Goal: Information Seeking & Learning: Learn about a topic

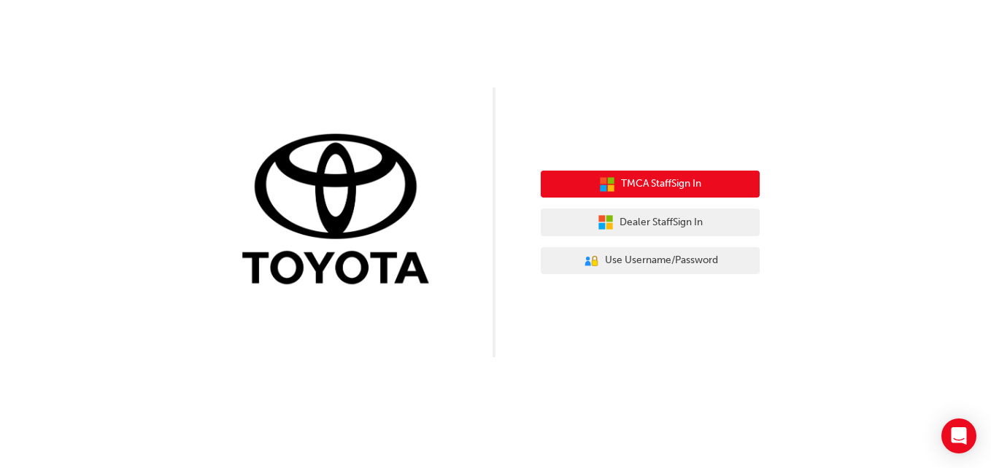
click at [669, 186] on span "TMCA Staff Sign In" at bounding box center [661, 184] width 80 height 17
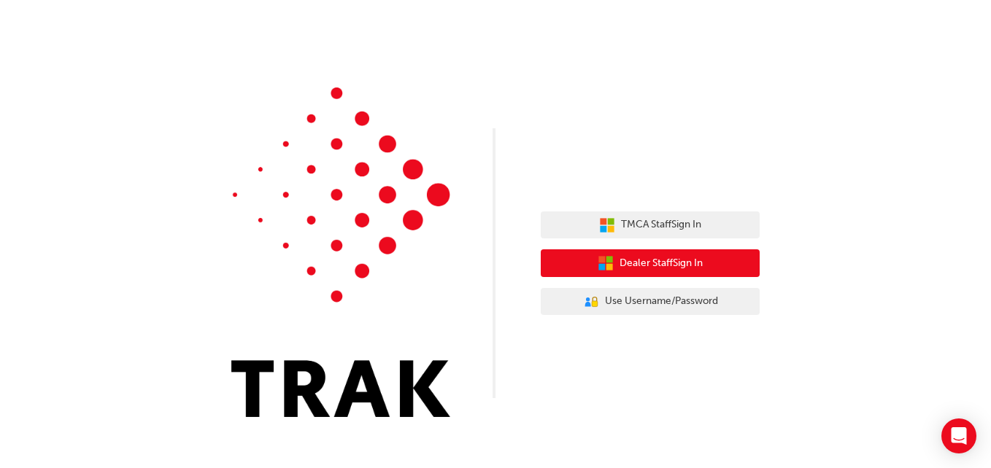
click at [654, 265] on span "Dealer Staff Sign In" at bounding box center [660, 263] width 83 height 17
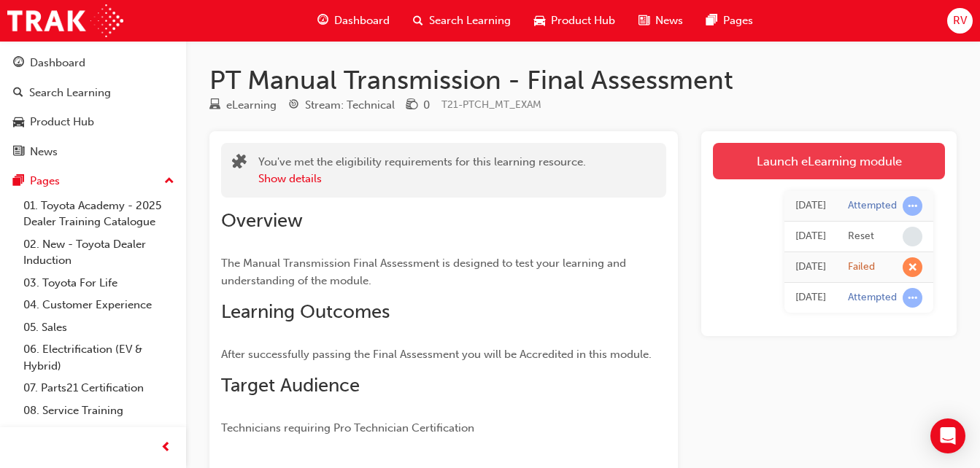
click at [828, 164] on link "Launch eLearning module" at bounding box center [829, 161] width 232 height 36
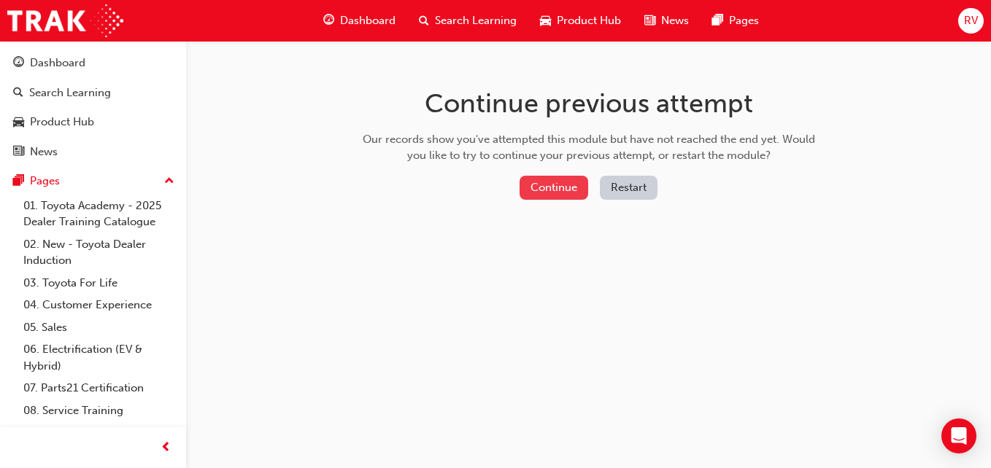
click at [562, 182] on button "Continue" at bounding box center [553, 188] width 69 height 24
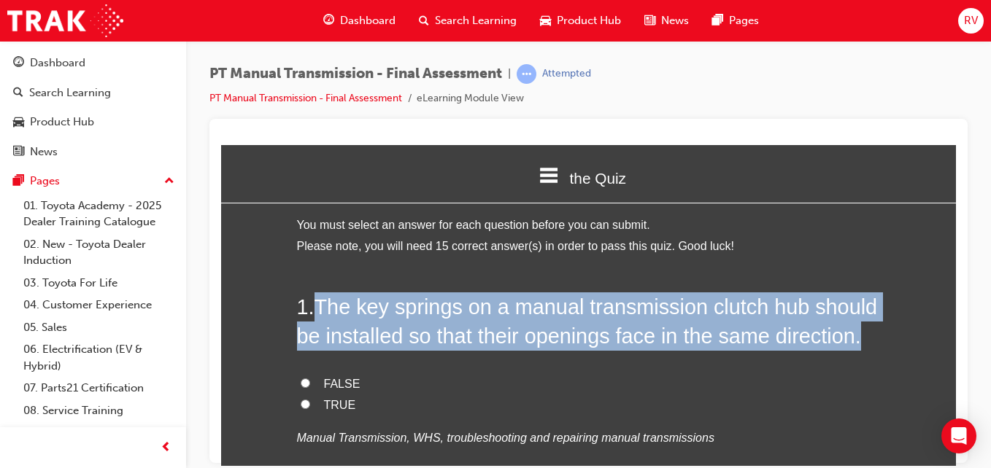
drag, startPoint x: 310, startPoint y: 300, endPoint x: 869, endPoint y: 322, distance: 559.3
click at [869, 322] on h2 "1 . The key springs on a manual transmission clutch hub should be installed so …" at bounding box center [589, 321] width 584 height 59
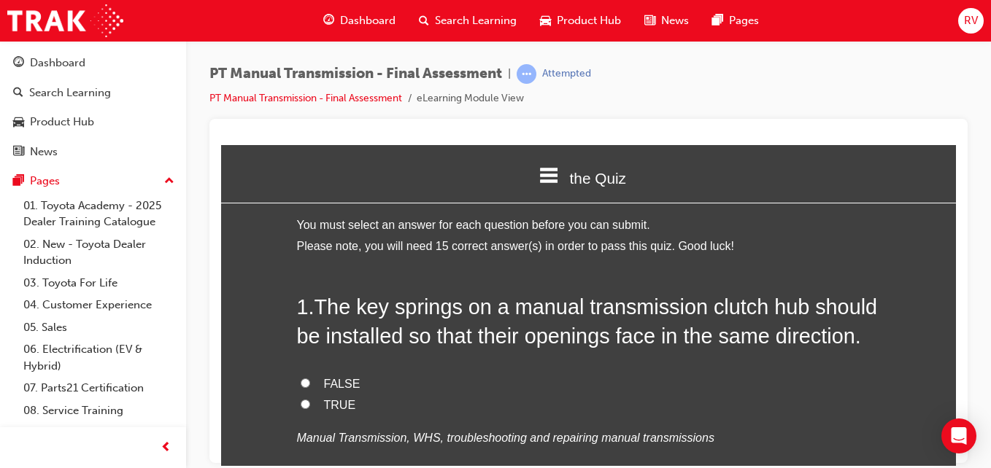
click at [300, 409] on label "TRUE" at bounding box center [589, 405] width 584 height 21
click at [301, 409] on input "TRUE" at bounding box center [305, 403] width 9 height 9
radio input "true"
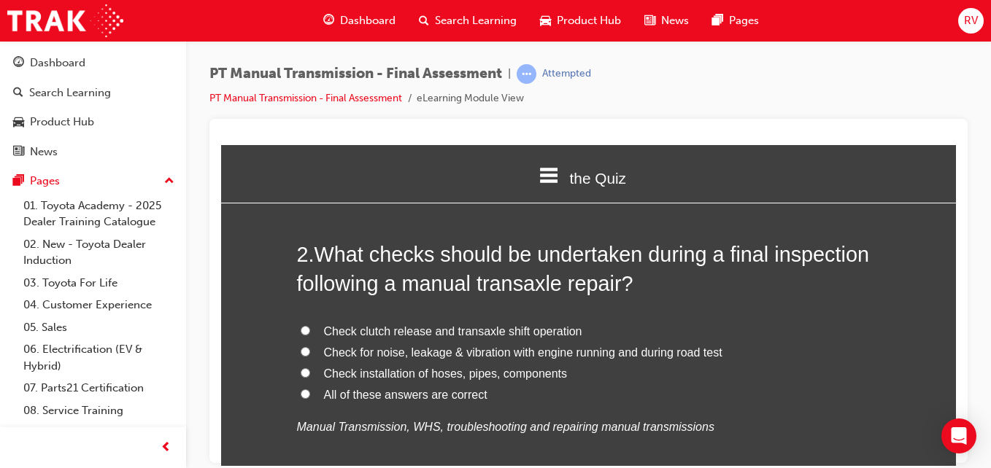
scroll to position [379, 0]
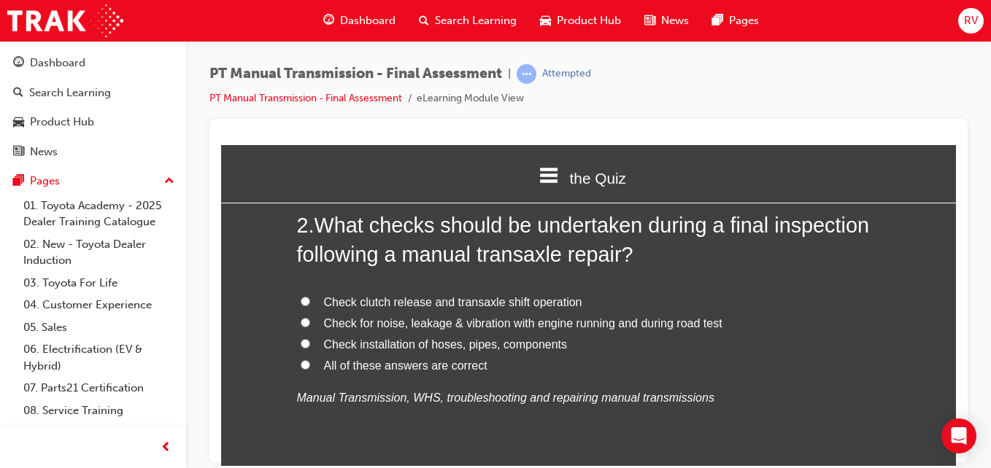
click at [301, 357] on label "All of these answers are correct" at bounding box center [589, 365] width 584 height 21
click at [301, 360] on input "All of these answers are correct" at bounding box center [305, 364] width 9 height 9
radio input "true"
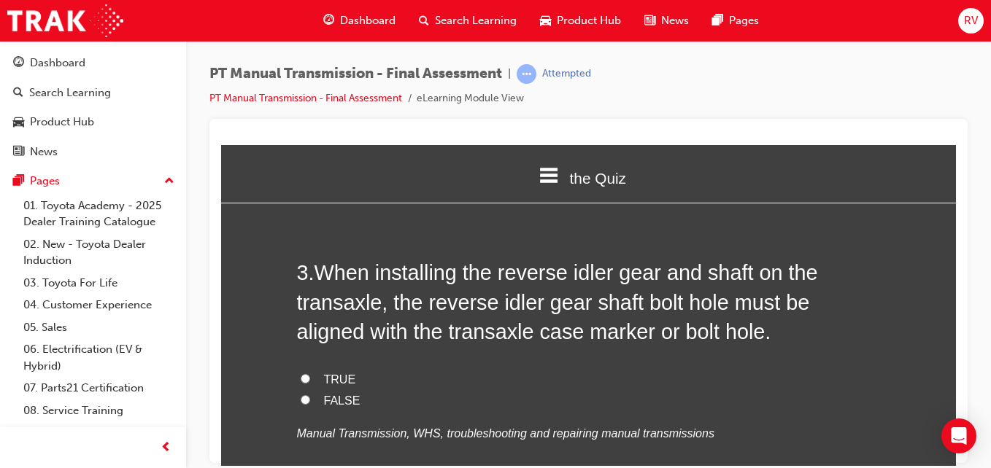
scroll to position [684, 0]
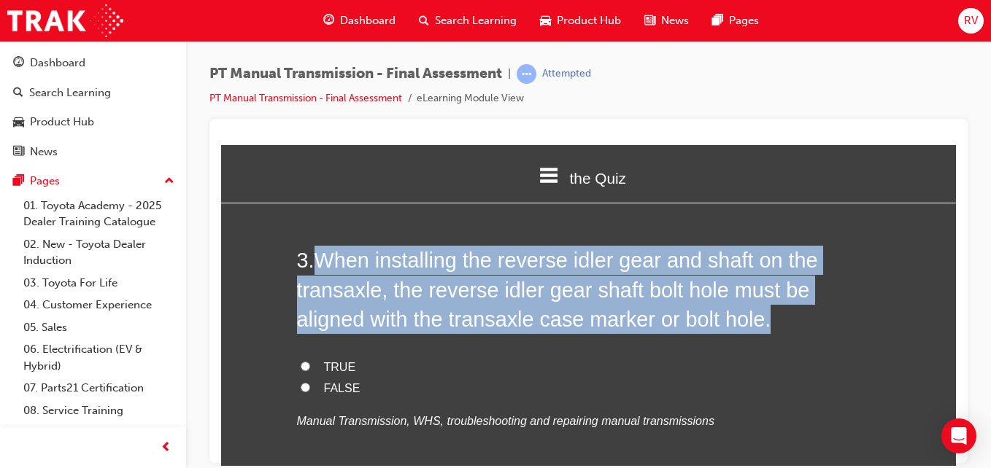
drag, startPoint x: 312, startPoint y: 253, endPoint x: 692, endPoint y: 309, distance: 384.9
click at [692, 309] on h2 "3 . When installing the reverse idler gear and shaft on the transaxle, the reve…" at bounding box center [589, 289] width 584 height 88
click at [341, 154] on div "the Quiz" at bounding box center [588, 177] width 735 height 50
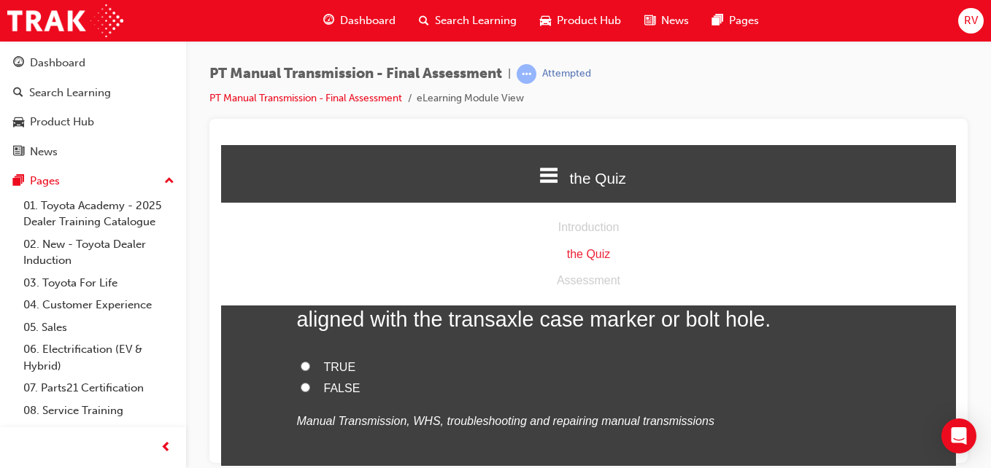
click at [726, 363] on label "TRUE" at bounding box center [589, 367] width 584 height 21
click at [310, 363] on input "TRUE" at bounding box center [305, 365] width 9 height 9
radio input "true"
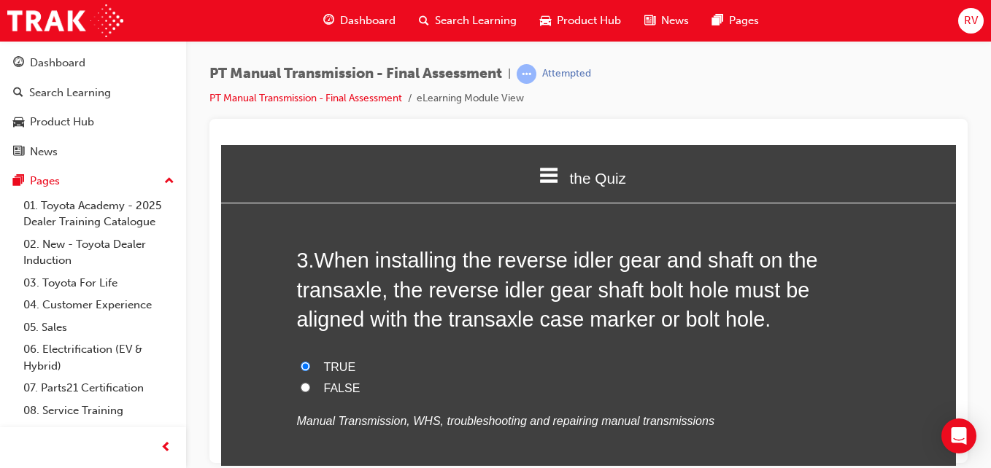
click at [572, 375] on label "TRUE" at bounding box center [589, 367] width 584 height 21
click at [310, 371] on input "TRUE" at bounding box center [305, 365] width 9 height 9
click at [564, 391] on label "FALSE" at bounding box center [589, 388] width 584 height 21
click at [310, 391] on input "FALSE" at bounding box center [305, 386] width 9 height 9
radio input "true"
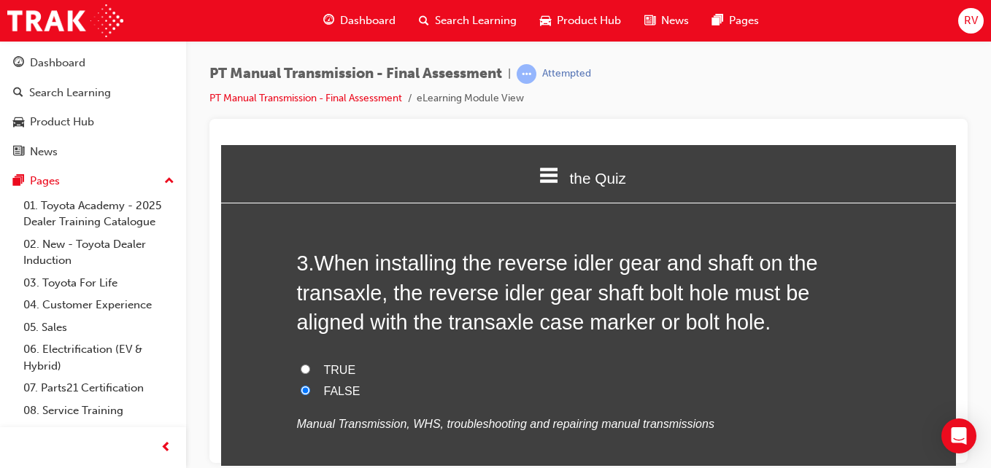
scroll to position [680, 0]
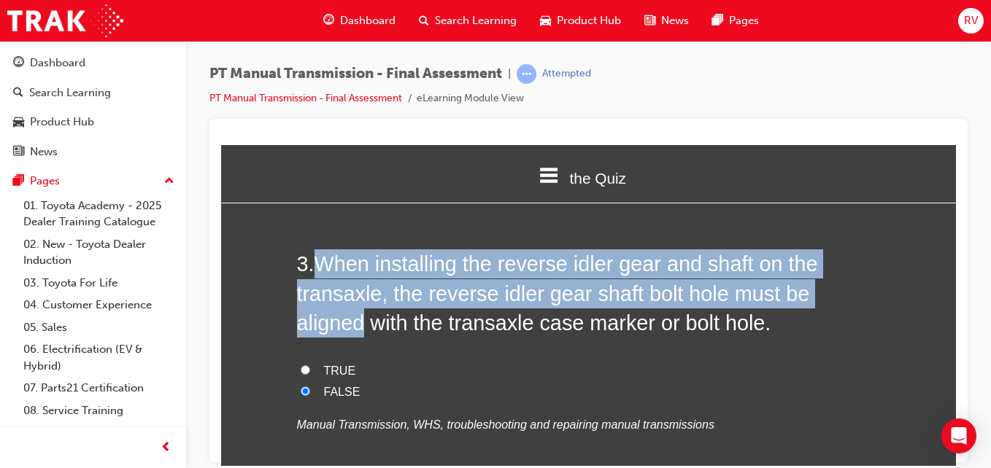
drag, startPoint x: 312, startPoint y: 265, endPoint x: 877, endPoint y: 281, distance: 564.9
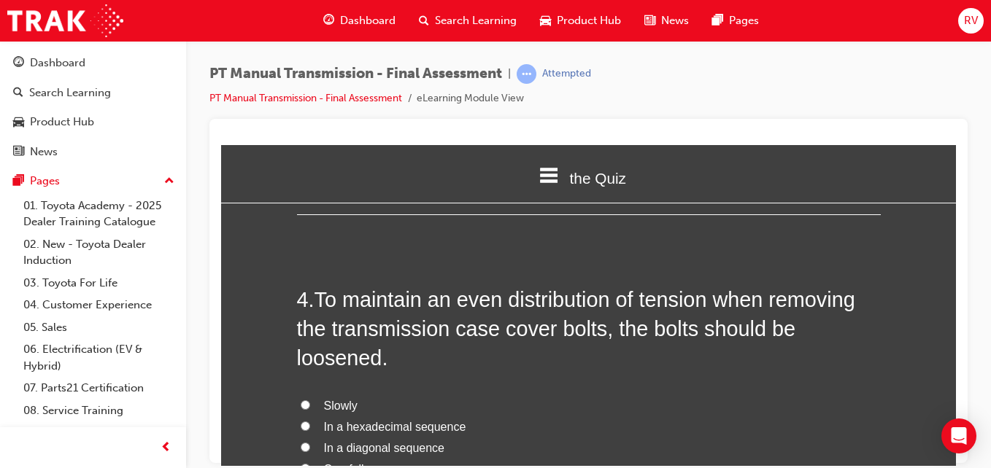
scroll to position [1001, 0]
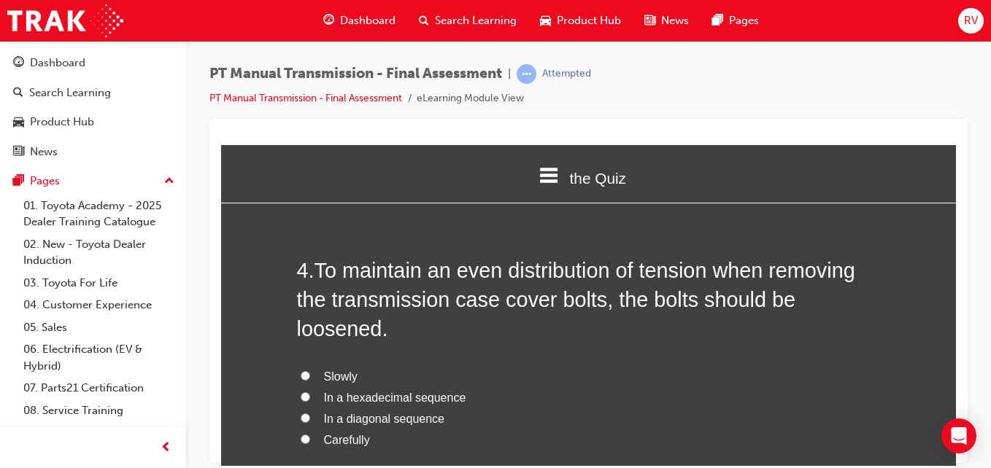
click at [303, 438] on input "Carefully" at bounding box center [305, 438] width 9 height 9
radio input "true"
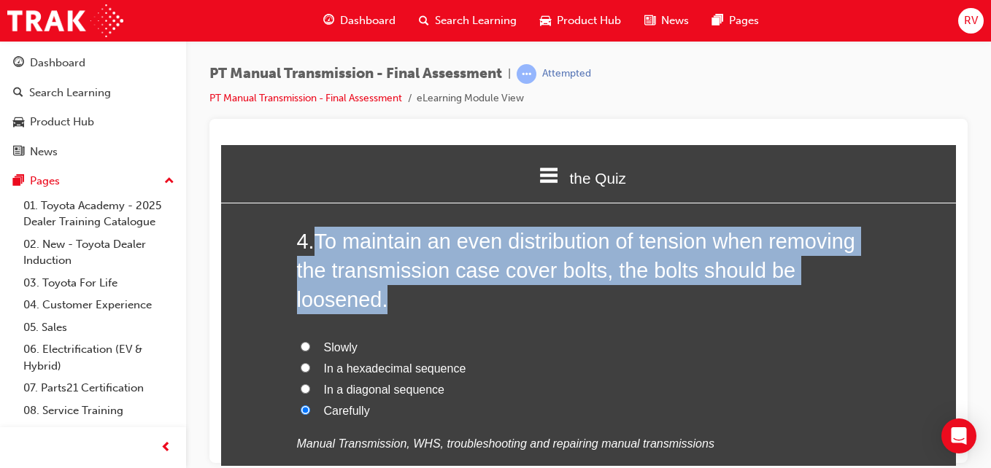
drag, startPoint x: 310, startPoint y: 235, endPoint x: 395, endPoint y: 290, distance: 101.8
click at [395, 290] on h2 "4 . To maintain an even distribution of tension when removing the transmission …" at bounding box center [589, 270] width 584 height 88
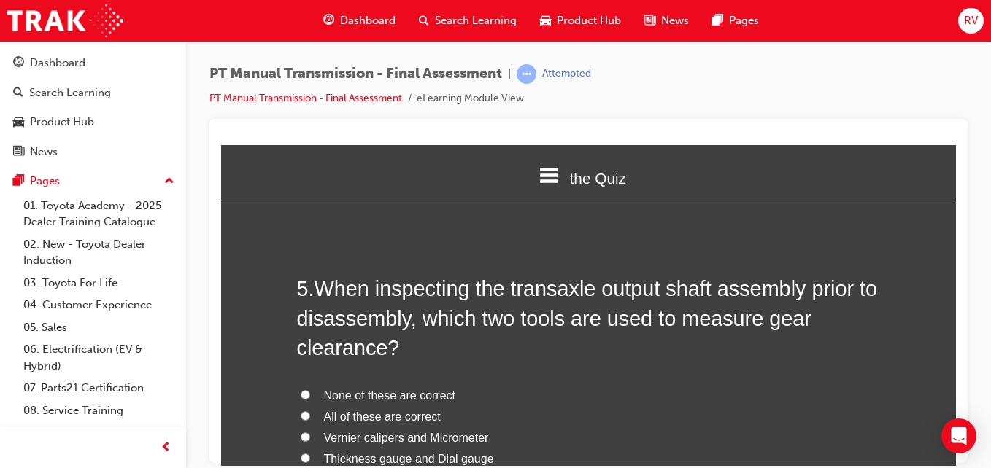
scroll to position [1380, 0]
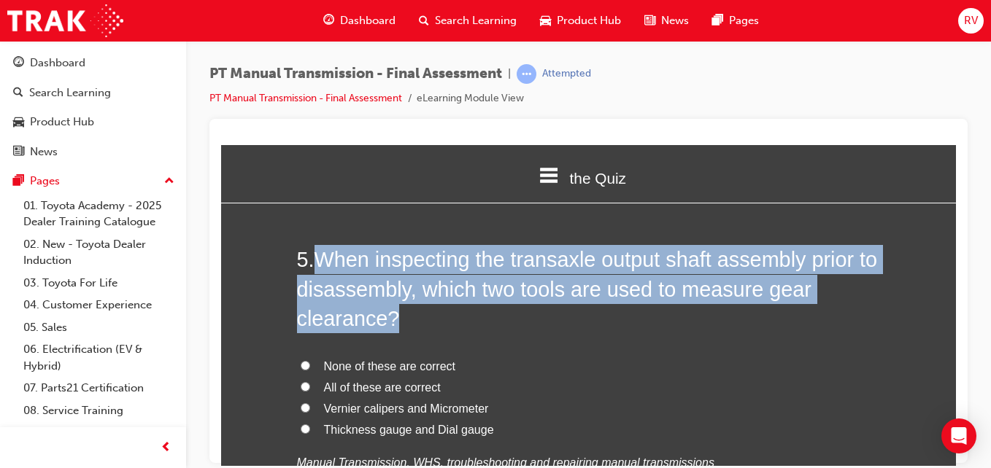
drag, startPoint x: 312, startPoint y: 252, endPoint x: 407, endPoint y: 320, distance: 117.2
click at [407, 320] on h2 "5 . When inspecting the transaxle output shaft assembly prior to disassembly, w…" at bounding box center [589, 288] width 584 height 88
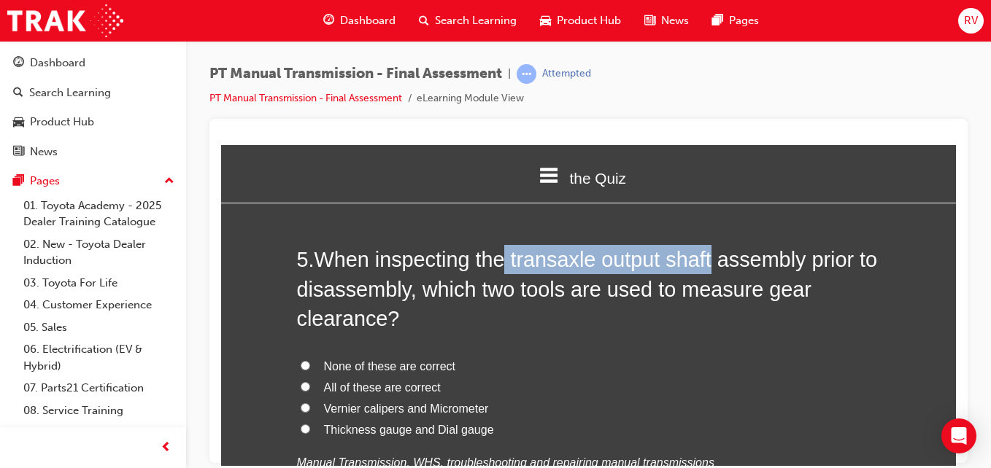
drag, startPoint x: 506, startPoint y: 259, endPoint x: 713, endPoint y: 248, distance: 207.5
click at [713, 248] on span "When inspecting the transaxle output shaft assembly prior to disassembly, which…" at bounding box center [587, 288] width 581 height 82
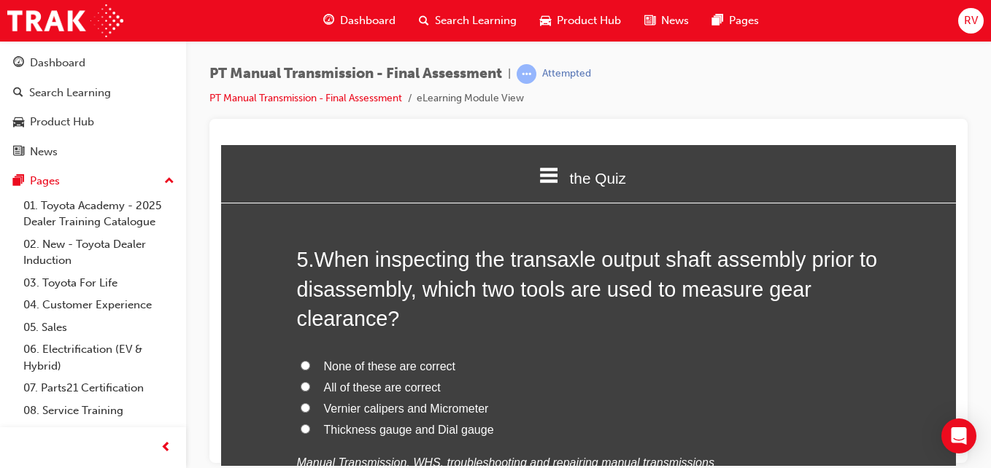
click at [302, 204] on div "the Quiz Introduction the Quiz Assessment" at bounding box center [588, 177] width 735 height 66
click at [301, 424] on input "Thickness gauge and Dial gauge" at bounding box center [305, 428] width 9 height 9
radio input "true"
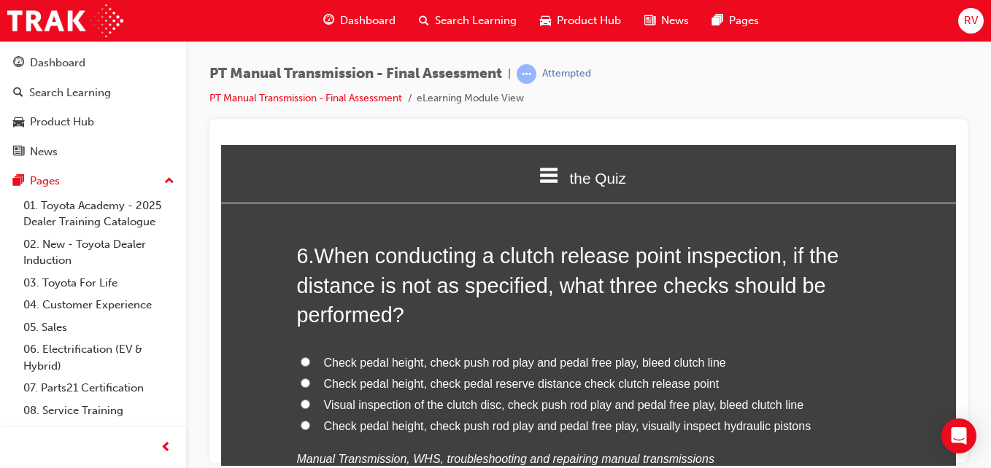
scroll to position [1760, 0]
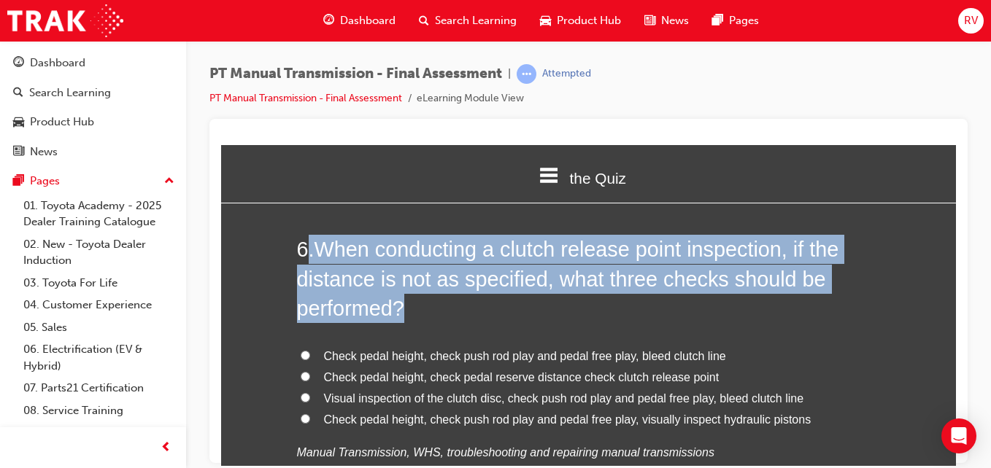
drag, startPoint x: 305, startPoint y: 239, endPoint x: 399, endPoint y: 298, distance: 111.5
click at [399, 298] on h2 "6 . When conducting a clutch release point inspection, if the distance is not a…" at bounding box center [589, 278] width 584 height 88
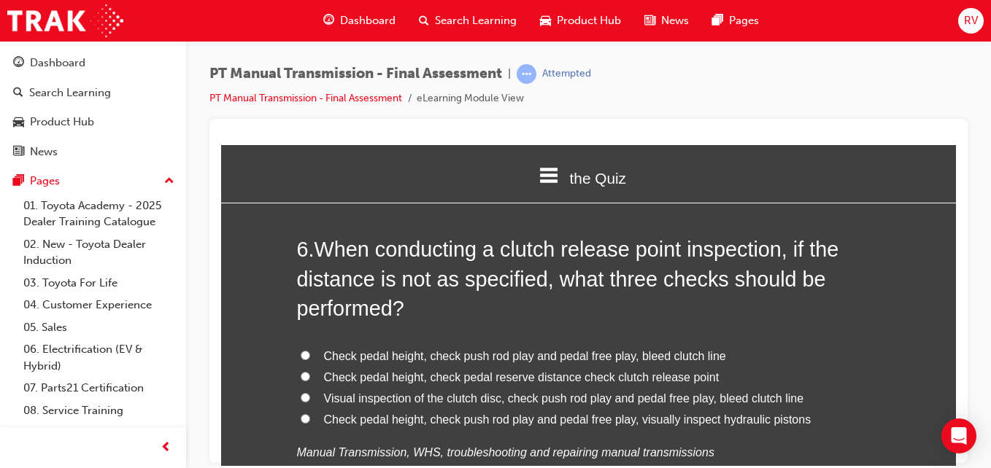
click at [254, 207] on div "the Quiz Introduction the Quiz Assessment" at bounding box center [588, 177] width 735 height 66
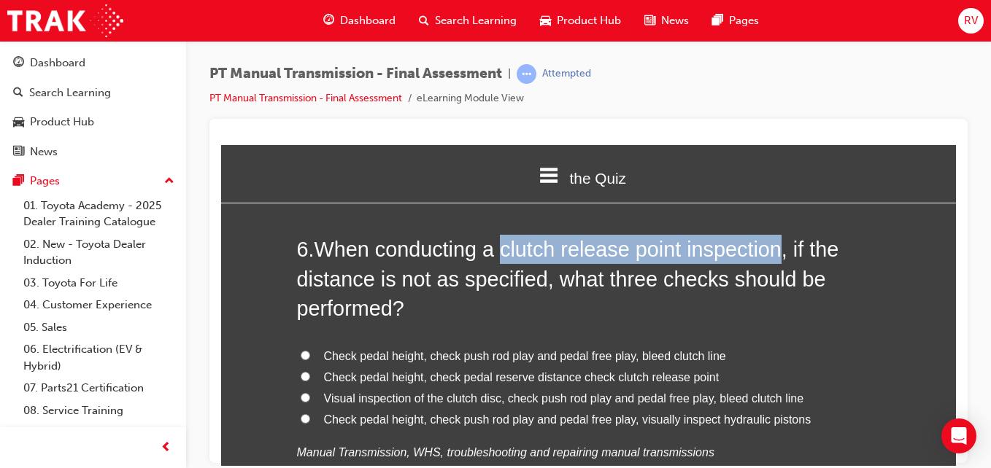
drag, startPoint x: 496, startPoint y: 246, endPoint x: 779, endPoint y: 256, distance: 283.3
click at [779, 256] on span "When conducting a clutch release point inspection, if the distance is not as sp…" at bounding box center [568, 278] width 542 height 82
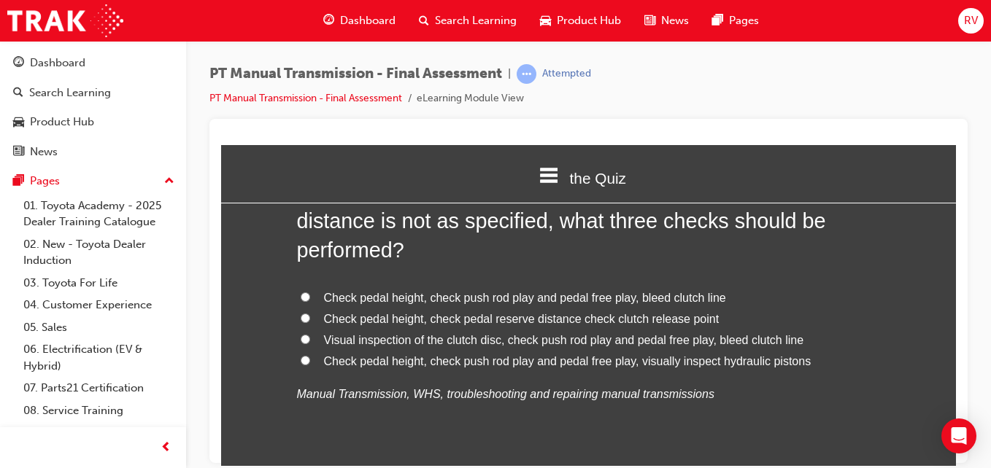
scroll to position [1847, 0]
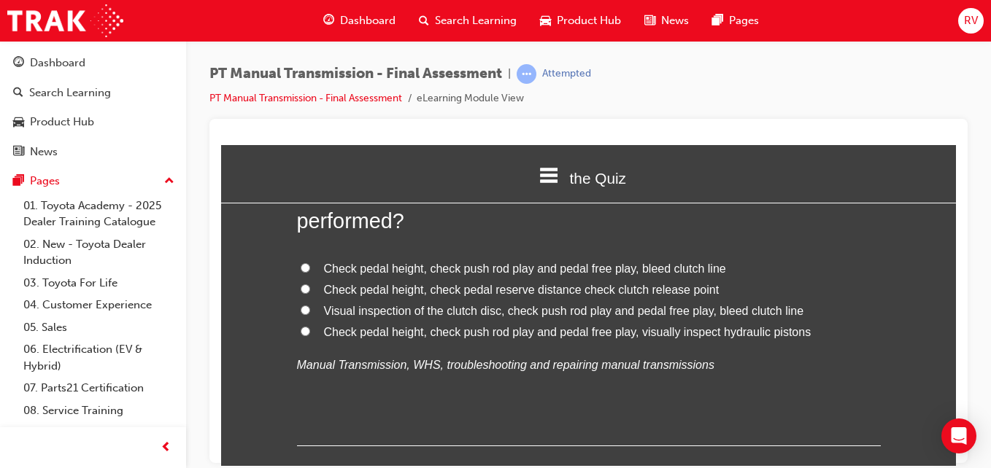
click at [306, 287] on label "Check pedal height, check pedal reserve distance check clutch release point" at bounding box center [589, 289] width 584 height 21
click at [306, 287] on input "Check pedal height, check pedal reserve distance check clutch release point" at bounding box center [305, 288] width 9 height 9
radio input "true"
click at [958, 150] on div at bounding box center [588, 291] width 758 height 344
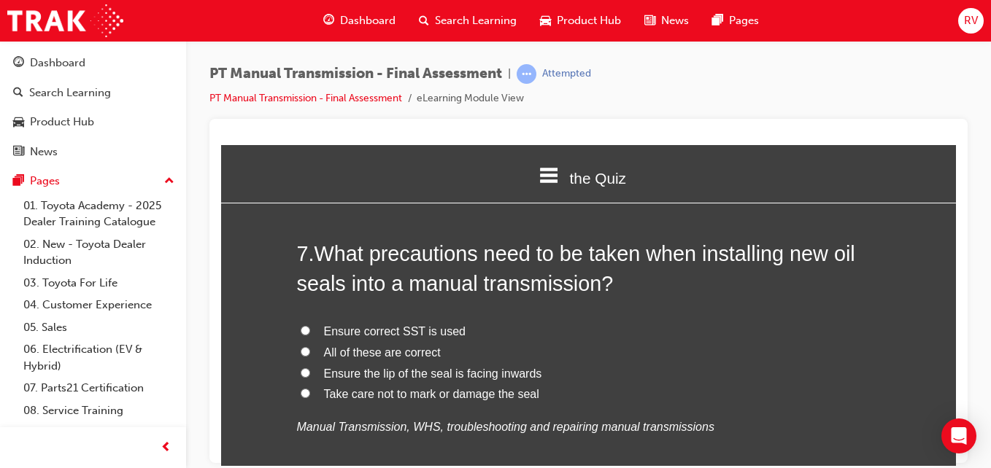
scroll to position [2139, 0]
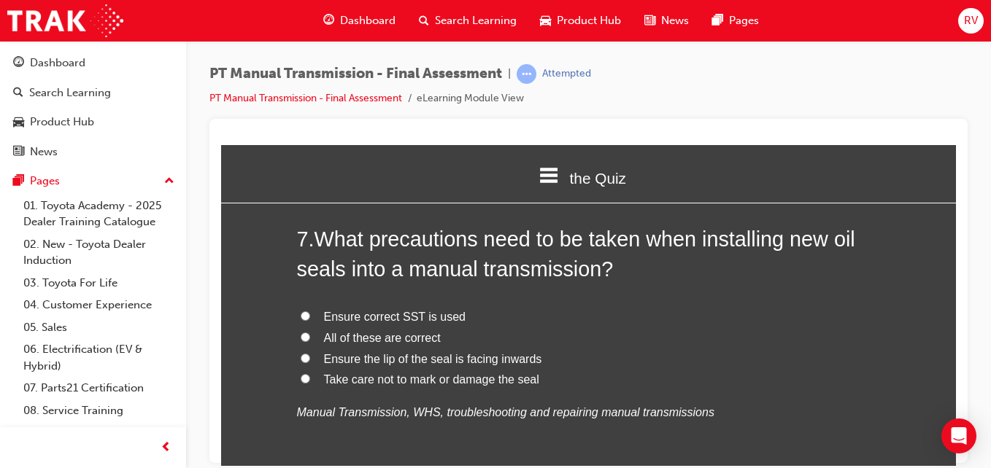
click at [303, 340] on input "All of these are correct" at bounding box center [305, 336] width 9 height 9
radio input "true"
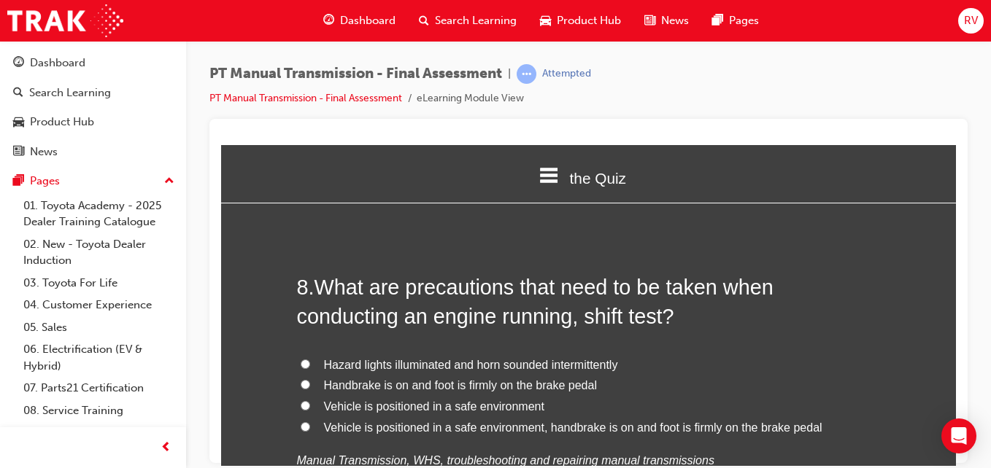
scroll to position [2460, 0]
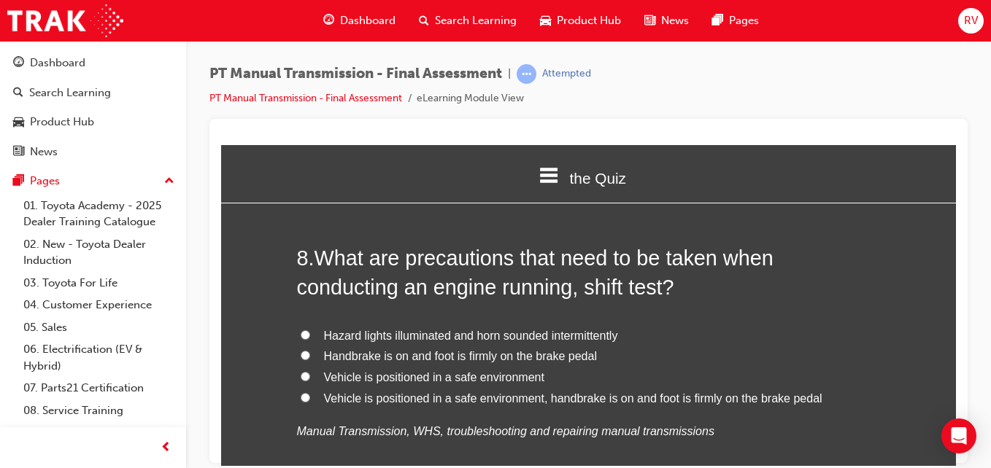
click at [302, 395] on input "Vehicle is positioned in a safe environment, handbrake is on and foot is firmly…" at bounding box center [305, 397] width 9 height 9
radio input "true"
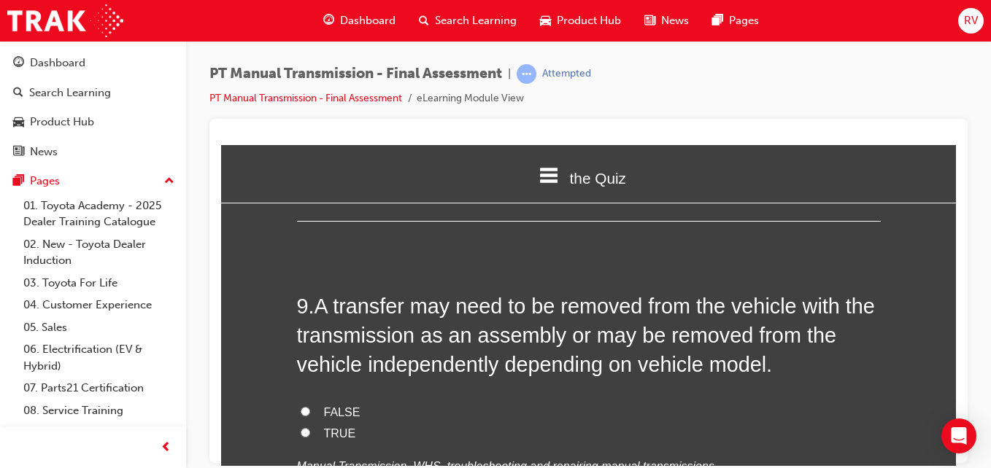
scroll to position [2781, 0]
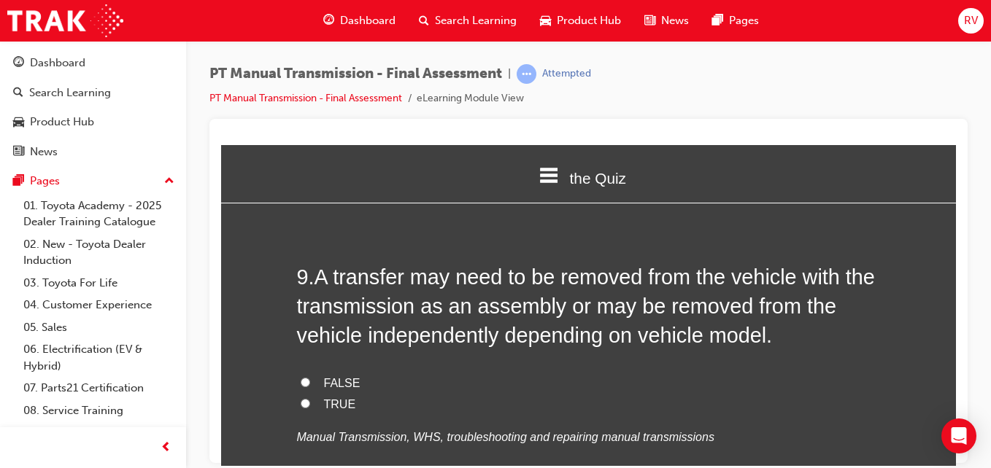
click at [387, 384] on label "FALSE" at bounding box center [589, 383] width 584 height 21
click at [310, 384] on input "FALSE" at bounding box center [305, 381] width 9 height 9
radio input "true"
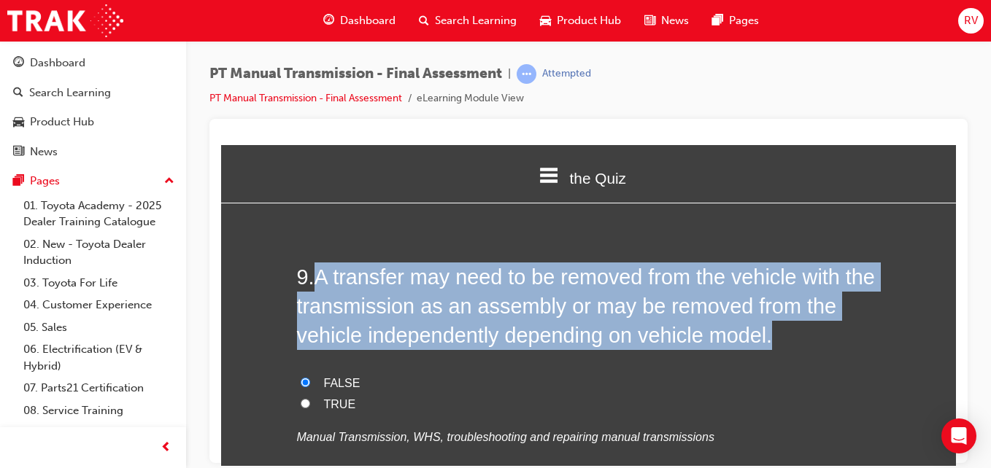
drag, startPoint x: 309, startPoint y: 266, endPoint x: 785, endPoint y: 328, distance: 480.3
click at [785, 328] on h2 "9 . A transfer may need to be removed from the vehicle with the transmission as…" at bounding box center [589, 306] width 584 height 88
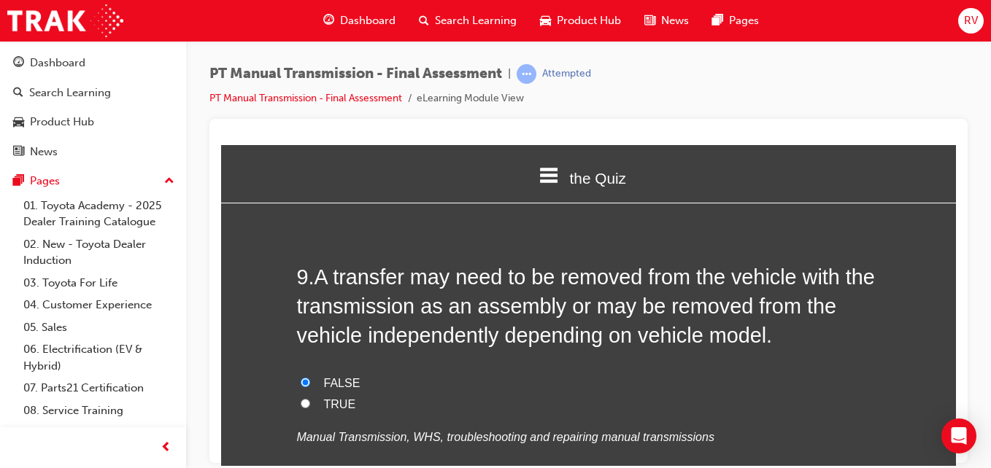
click at [771, 411] on label "TRUE" at bounding box center [589, 404] width 584 height 21
click at [310, 408] on input "TRUE" at bounding box center [305, 402] width 9 height 9
radio input "true"
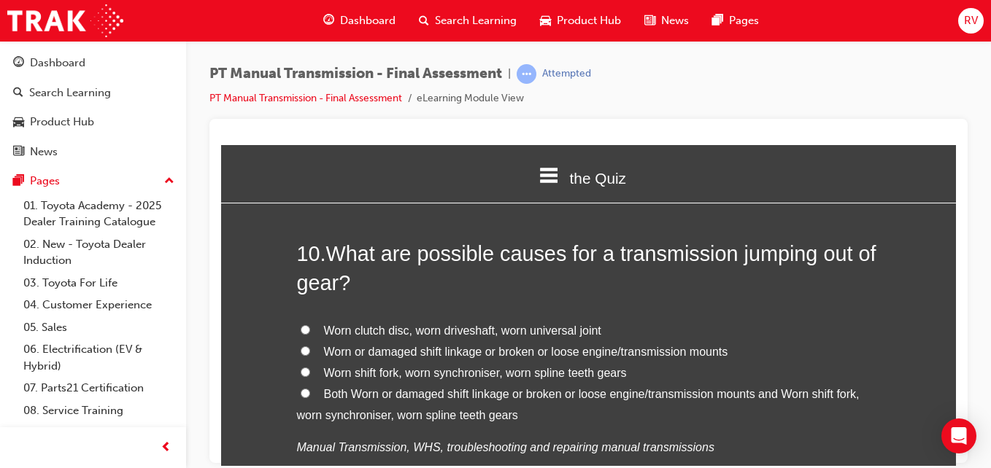
scroll to position [3161, 0]
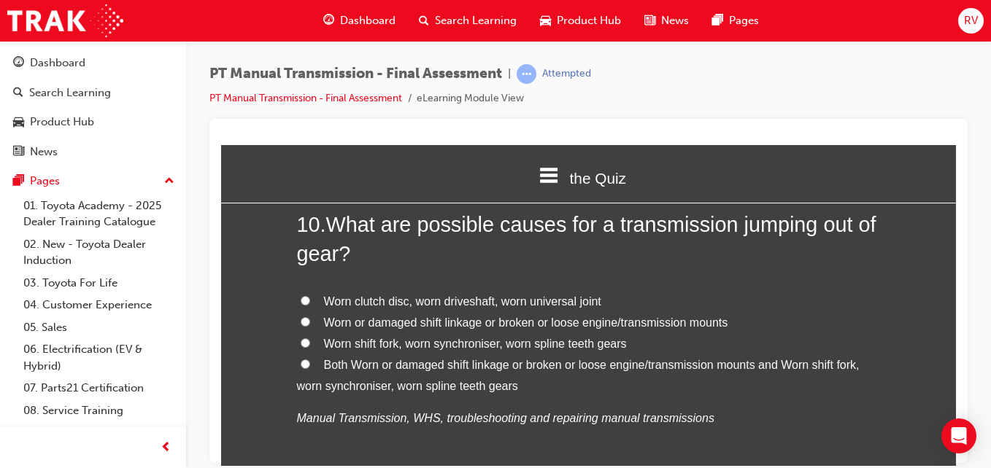
click at [301, 338] on input "Worn shift fork, worn synchroniser, worn spline teeth gears" at bounding box center [305, 342] width 9 height 9
radio input "true"
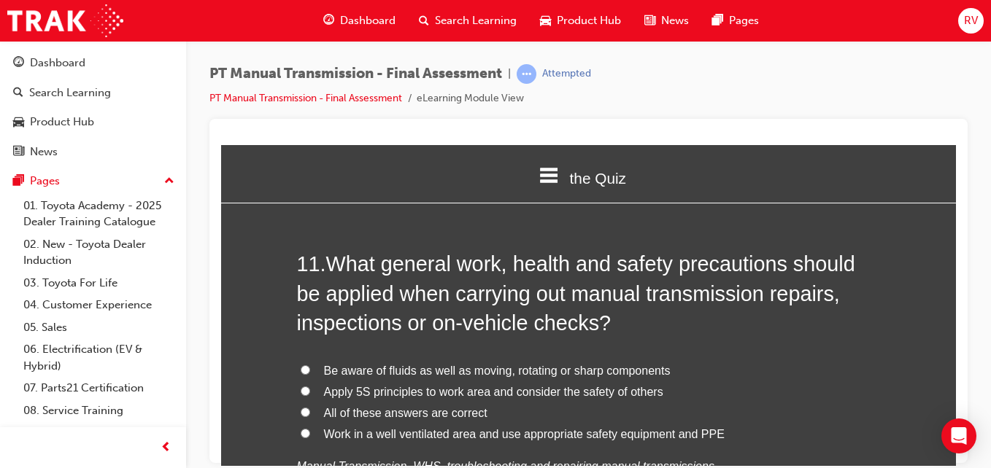
scroll to position [3511, 0]
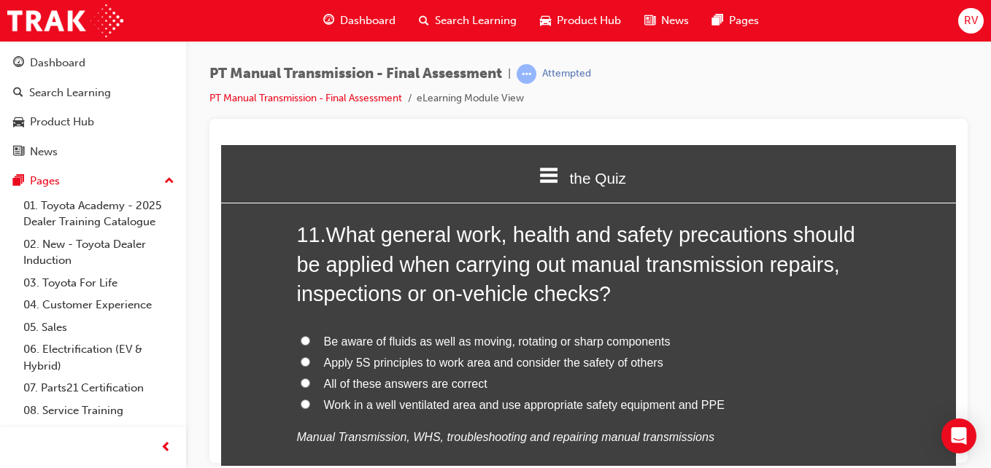
click at [301, 384] on input "All of these answers are correct" at bounding box center [305, 382] width 9 height 9
radio input "true"
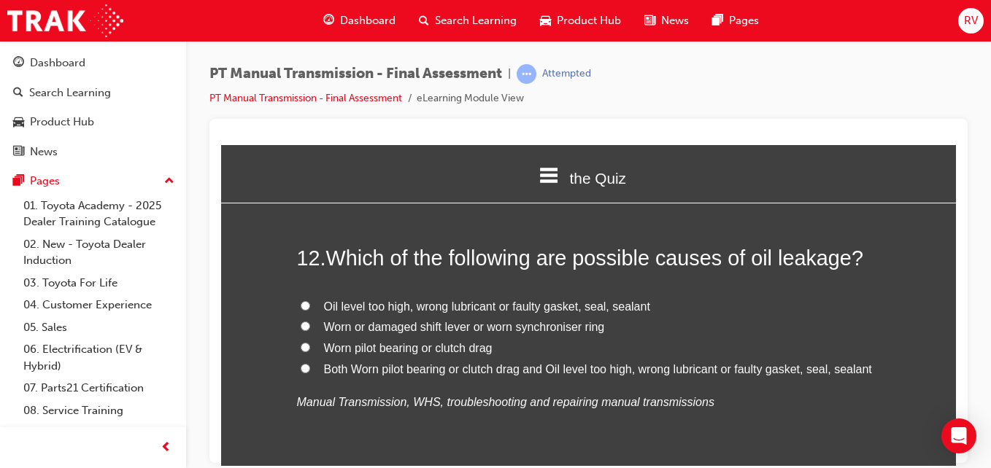
scroll to position [3861, 0]
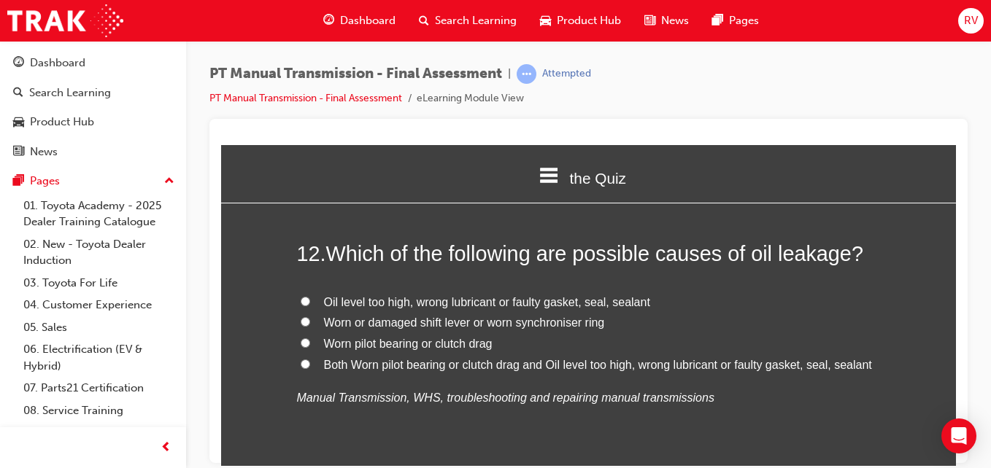
click at [302, 301] on input "Oil level too high, wrong lubricant or faulty gasket, seal, sealant" at bounding box center [305, 300] width 9 height 9
radio input "true"
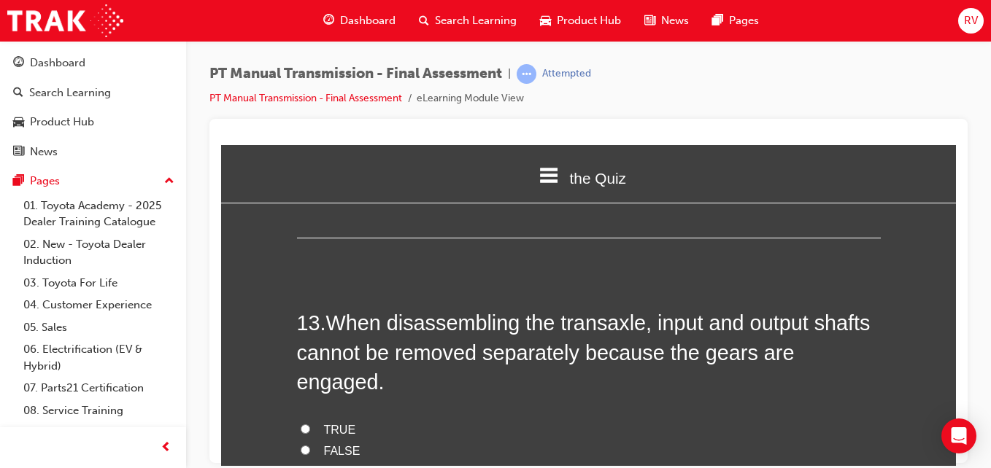
scroll to position [4124, 0]
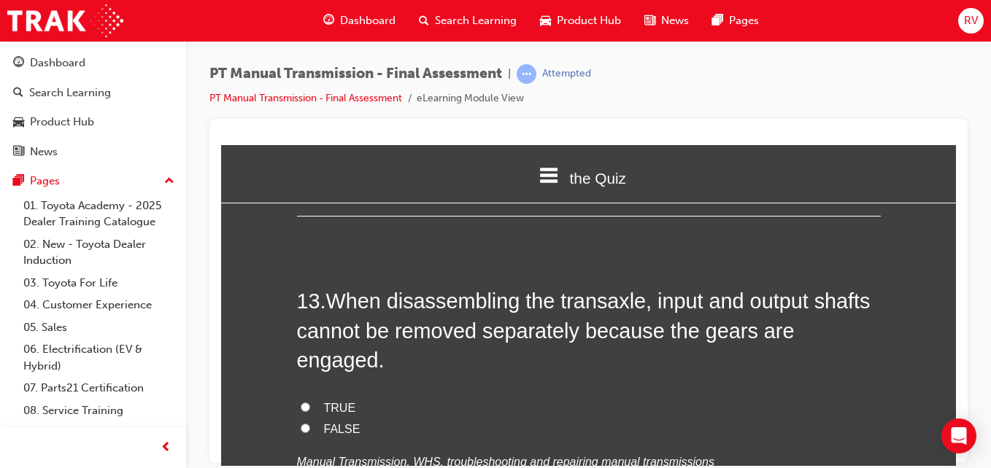
click at [303, 419] on label "FALSE" at bounding box center [589, 429] width 584 height 21
click at [303, 423] on input "FALSE" at bounding box center [305, 427] width 9 height 9
radio input "true"
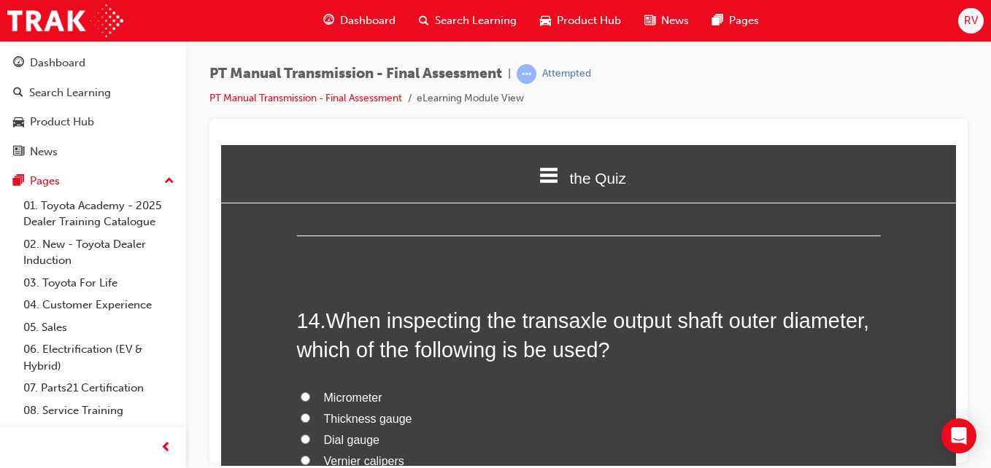
scroll to position [4445, 0]
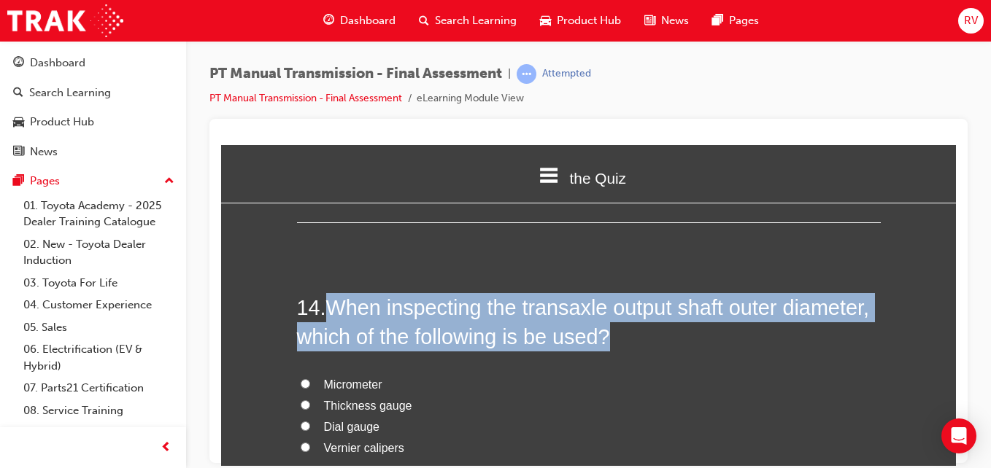
drag, startPoint x: 325, startPoint y: 270, endPoint x: 600, endPoint y: 312, distance: 278.2
click at [600, 312] on span "When inspecting the transaxle output shaft outer diameter, which of the followi…" at bounding box center [583, 321] width 572 height 53
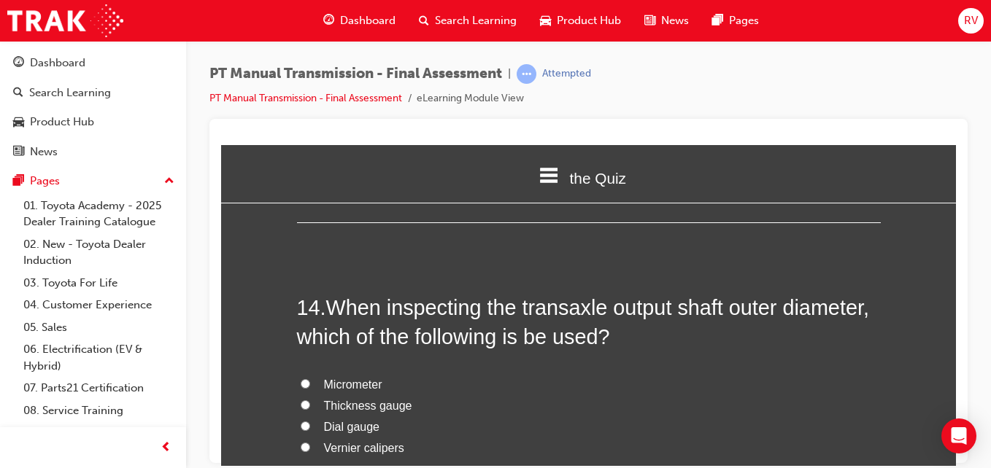
click at [630, 374] on label "Micrometer" at bounding box center [589, 384] width 584 height 21
click at [310, 379] on input "Micrometer" at bounding box center [305, 383] width 9 height 9
radio input "true"
click at [303, 442] on input "Vernier calipers" at bounding box center [305, 446] width 9 height 9
radio input "true"
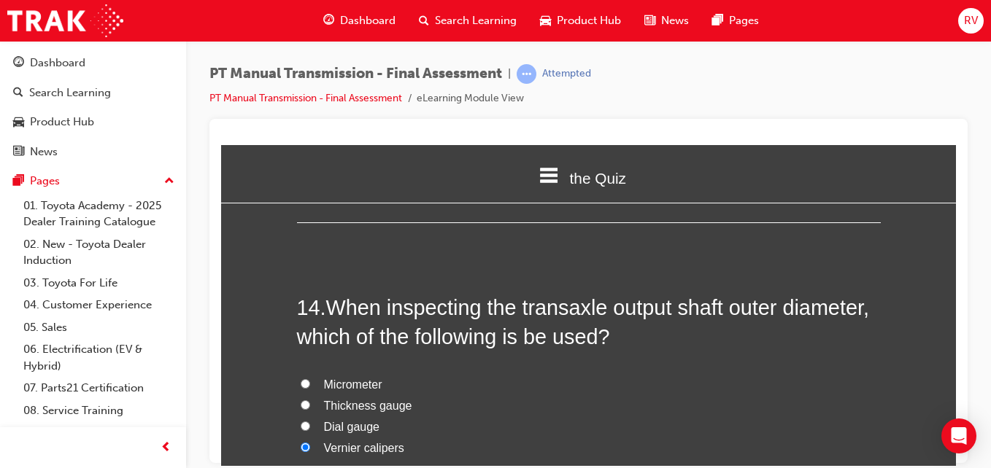
click at [301, 379] on input "Micrometer" at bounding box center [305, 383] width 9 height 9
radio input "true"
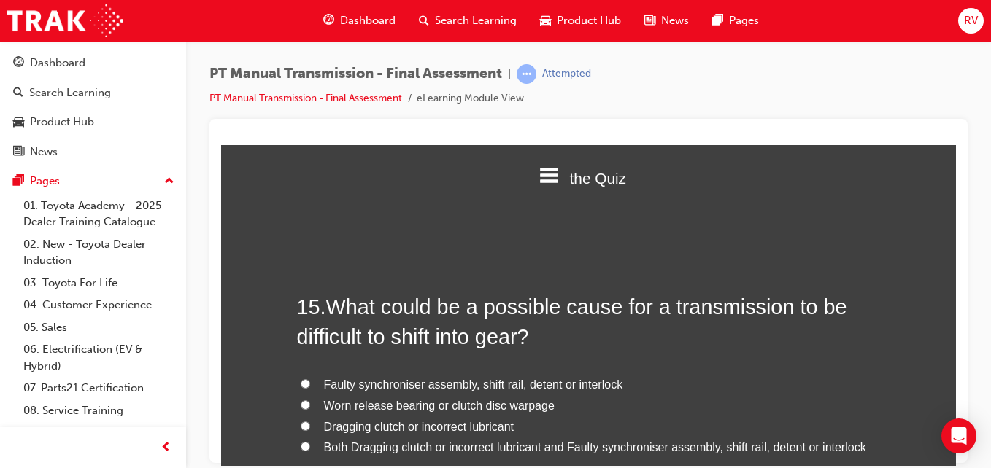
scroll to position [4795, 0]
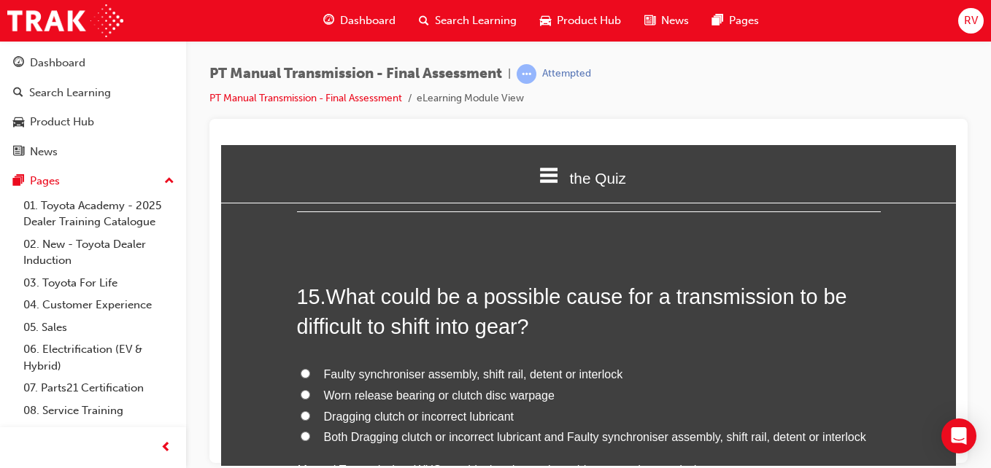
click at [301, 431] on input "Both Dragging clutch or incorrect lubricant and Faulty synchroniser assembly, s…" at bounding box center [305, 435] width 9 height 9
radio input "true"
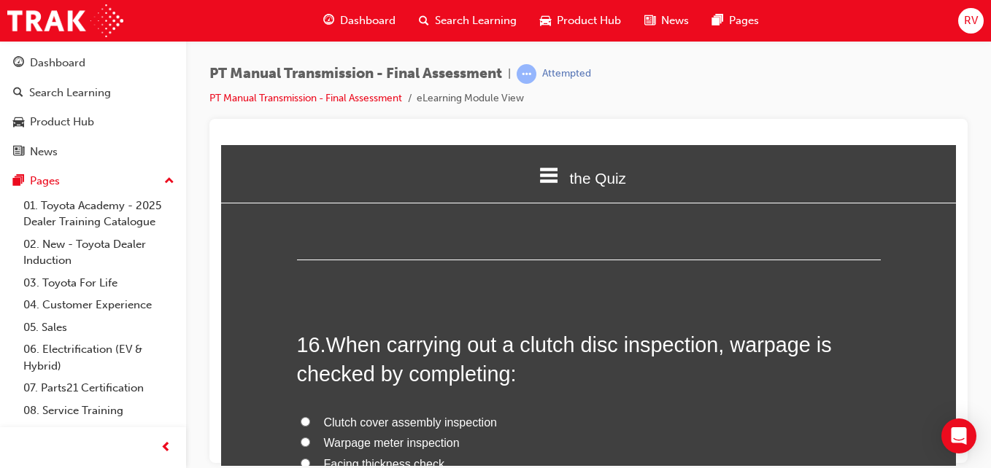
scroll to position [5116, 0]
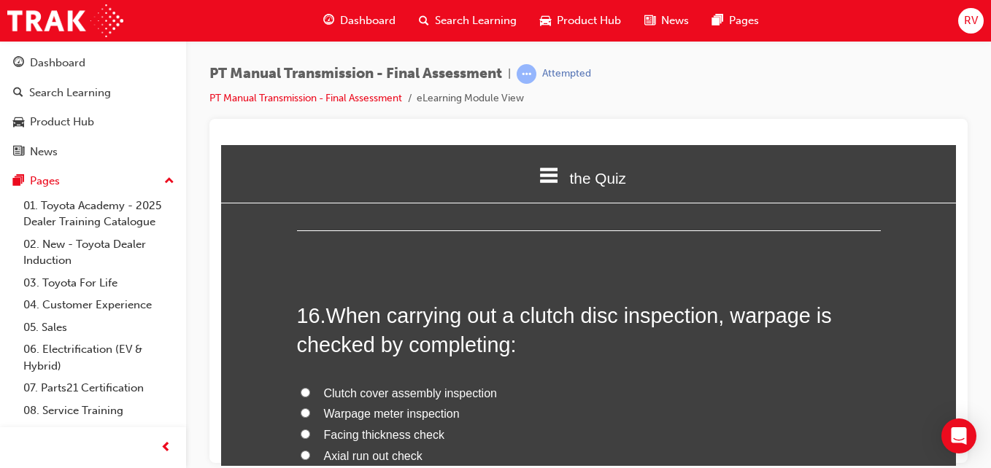
click at [302, 429] on input "Facing thickness check" at bounding box center [305, 433] width 9 height 9
radio input "true"
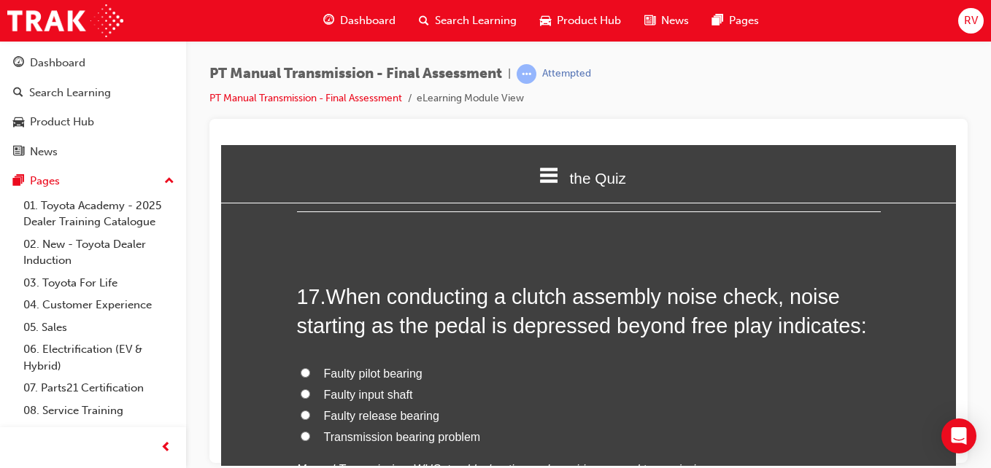
scroll to position [5495, 0]
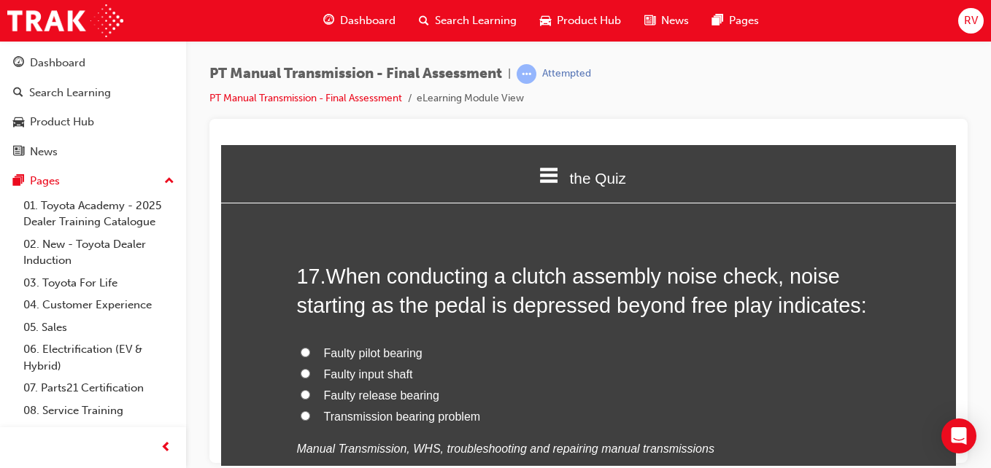
click at [297, 385] on label "Faulty release bearing" at bounding box center [589, 395] width 584 height 21
click at [301, 390] on input "Faulty release bearing" at bounding box center [305, 394] width 9 height 9
radio input "true"
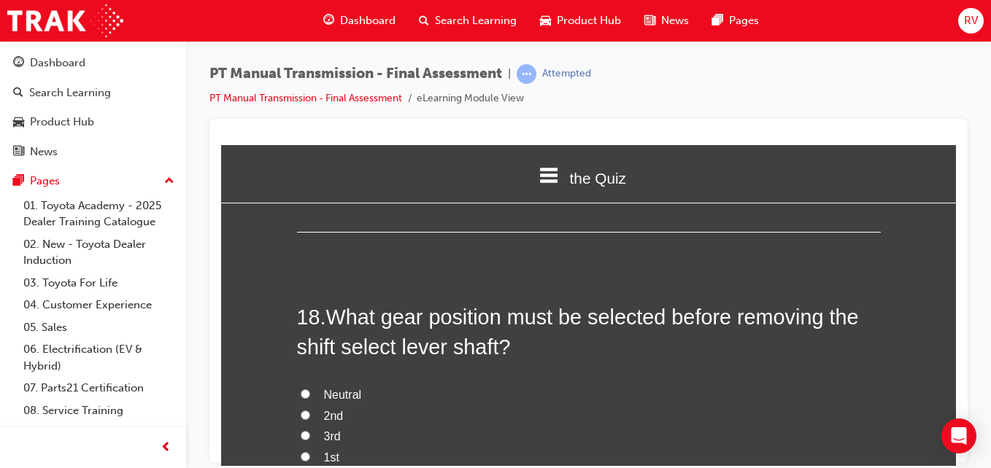
scroll to position [5816, 0]
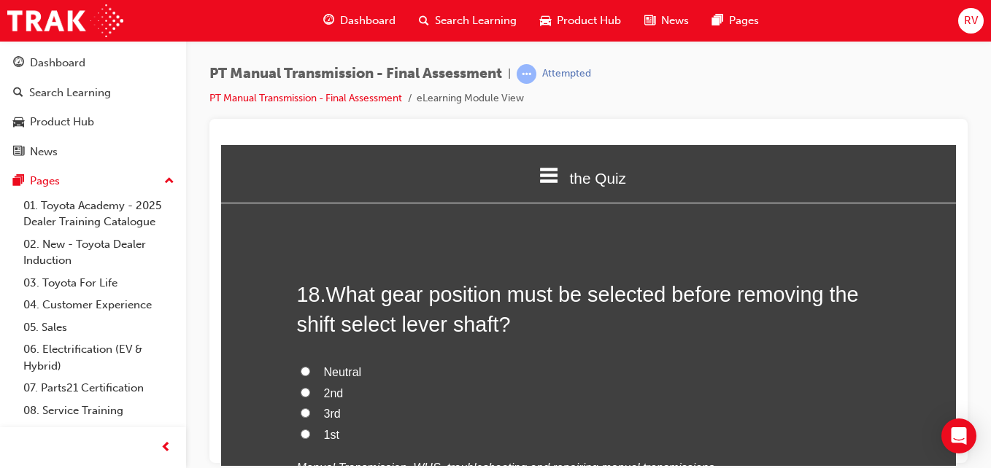
click at [304, 362] on label "Neutral" at bounding box center [589, 372] width 584 height 21
click at [304, 366] on input "Neutral" at bounding box center [305, 370] width 9 height 9
radio input "true"
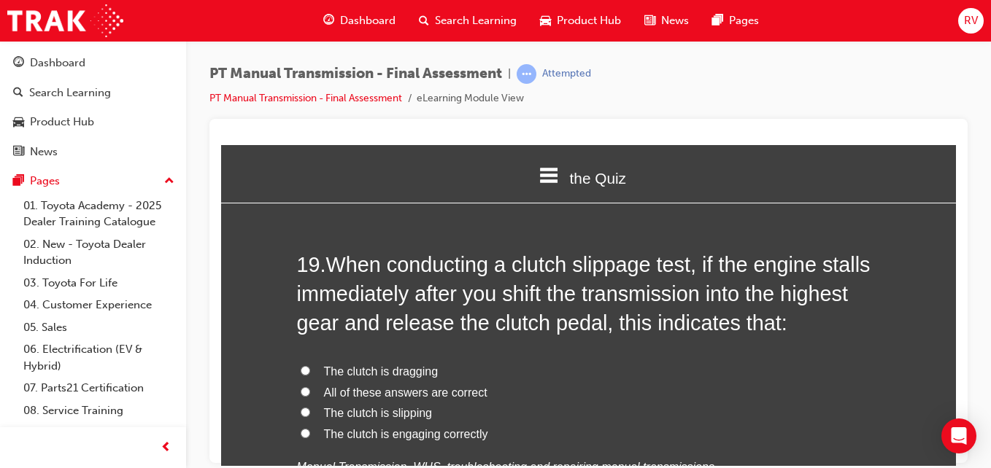
scroll to position [6196, 0]
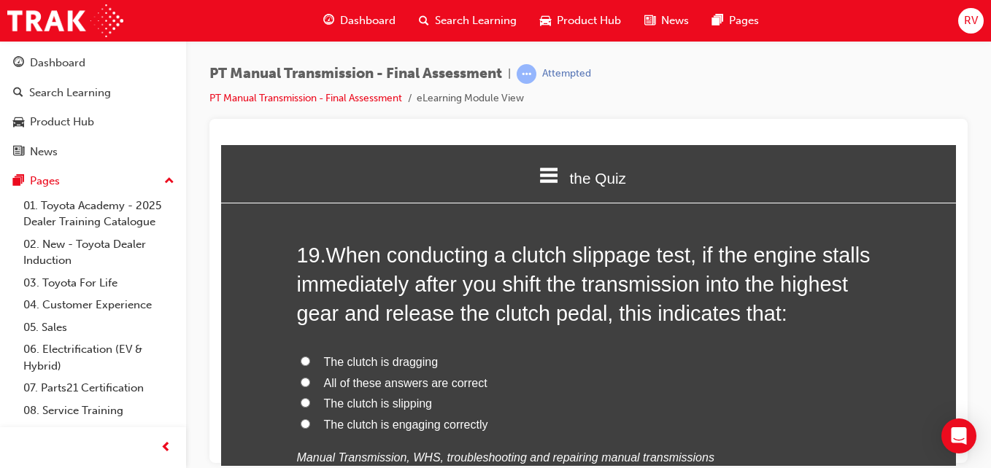
click at [301, 419] on input "The clutch is engaging correctly" at bounding box center [305, 423] width 9 height 9
radio input "true"
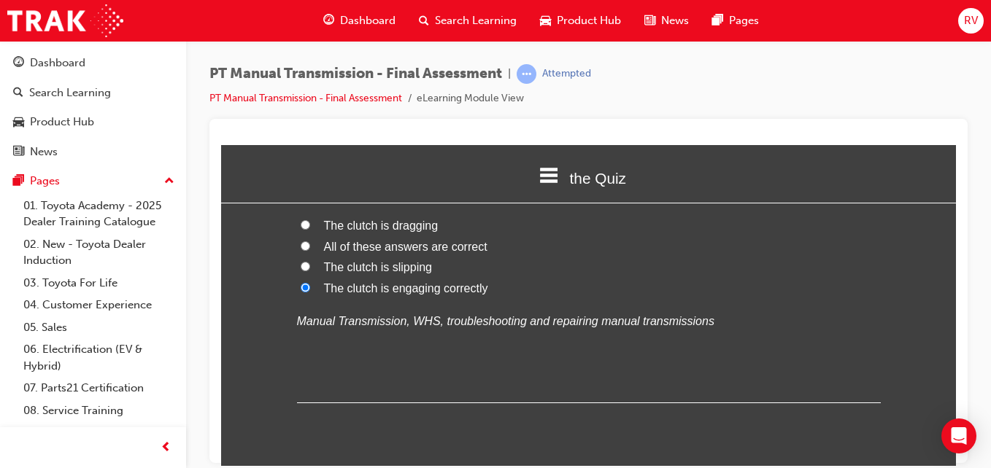
scroll to position [6350, 0]
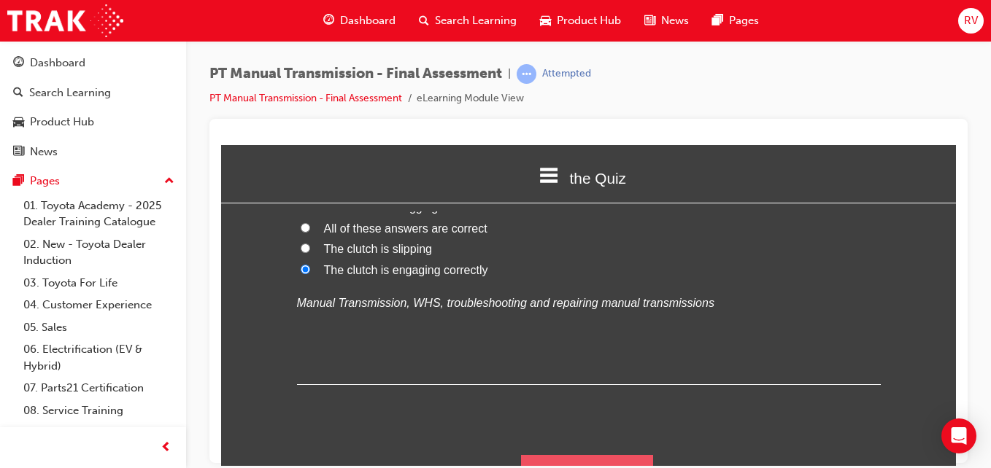
click at [638, 455] on button "Submit Answers" at bounding box center [587, 475] width 133 height 41
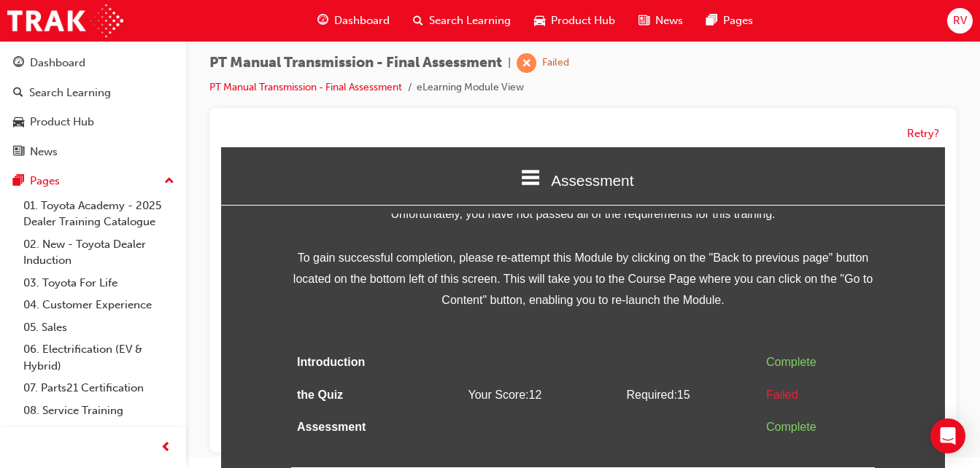
scroll to position [0, 0]
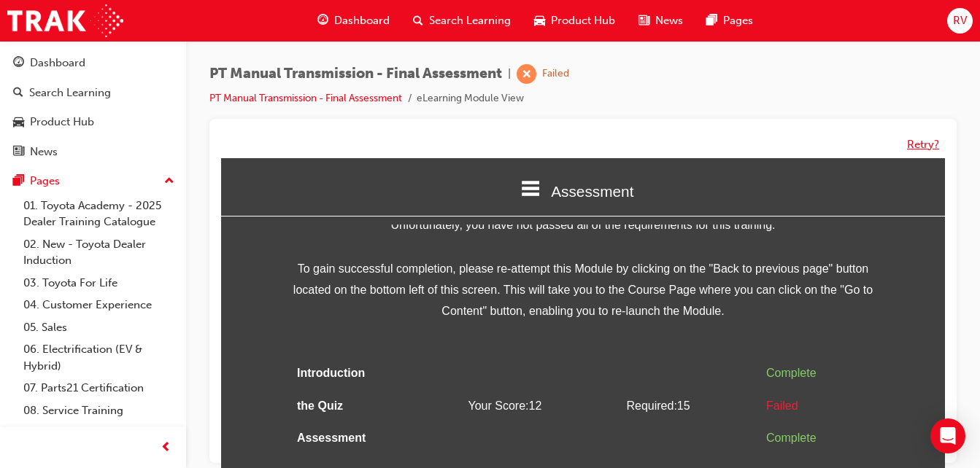
click at [919, 146] on button "Retry?" at bounding box center [923, 144] width 32 height 17
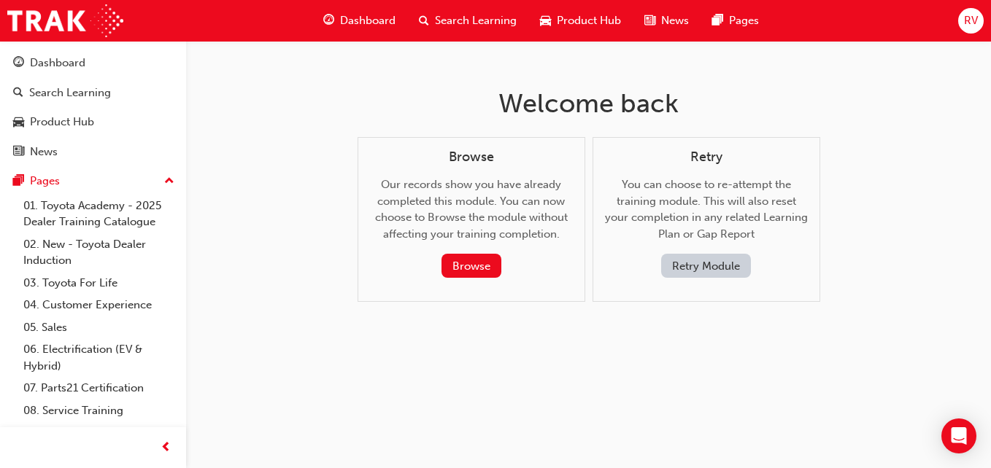
click at [691, 266] on button "Retry Module" at bounding box center [706, 266] width 90 height 24
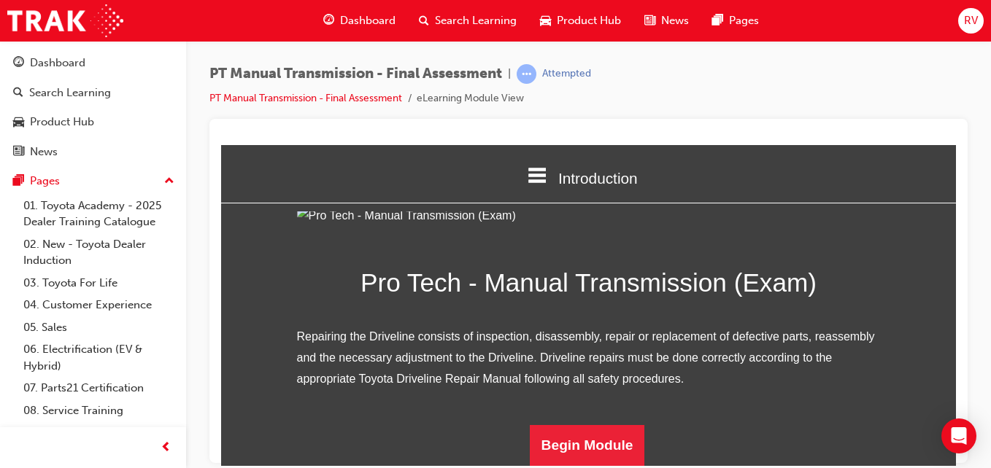
scroll to position [171, 0]
click at [595, 439] on button "Begin Module" at bounding box center [587, 445] width 115 height 41
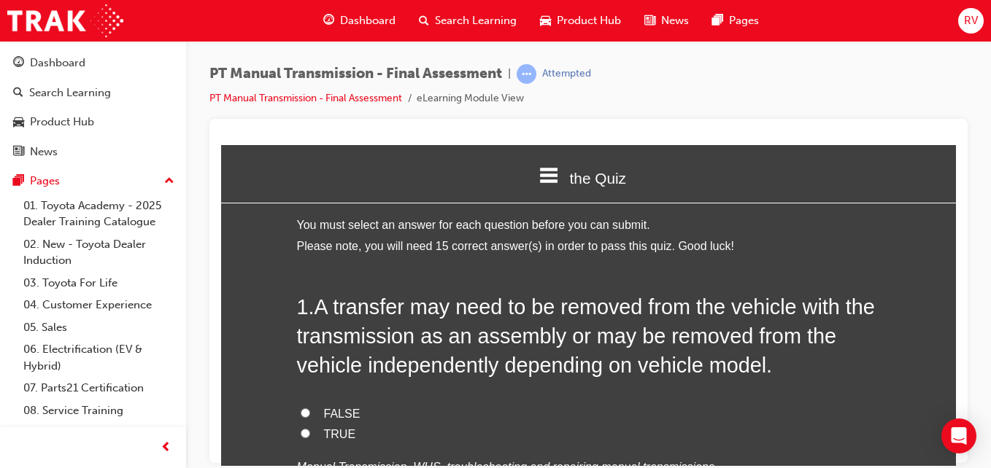
click at [302, 432] on input "TRUE" at bounding box center [305, 432] width 9 height 9
radio input "true"
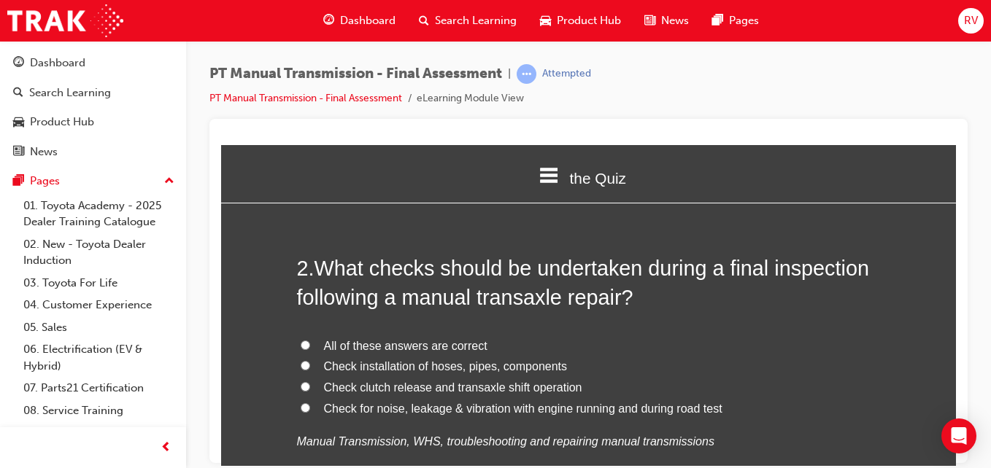
scroll to position [379, 0]
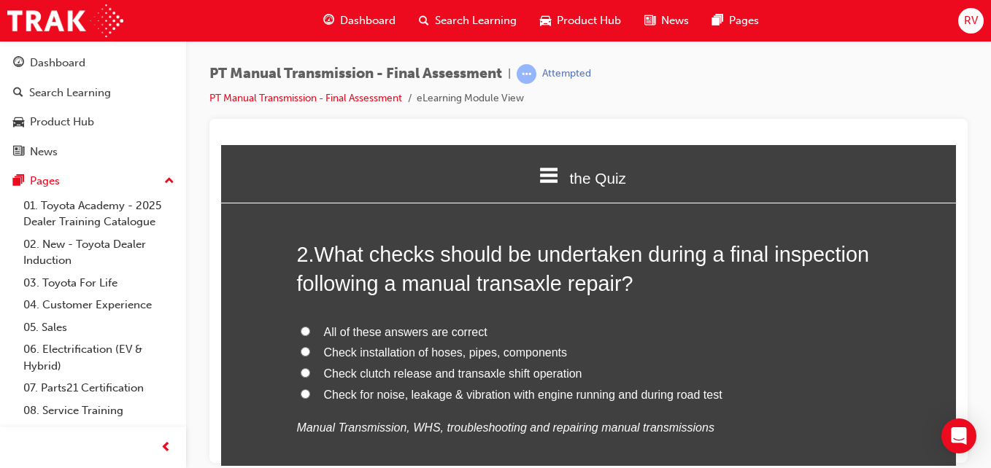
click at [304, 333] on label "All of these answers are correct" at bounding box center [589, 332] width 584 height 21
click at [304, 333] on input "All of these answers are correct" at bounding box center [305, 330] width 9 height 9
radio input "true"
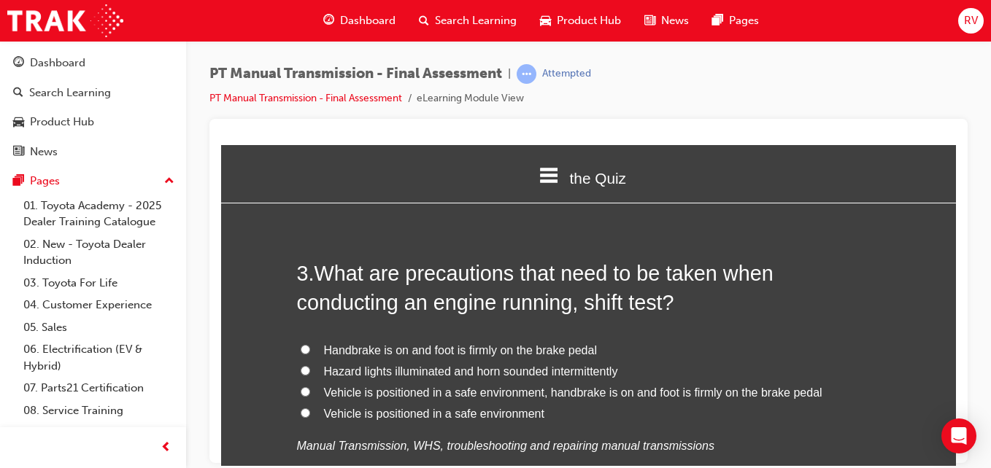
scroll to position [730, 0]
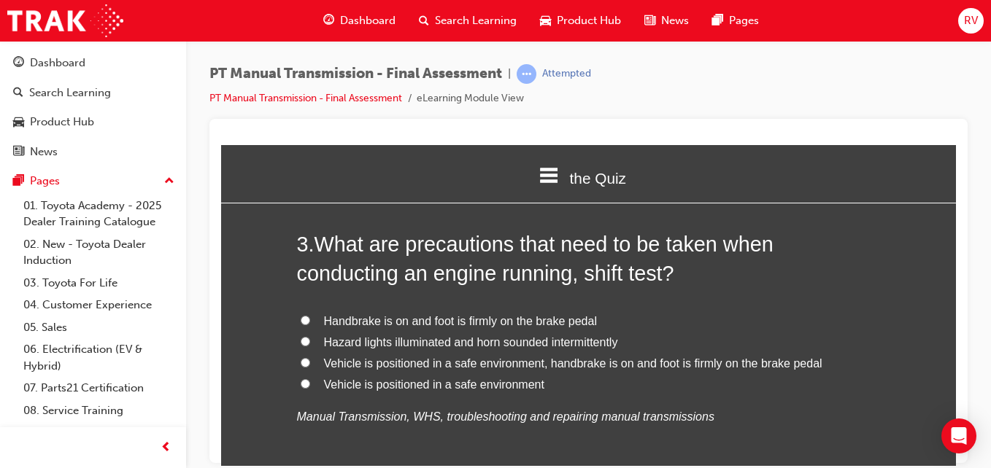
click at [302, 363] on input "Vehicle is positioned in a safe environment, handbrake is on and foot is firmly…" at bounding box center [305, 361] width 9 height 9
radio input "true"
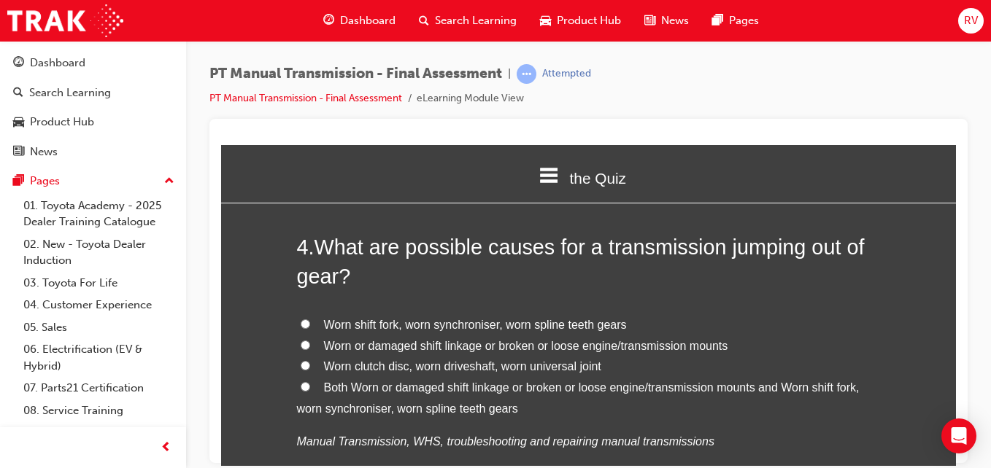
scroll to position [1080, 0]
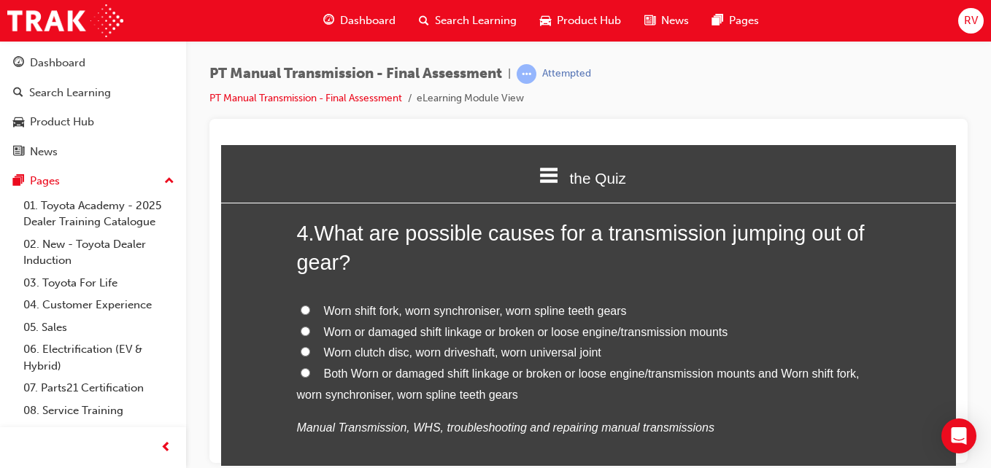
click at [301, 311] on input "Worn shift fork, worn synchroniser, worn spline teeth gears" at bounding box center [305, 309] width 9 height 9
radio input "true"
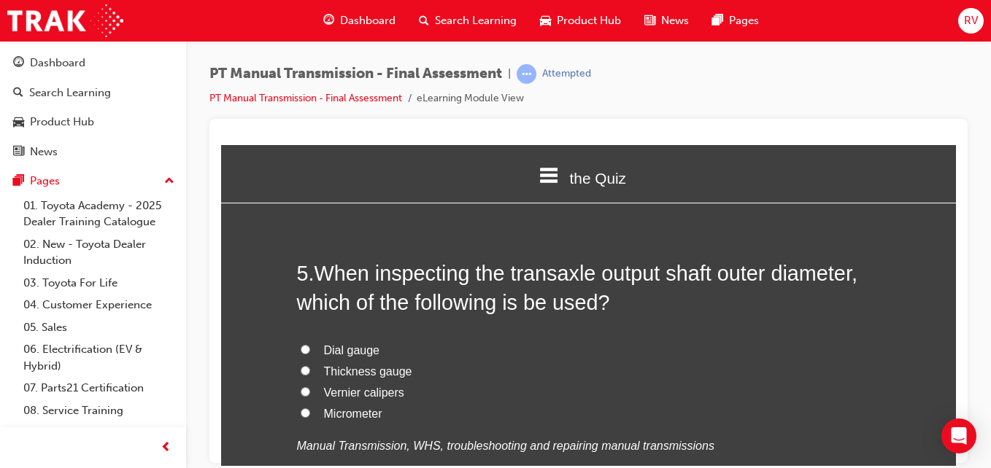
scroll to position [1430, 0]
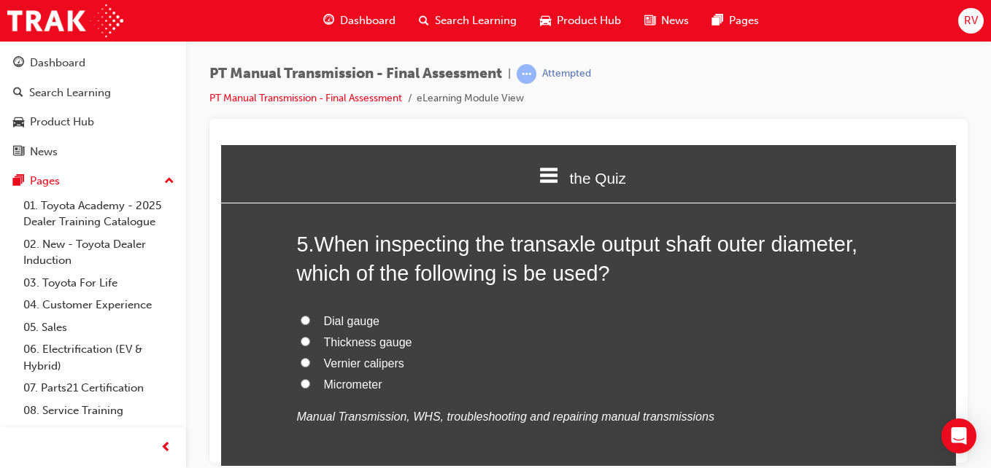
click at [301, 361] on input "Vernier calipers" at bounding box center [305, 361] width 9 height 9
radio input "true"
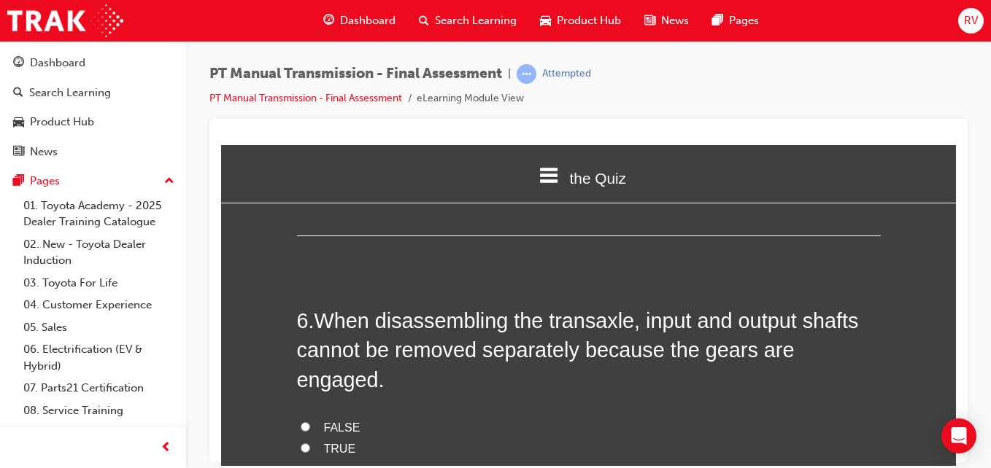
scroll to position [1722, 0]
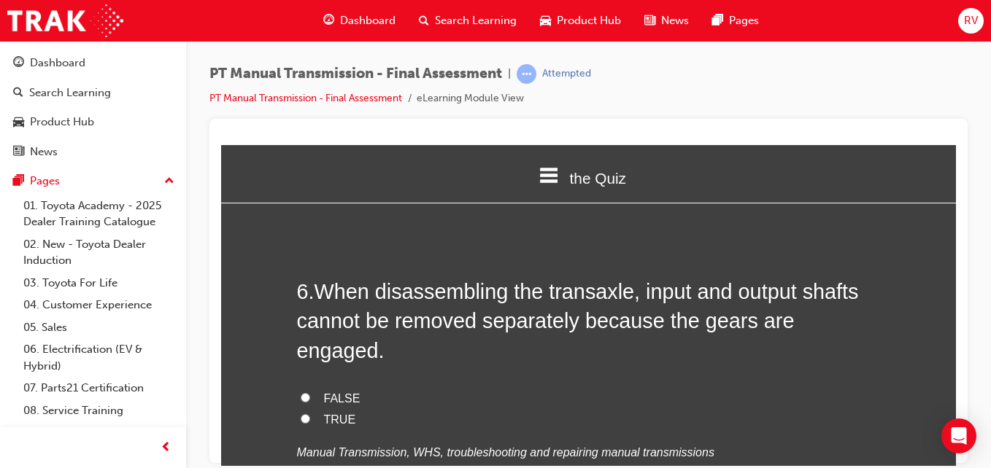
click at [297, 409] on label "TRUE" at bounding box center [589, 419] width 584 height 21
click at [301, 414] on input "TRUE" at bounding box center [305, 418] width 9 height 9
radio input "true"
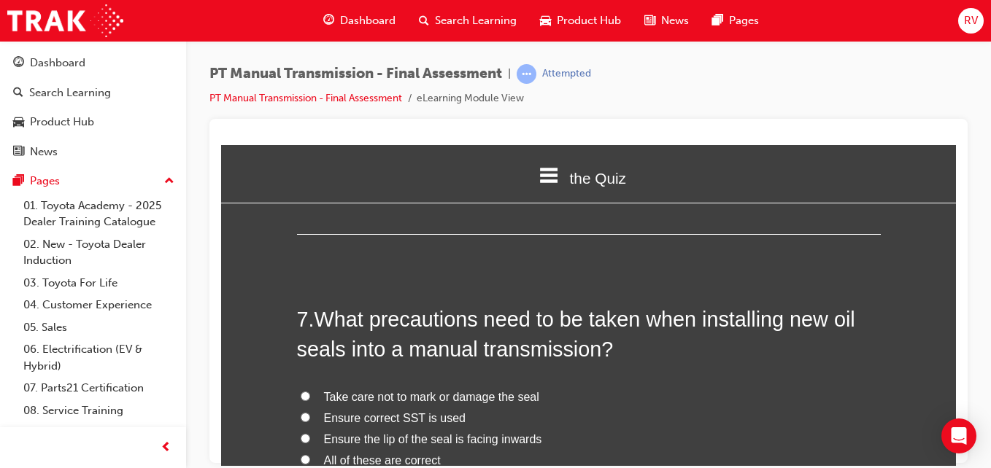
scroll to position [2043, 0]
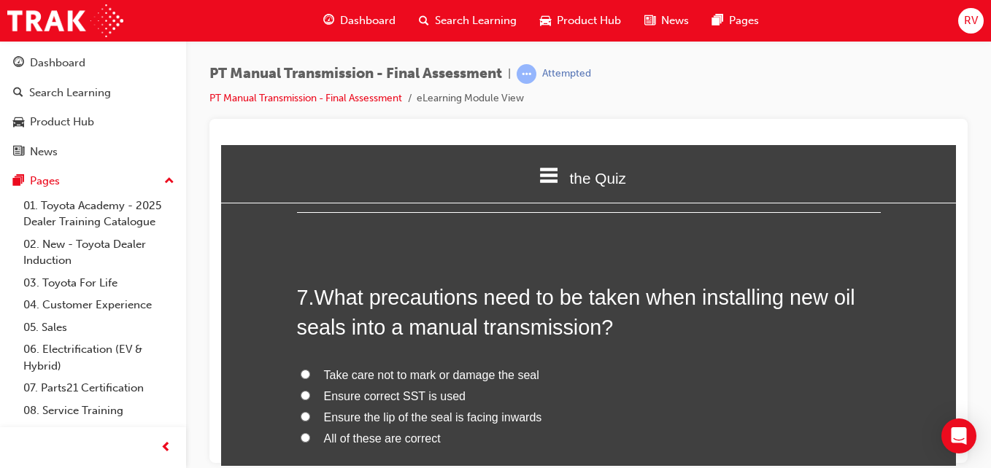
click at [309, 428] on label "All of these are correct" at bounding box center [589, 438] width 584 height 21
click at [309, 433] on input "All of these are correct" at bounding box center [305, 437] width 9 height 9
radio input "true"
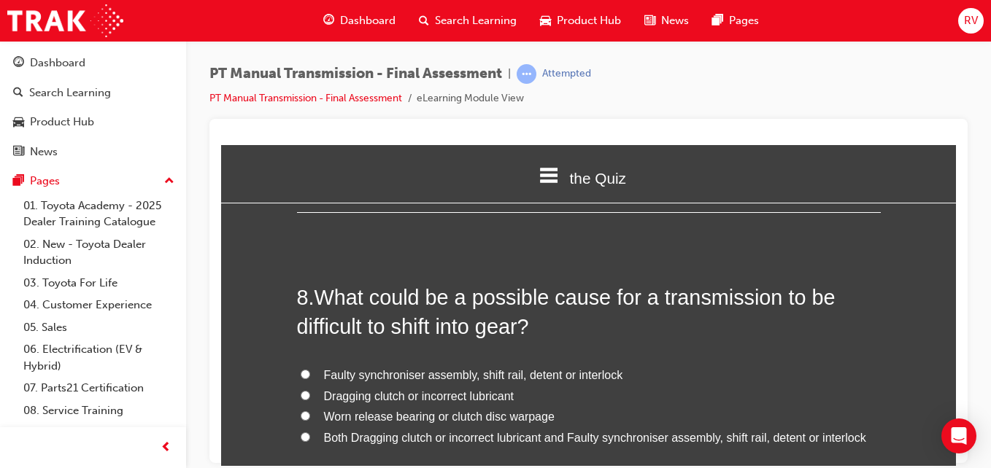
scroll to position [2393, 0]
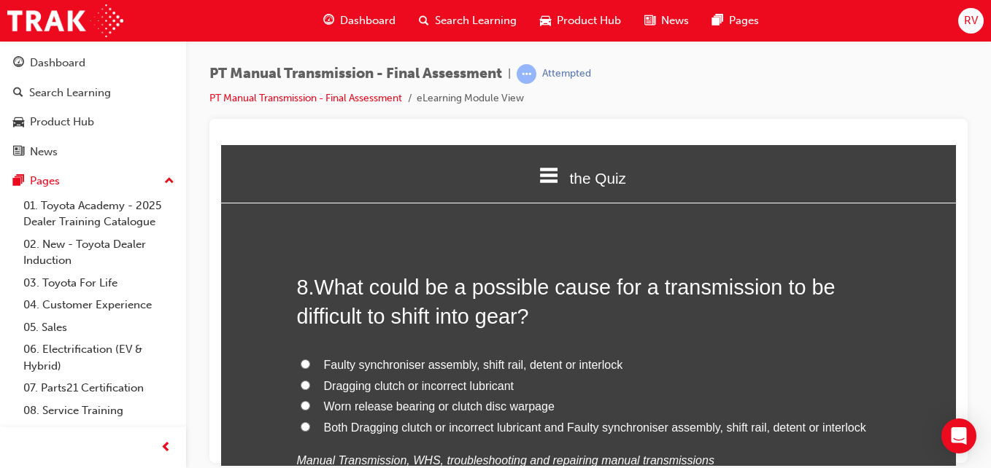
click at [304, 422] on input "Both Dragging clutch or incorrect lubricant and Faulty synchroniser assembly, s…" at bounding box center [305, 426] width 9 height 9
radio input "true"
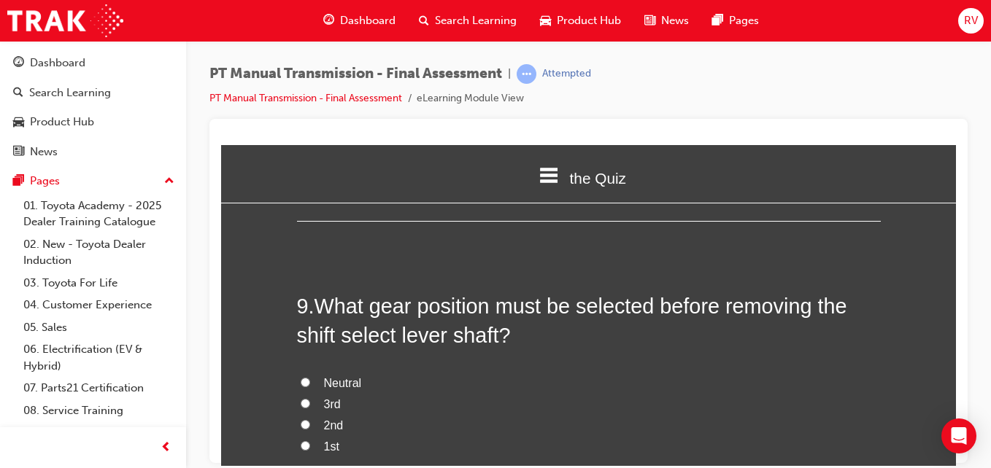
scroll to position [2743, 0]
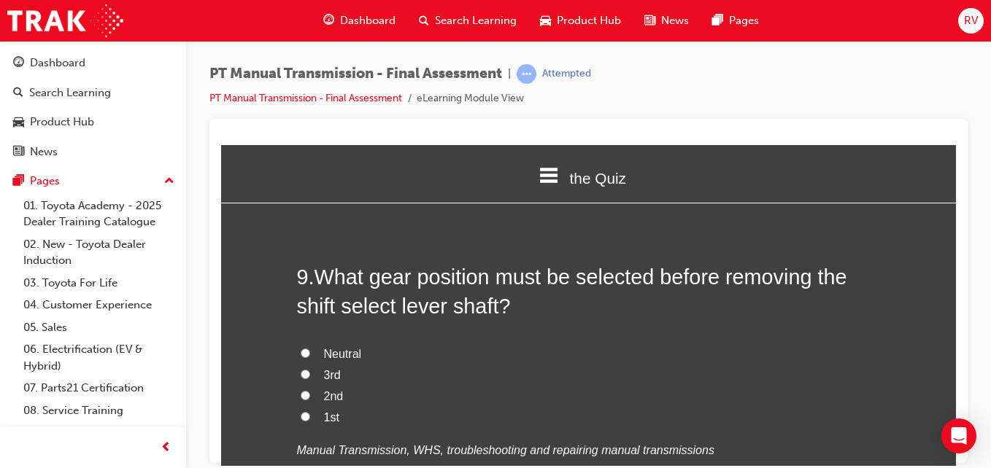
click at [301, 348] on input "Neutral" at bounding box center [305, 352] width 9 height 9
radio input "true"
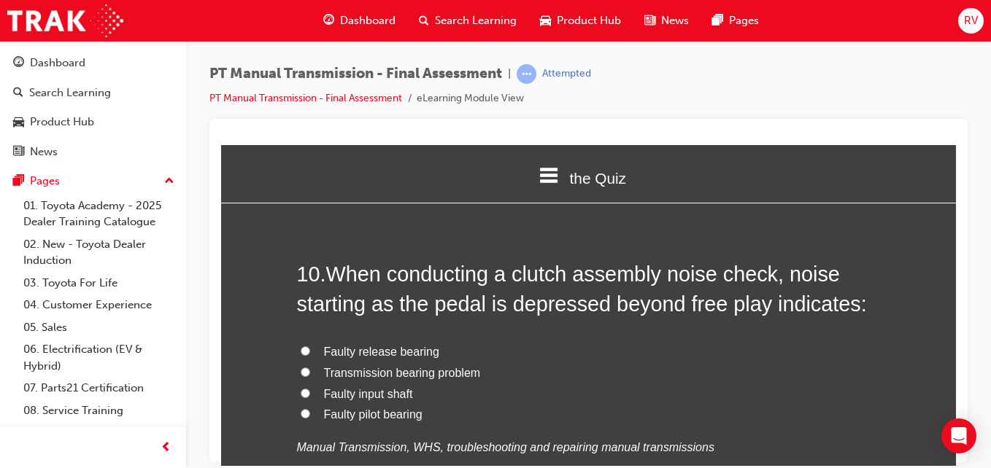
scroll to position [3093, 0]
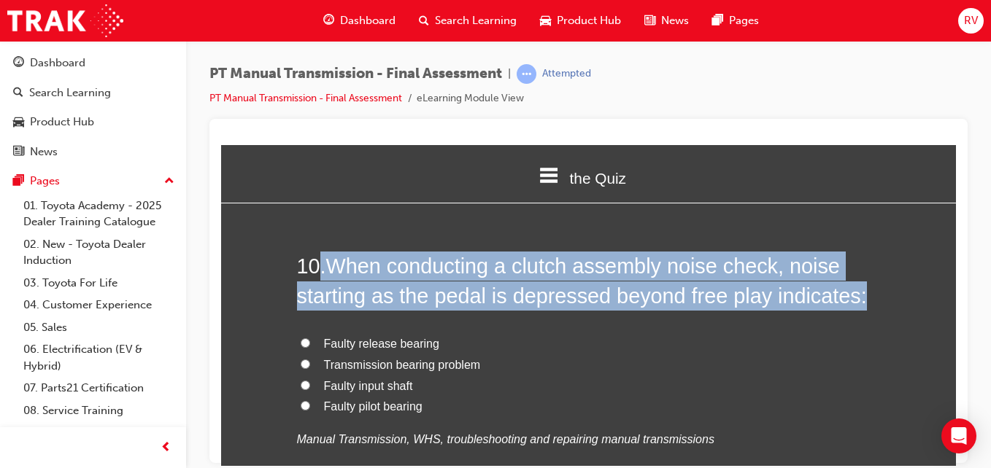
drag, startPoint x: 317, startPoint y: 231, endPoint x: 867, endPoint y: 260, distance: 551.6
click at [867, 260] on h2 "10 . When conducting a clutch assembly noise check, noise starting as the pedal…" at bounding box center [589, 280] width 584 height 59
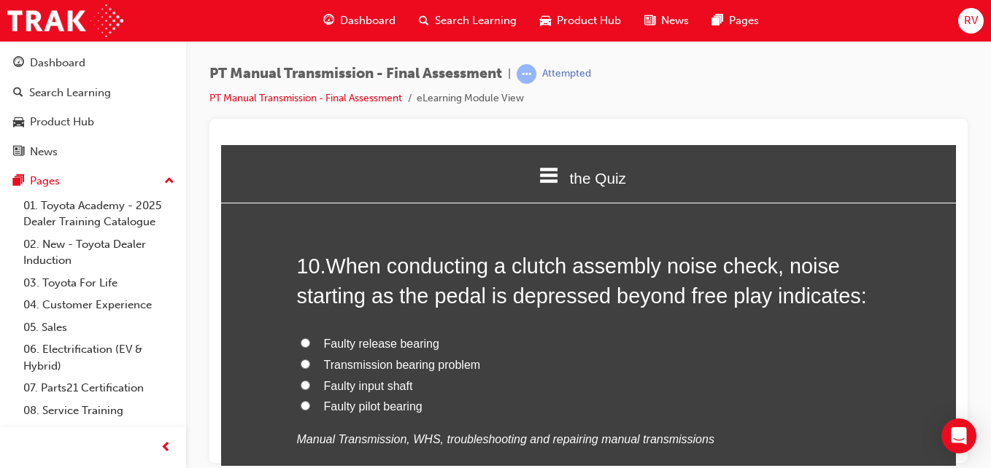
click at [233, 227] on div "You must select an answer for each question before you can submit. Please note,…" at bounding box center [588, 451] width 735 height 6660
click at [304, 401] on input "Faulty pilot bearing" at bounding box center [305, 405] width 9 height 9
radio input "true"
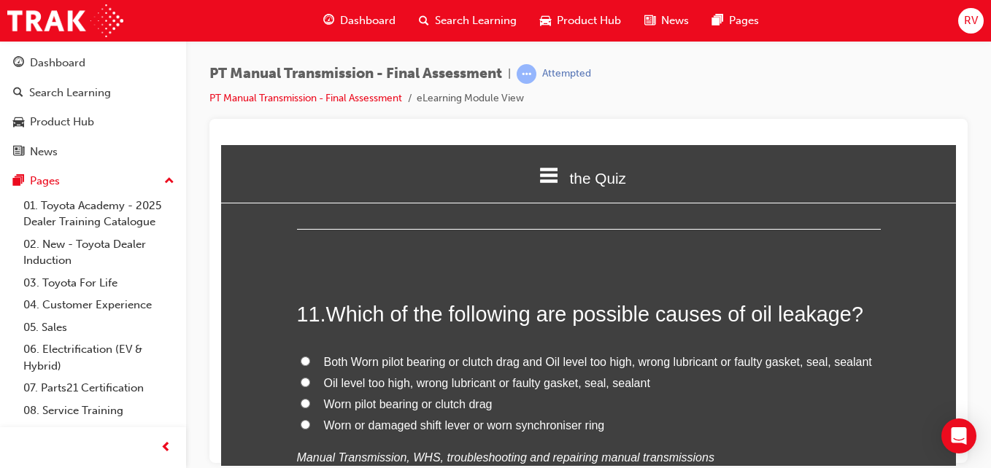
scroll to position [3414, 0]
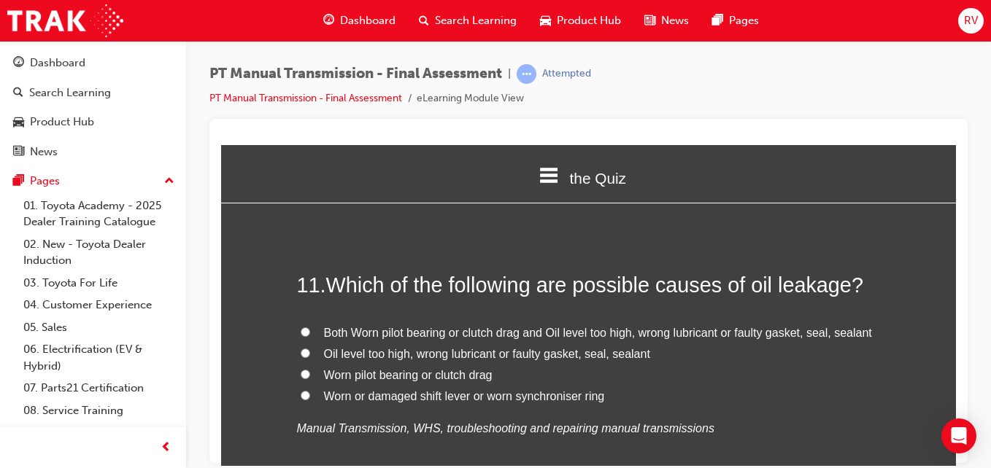
click at [301, 348] on input "Oil level too high, wrong lubricant or faulty gasket, seal, sealant" at bounding box center [305, 352] width 9 height 9
radio input "true"
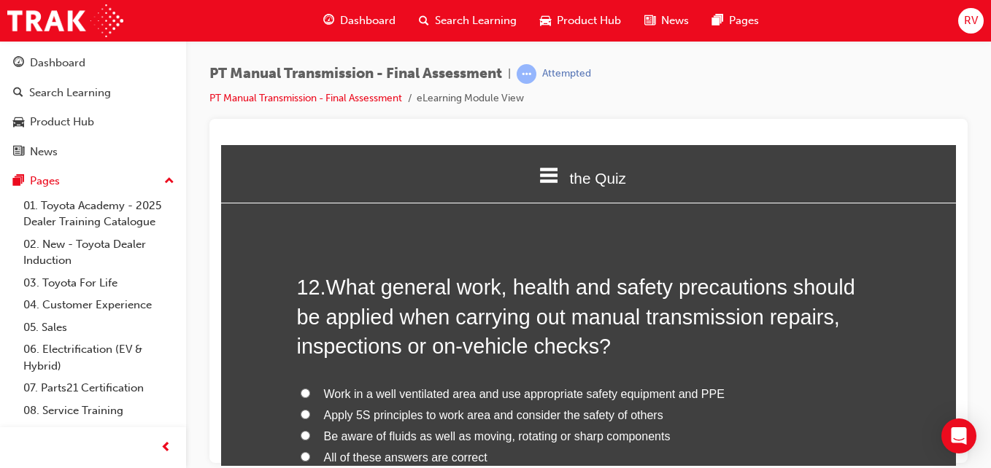
scroll to position [3735, 0]
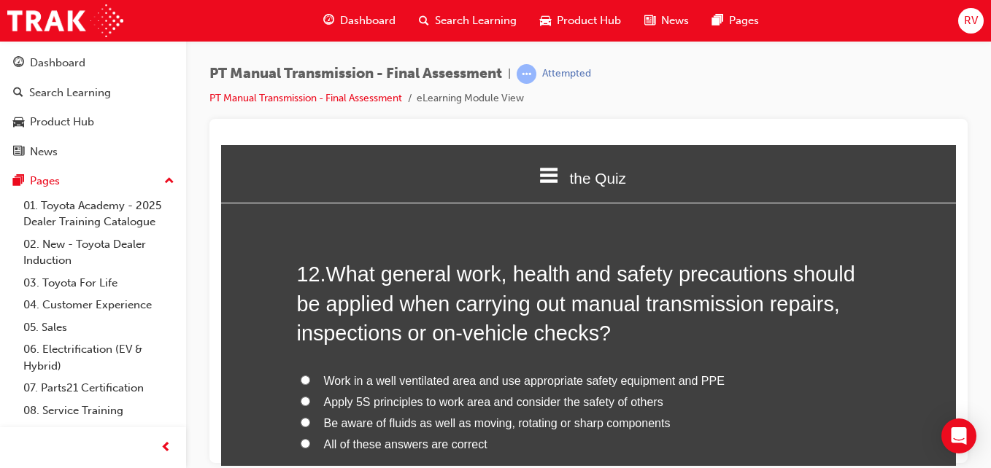
click at [298, 434] on label "All of these answers are correct" at bounding box center [589, 444] width 584 height 21
click at [301, 438] on input "All of these answers are correct" at bounding box center [305, 442] width 9 height 9
radio input "true"
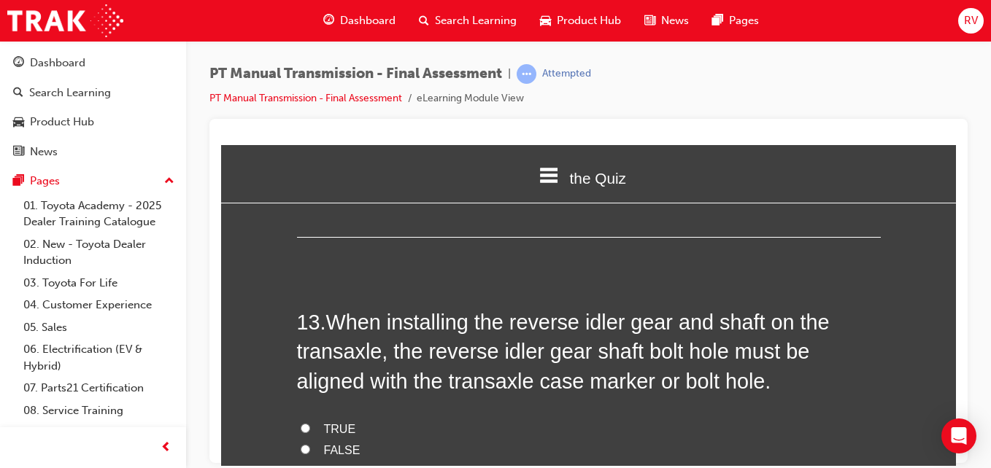
scroll to position [4086, 0]
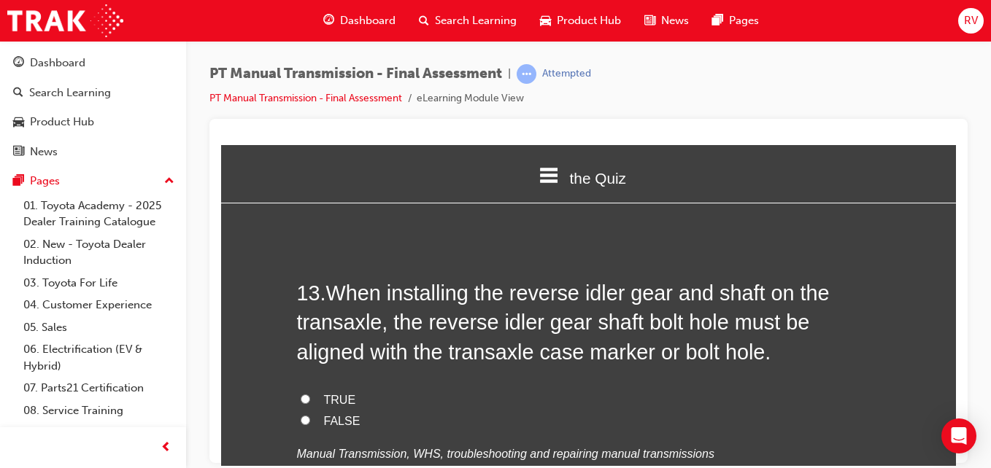
click at [328, 393] on span "TRUE" at bounding box center [340, 399] width 32 height 12
click at [310, 394] on input "TRUE" at bounding box center [305, 398] width 9 height 9
radio input "true"
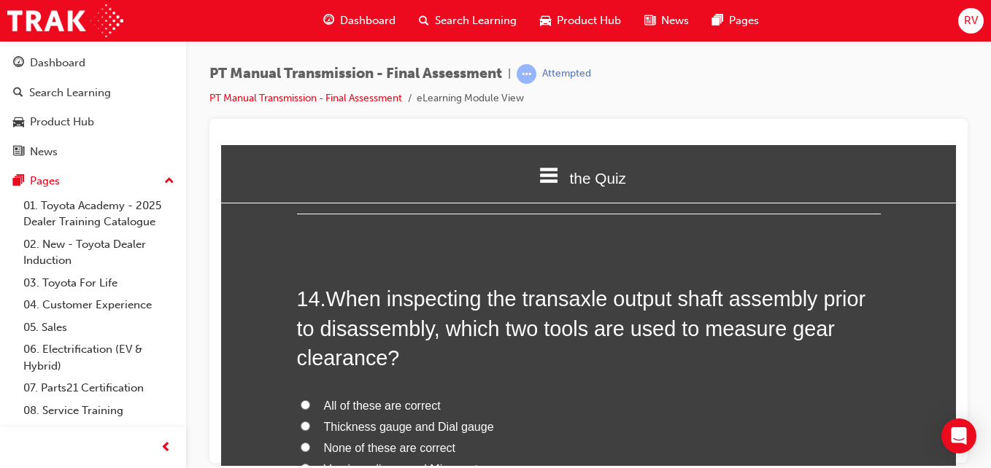
scroll to position [4436, 0]
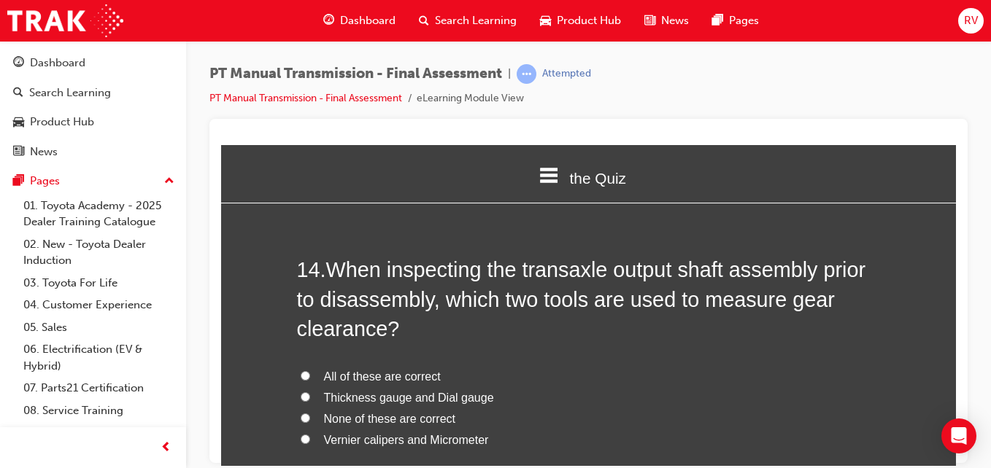
click at [301, 434] on input "Vernier calipers and Micrometer" at bounding box center [305, 438] width 9 height 9
radio input "true"
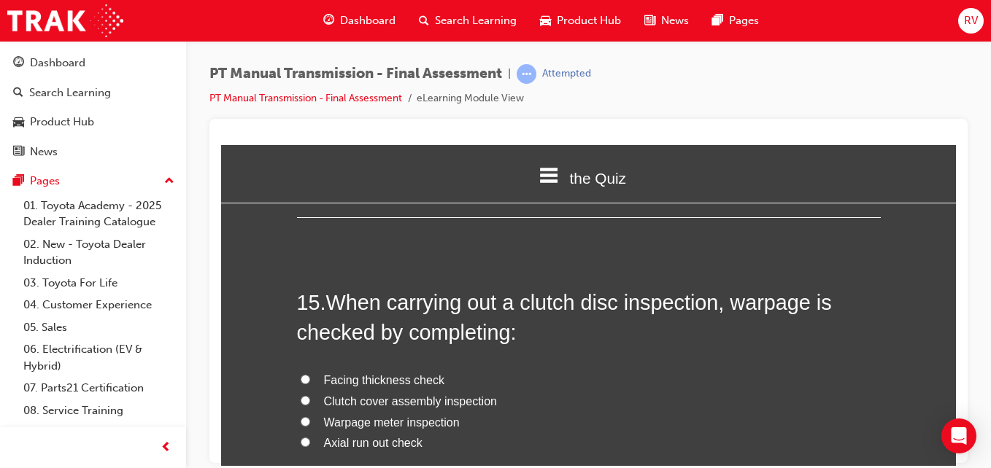
scroll to position [4786, 0]
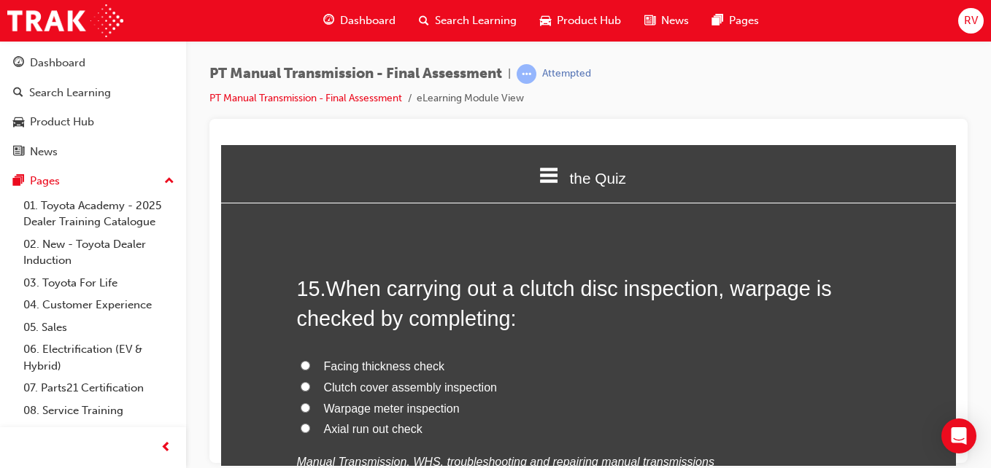
click at [307, 356] on label "Facing thickness check" at bounding box center [589, 366] width 584 height 21
click at [307, 360] on input "Facing thickness check" at bounding box center [305, 364] width 9 height 9
radio input "true"
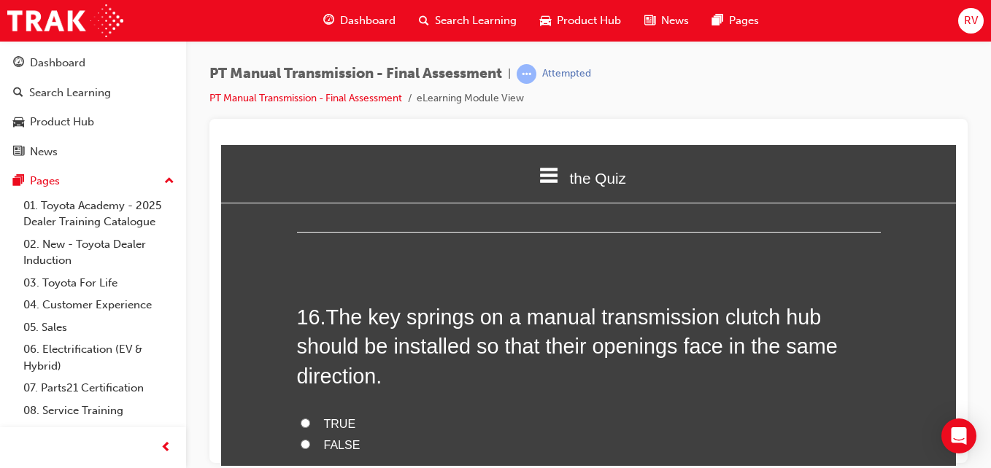
scroll to position [5107, 0]
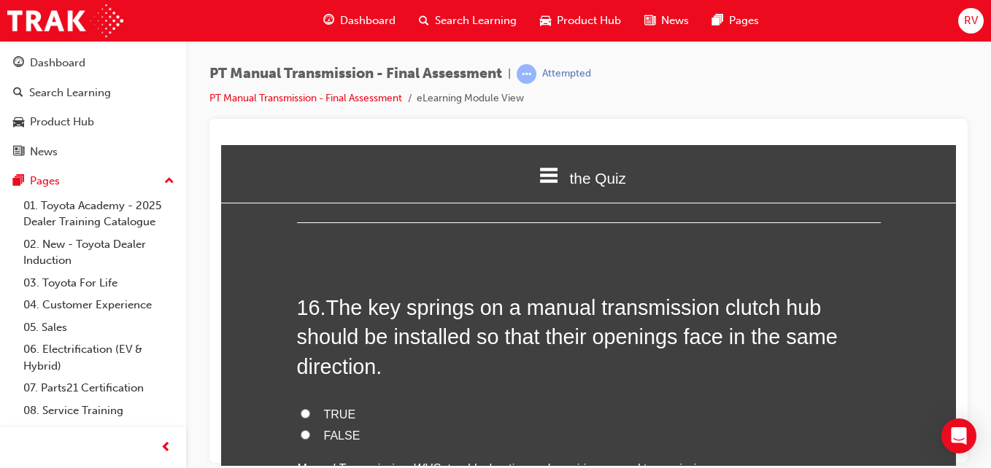
click at [325, 429] on span "FALSE" at bounding box center [342, 435] width 36 height 12
click at [310, 430] on input "FALSE" at bounding box center [305, 434] width 9 height 9
radio input "true"
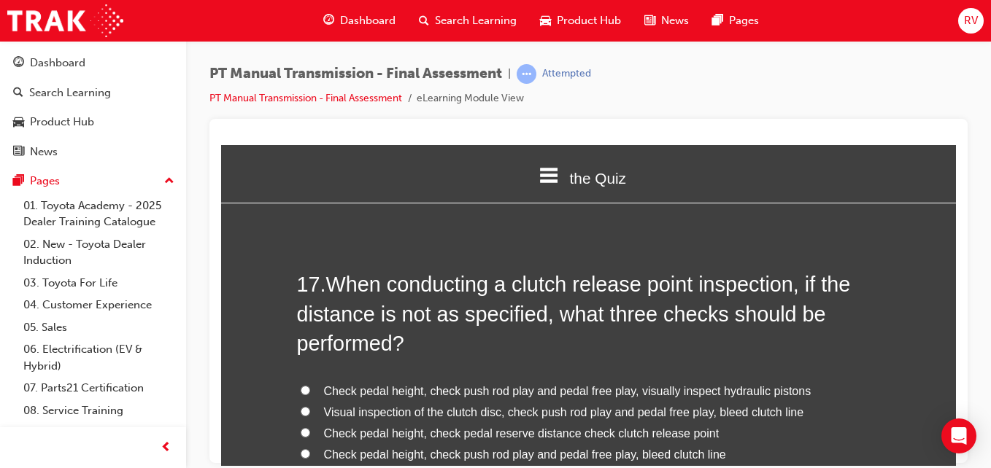
scroll to position [5486, 0]
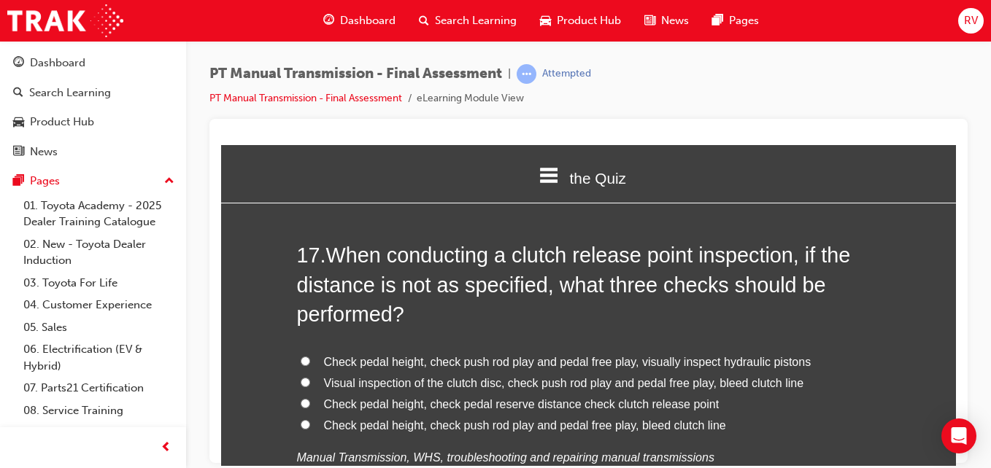
click at [769, 355] on span "Check pedal height, check push rod play and pedal free play, visually inspect h…" at bounding box center [567, 361] width 487 height 12
click at [310, 356] on input "Check pedal height, check push rod play and pedal free play, visually inspect h…" at bounding box center [305, 360] width 9 height 9
radio input "true"
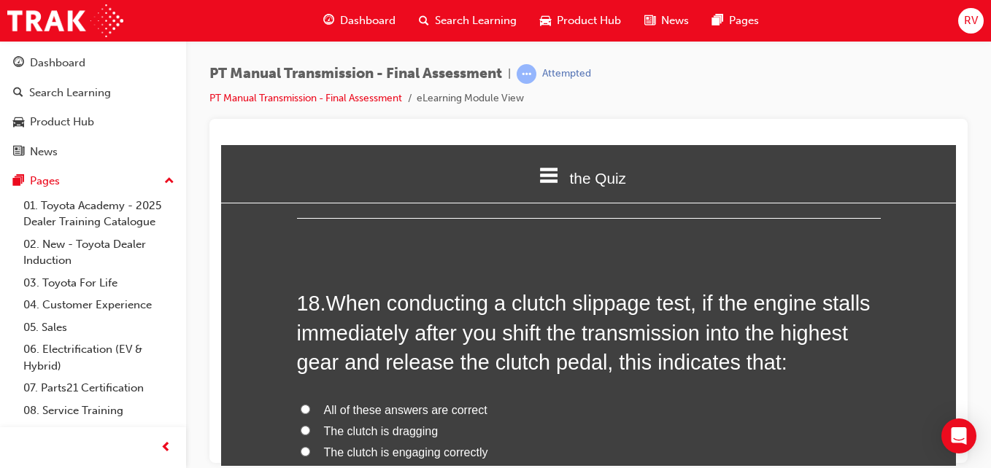
scroll to position [5837, 0]
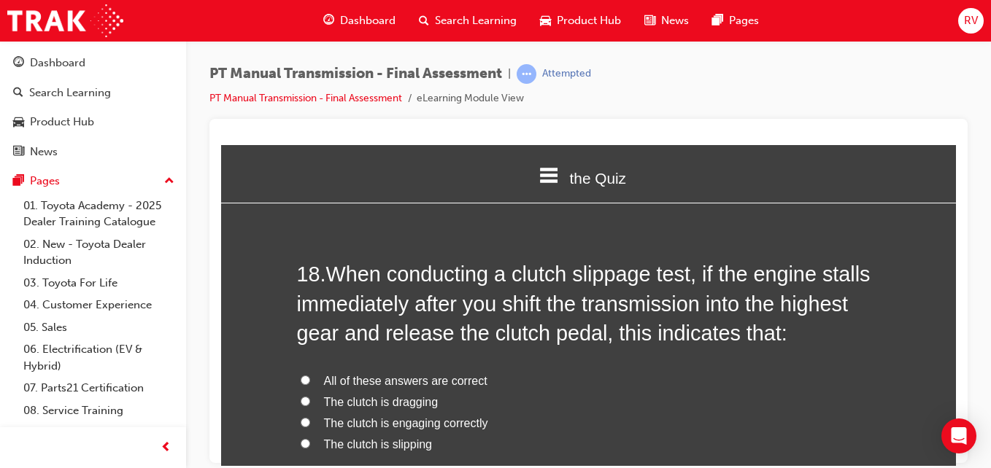
click at [355, 417] on span "The clutch is engaging correctly" at bounding box center [406, 423] width 164 height 12
click at [310, 417] on input "The clutch is engaging correctly" at bounding box center [305, 421] width 9 height 9
radio input "true"
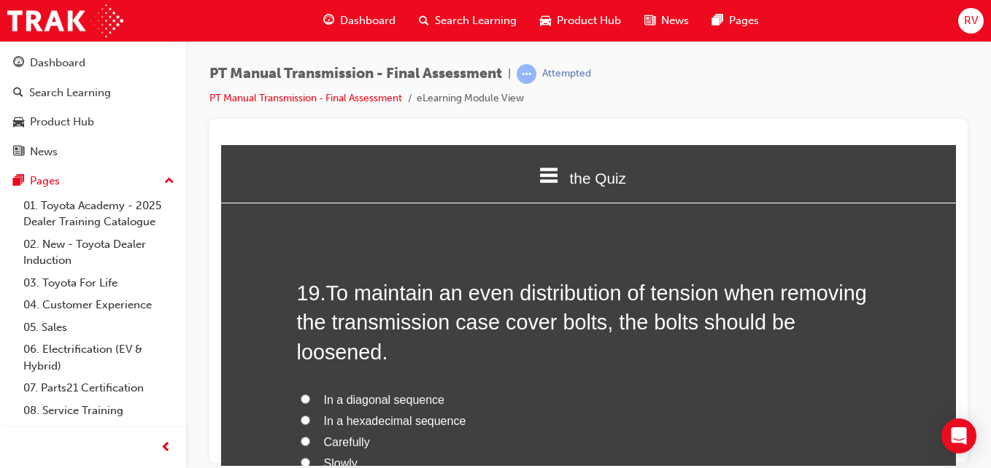
scroll to position [6216, 0]
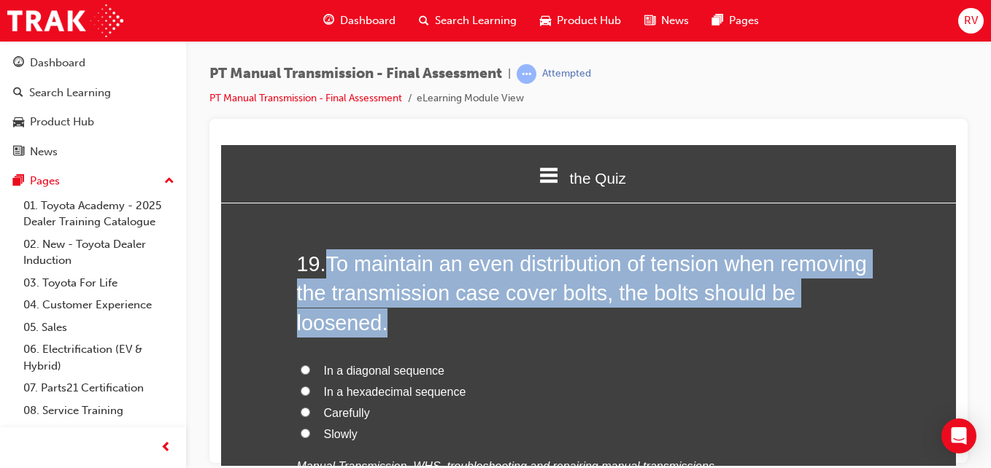
drag, startPoint x: 322, startPoint y: 231, endPoint x: 400, endPoint y: 287, distance: 96.2
click at [400, 287] on h2 "19 . To maintain an even distribution of tension when removing the transmission…" at bounding box center [589, 293] width 584 height 88
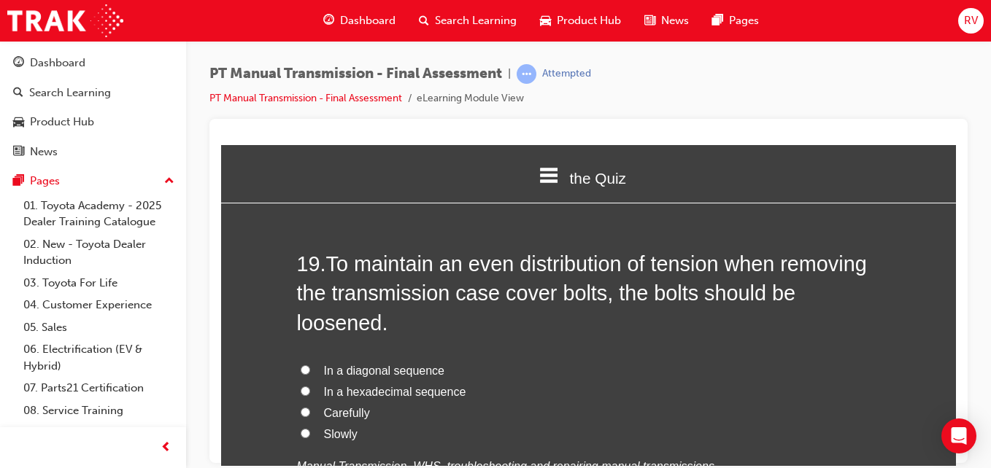
drag, startPoint x: 400, startPoint y: 287, endPoint x: 386, endPoint y: 312, distance: 27.8
click at [386, 312] on div "19 . To maintain an even distribution of tension when removing the transmission…" at bounding box center [589, 398] width 584 height 299
drag, startPoint x: 339, startPoint y: 344, endPoint x: 385, endPoint y: 339, distance: 46.2
click at [385, 364] on span "In a diagonal sequence" at bounding box center [384, 370] width 120 height 12
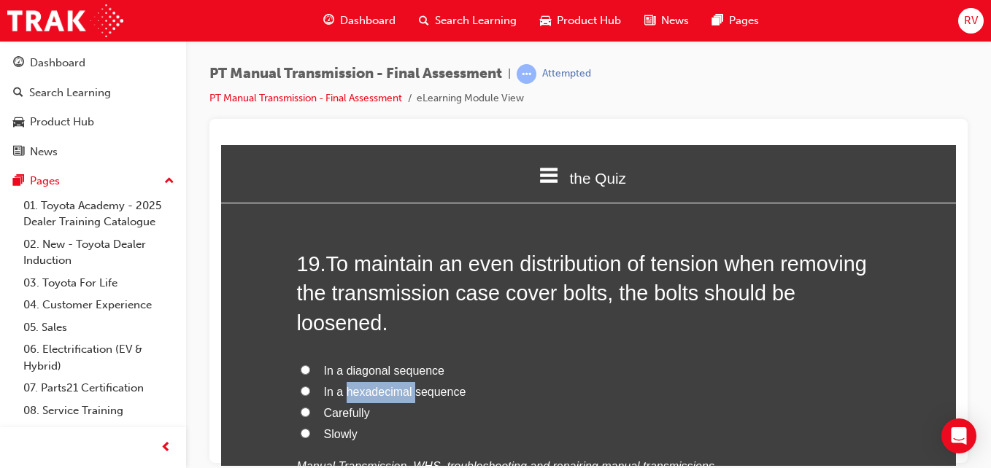
drag, startPoint x: 338, startPoint y: 360, endPoint x: 405, endPoint y: 362, distance: 67.1
click at [405, 385] on span "In a hexadecimal sequence" at bounding box center [395, 391] width 142 height 12
click at [304, 360] on label "In a diagonal sequence" at bounding box center [589, 370] width 584 height 21
click at [304, 365] on input "In a diagonal sequence" at bounding box center [305, 369] width 9 height 9
radio input "true"
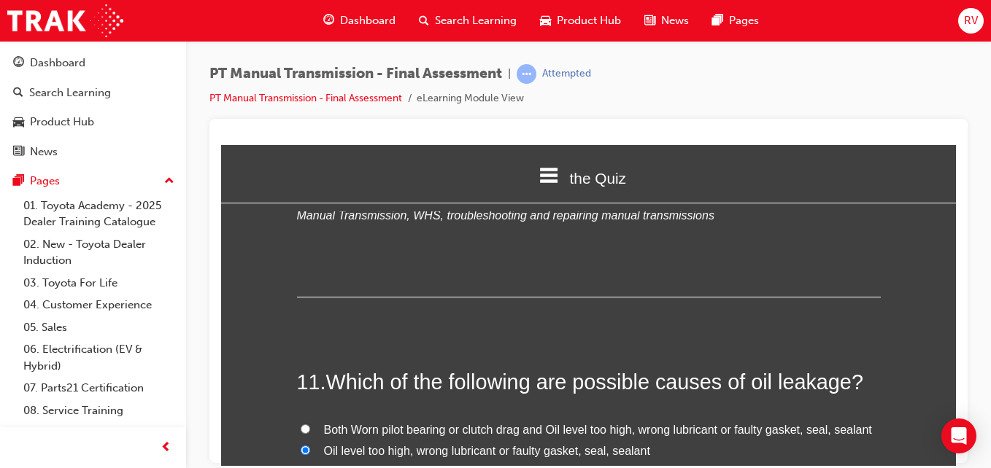
scroll to position [3308, 0]
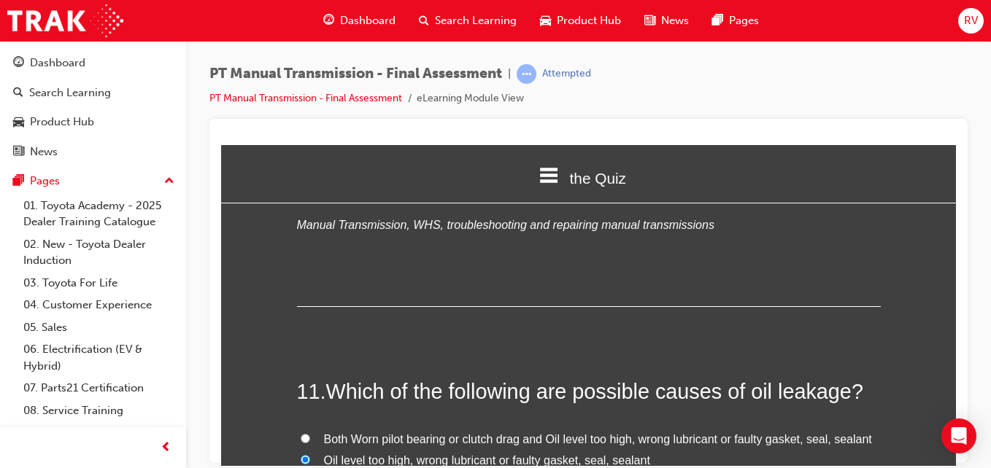
radio input "true"
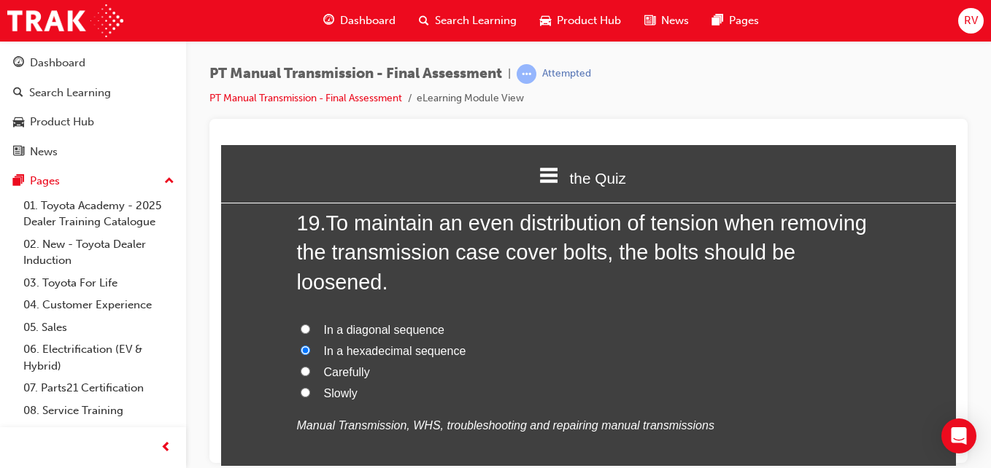
scroll to position [6244, 0]
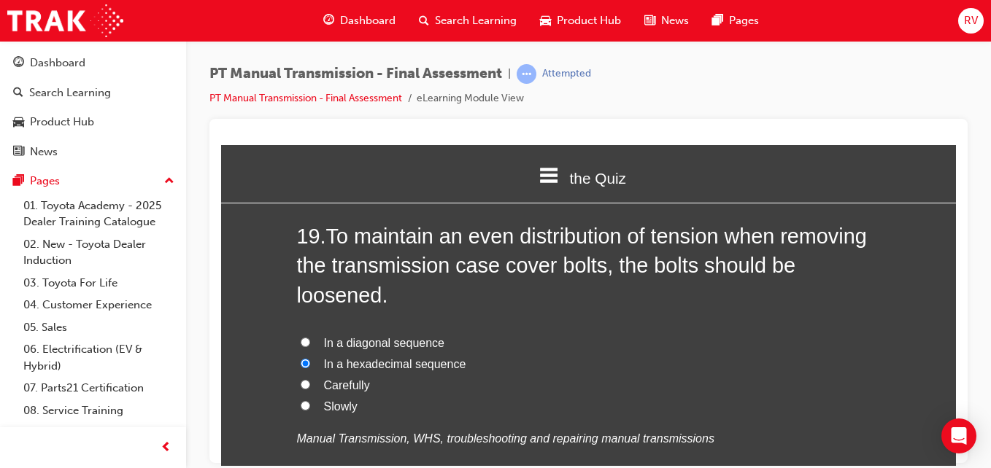
click at [301, 337] on input "In a diagonal sequence" at bounding box center [305, 341] width 9 height 9
radio input "true"
click at [943, 179] on div "the Quiz" at bounding box center [588, 177] width 735 height 50
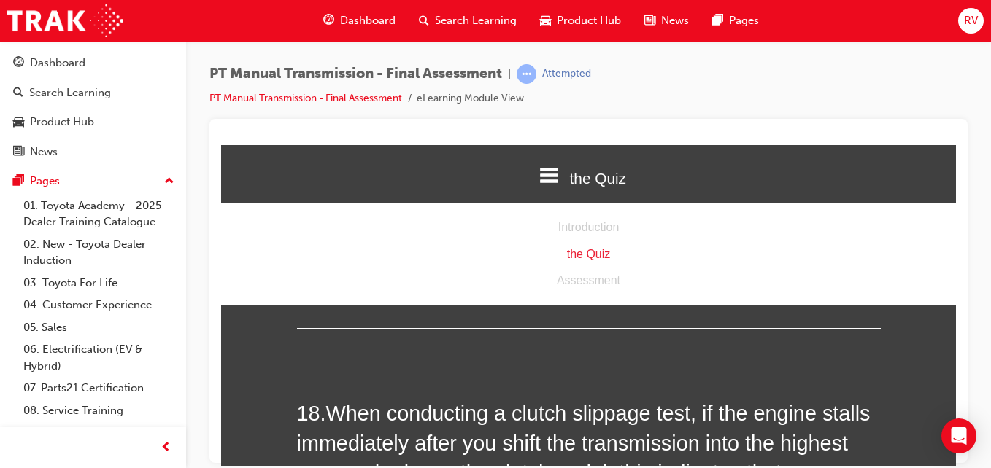
scroll to position [5682, 0]
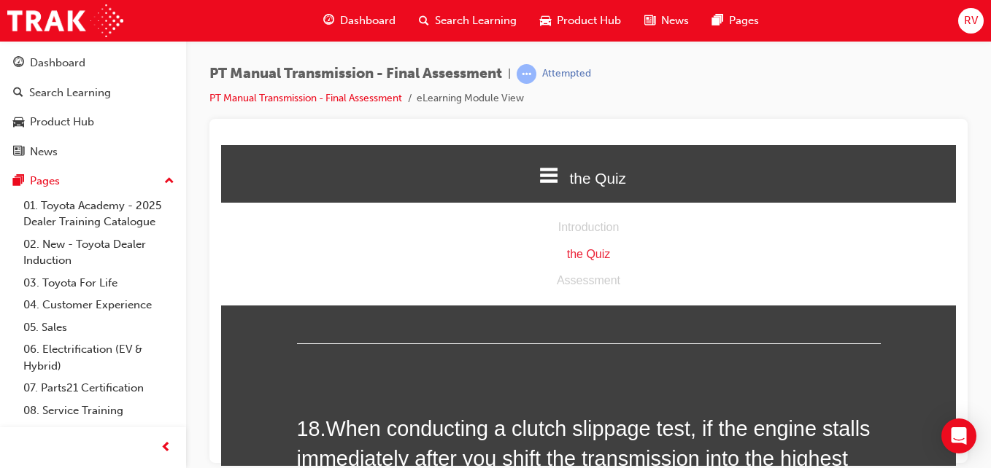
click at [875, 168] on div "the Quiz" at bounding box center [588, 177] width 735 height 50
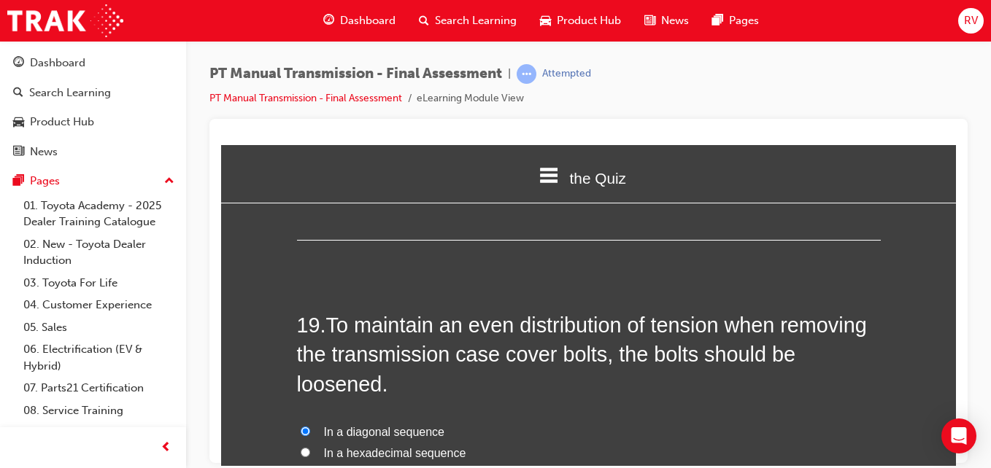
scroll to position [6380, 0]
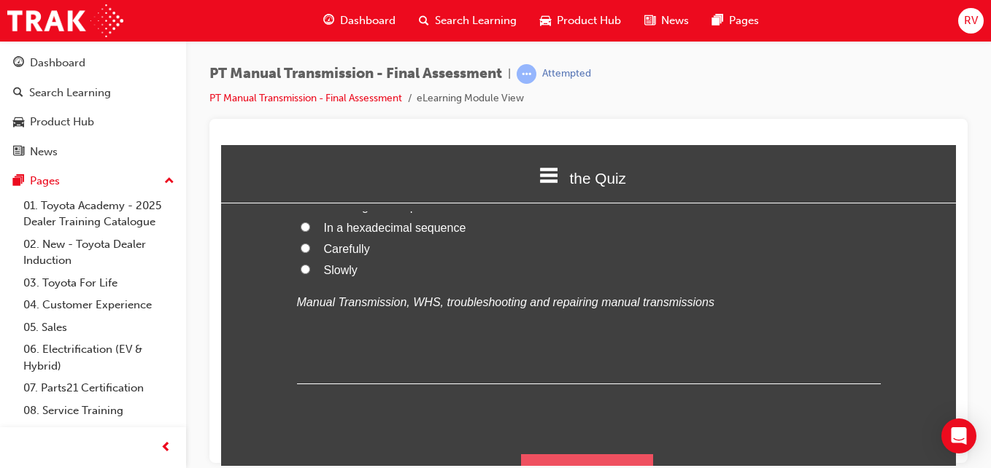
click at [623, 454] on button "Submit Answers" at bounding box center [587, 474] width 133 height 41
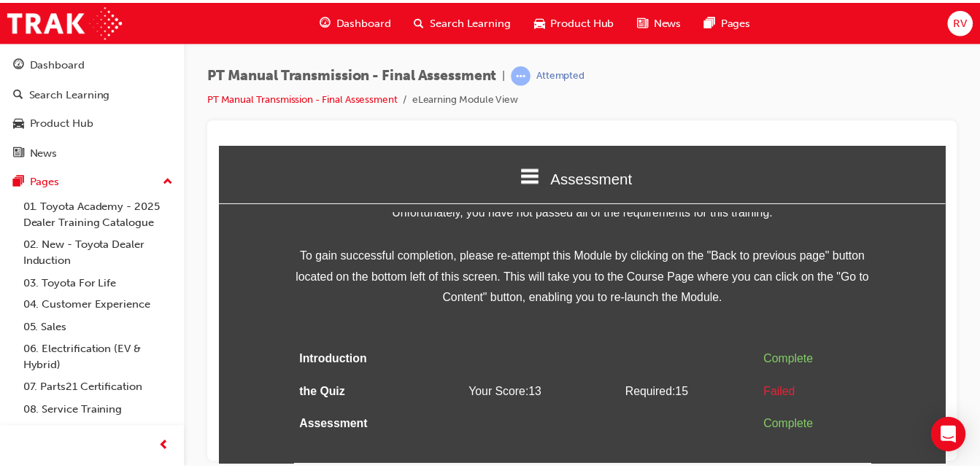
scroll to position [0, 0]
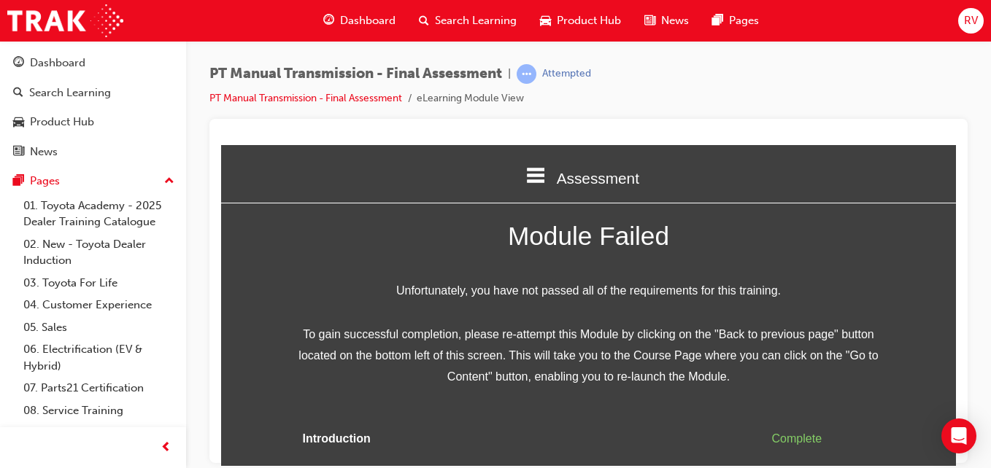
drag, startPoint x: 936, startPoint y: 271, endPoint x: 950, endPoint y: 294, distance: 26.5
click at [950, 294] on html "Assessment Introduction the Quiz Assessment Module Failed Unfortunately, you ha…" at bounding box center [588, 304] width 735 height 321
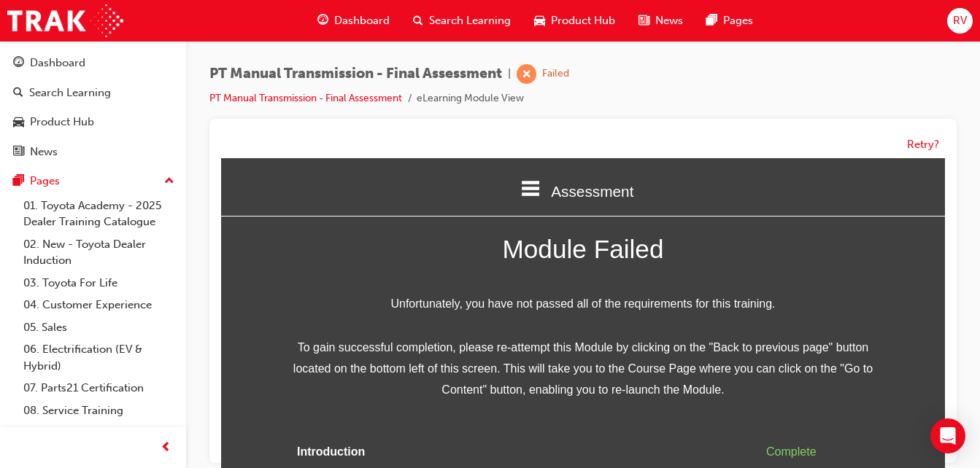
drag, startPoint x: 950, startPoint y: 308, endPoint x: 940, endPoint y: 322, distance: 16.8
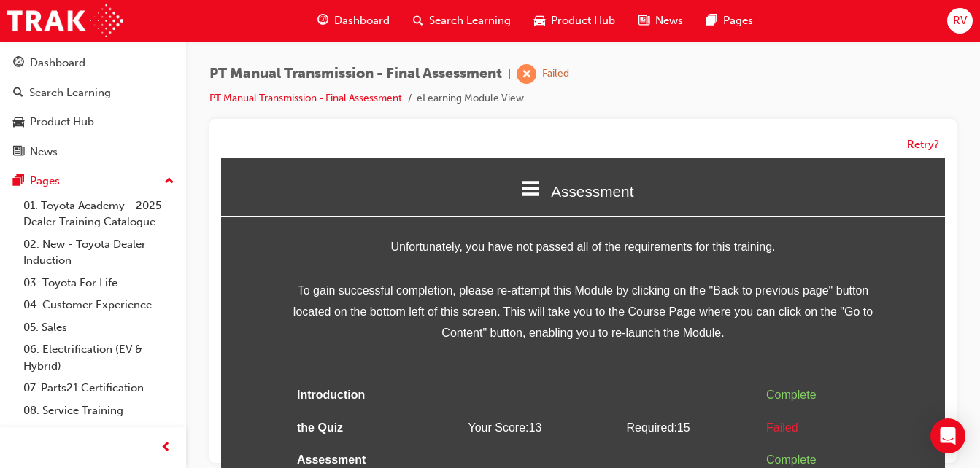
scroll to position [79, 0]
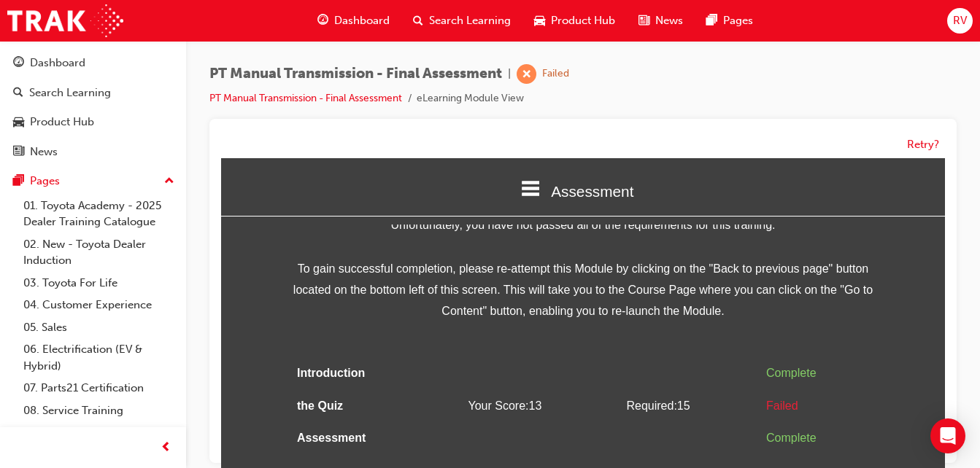
drag, startPoint x: 938, startPoint y: 385, endPoint x: 1160, endPoint y: 584, distance: 298.1
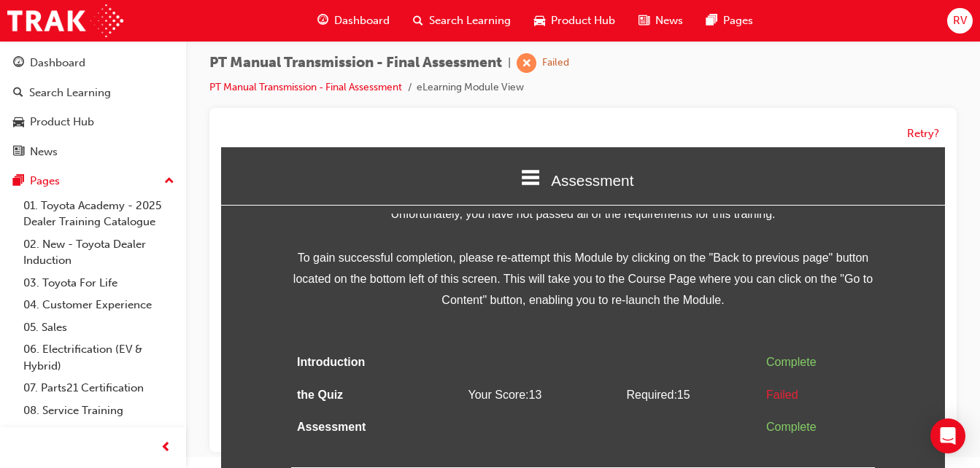
drag, startPoint x: 940, startPoint y: 351, endPoint x: 1151, endPoint y: 584, distance: 315.1
click at [918, 134] on button "Retry?" at bounding box center [923, 133] width 32 height 17
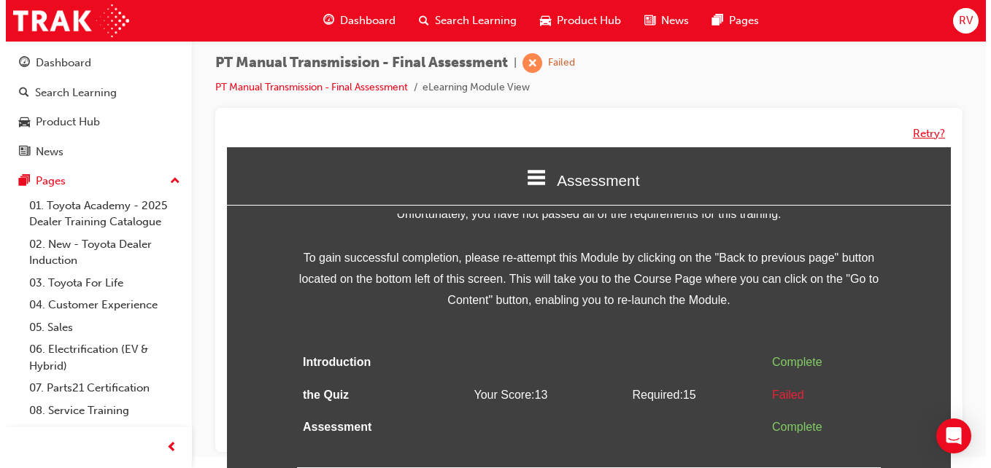
scroll to position [0, 0]
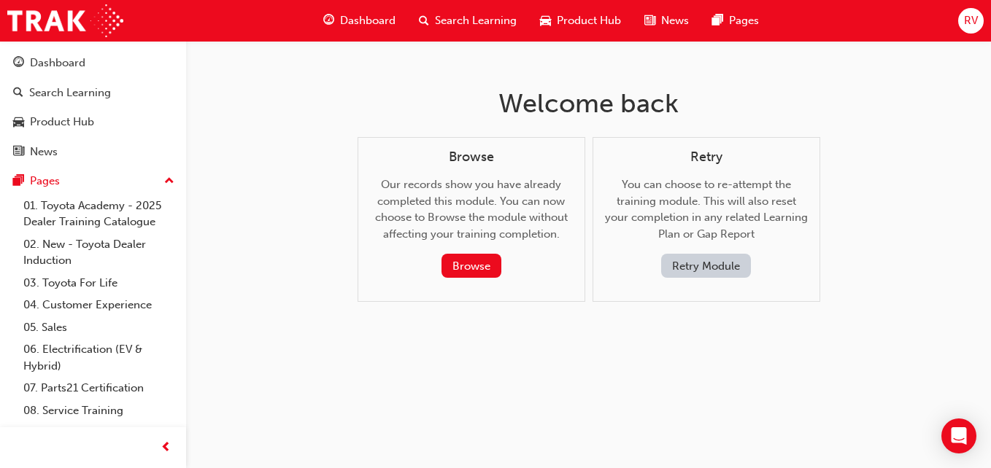
click at [694, 261] on button "Retry Module" at bounding box center [706, 266] width 90 height 24
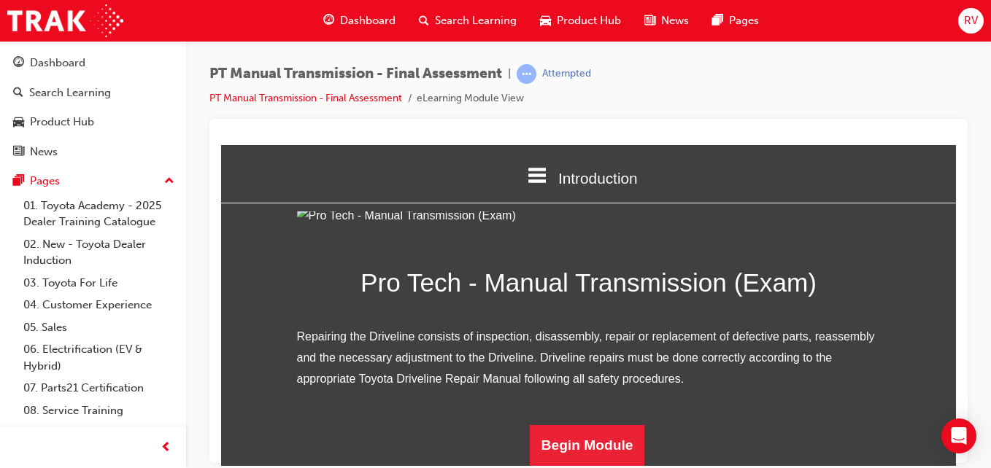
scroll to position [171, 0]
click at [533, 447] on button "Begin Module" at bounding box center [587, 445] width 115 height 41
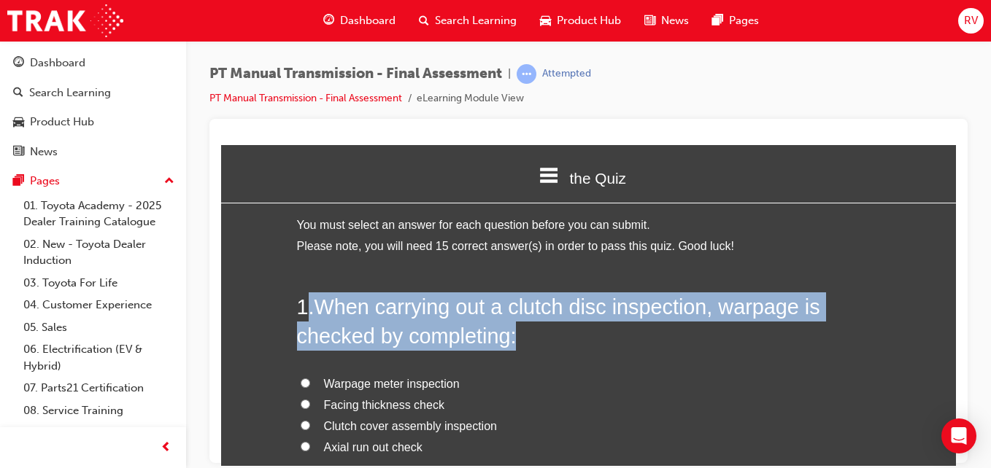
drag, startPoint x: 305, startPoint y: 301, endPoint x: 509, endPoint y: 337, distance: 207.4
click at [509, 337] on h2 "1 . When carrying out a clutch disc inspection, warpage is checked by completin…" at bounding box center [589, 321] width 584 height 59
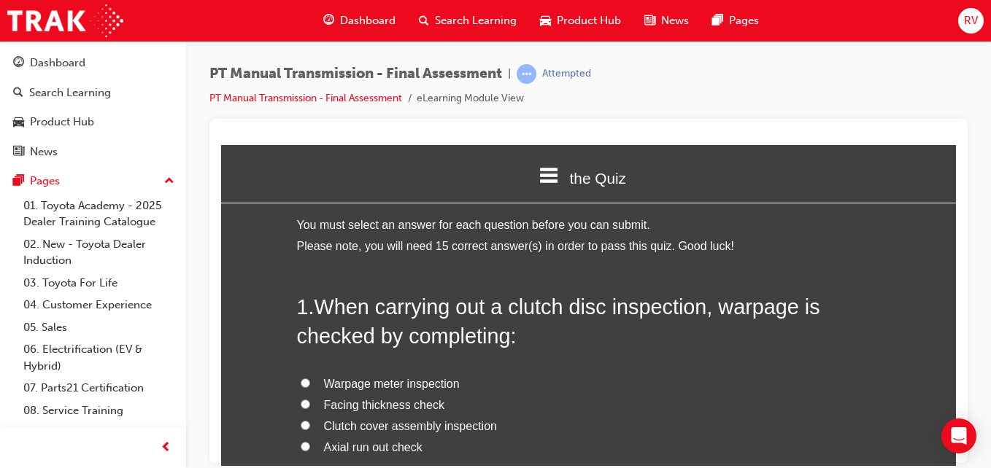
click at [367, 398] on span "Facing thickness check" at bounding box center [384, 404] width 120 height 12
click at [310, 399] on input "Facing thickness check" at bounding box center [305, 403] width 9 height 9
radio input "true"
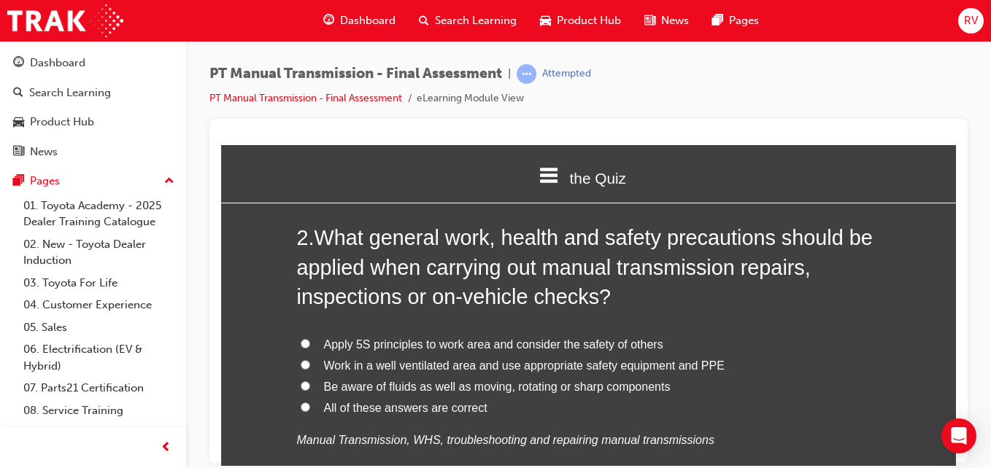
scroll to position [438, 0]
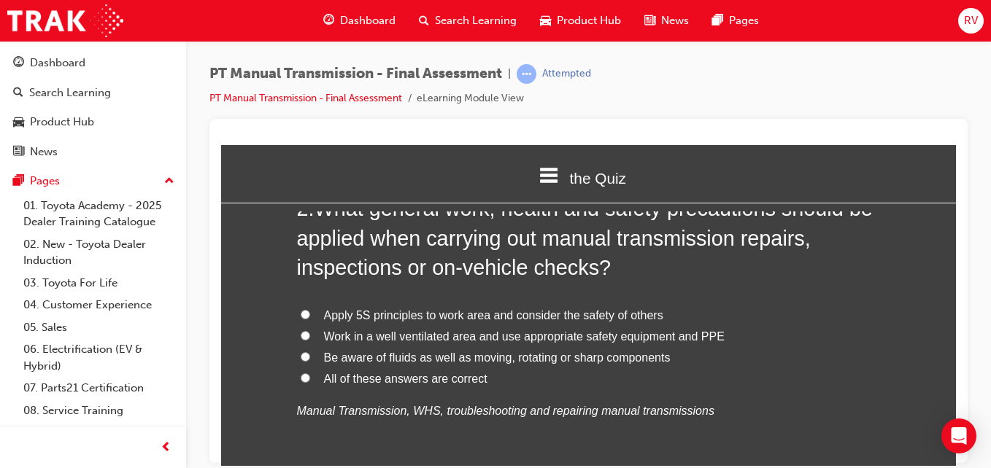
click at [301, 381] on input "All of these answers are correct" at bounding box center [305, 377] width 9 height 9
radio input "true"
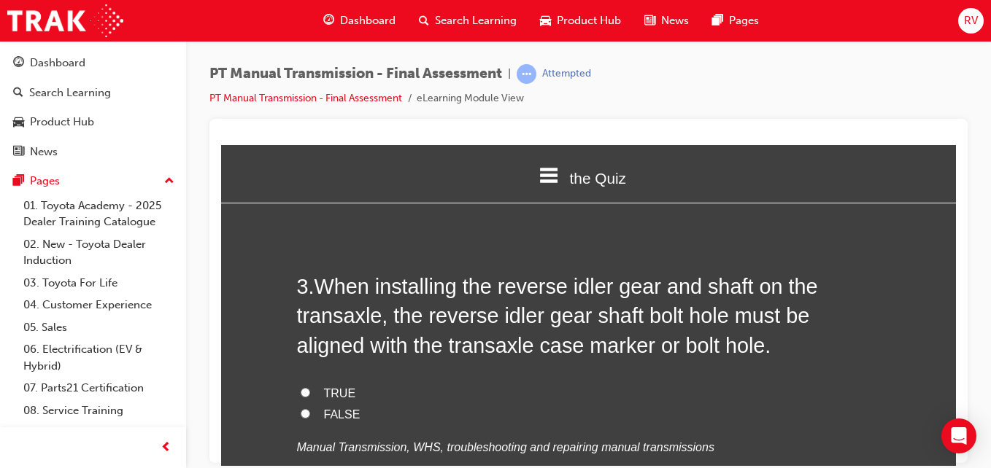
scroll to position [759, 0]
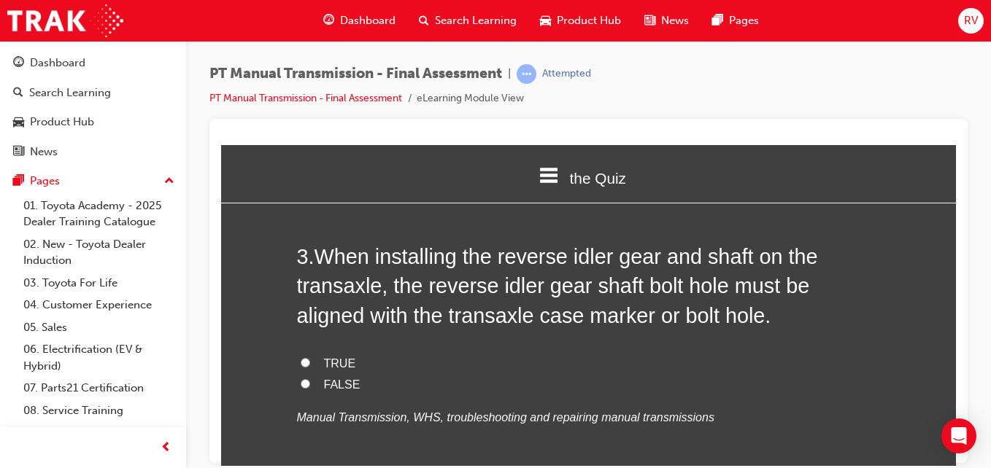
click at [353, 377] on label "FALSE" at bounding box center [589, 384] width 584 height 21
click at [310, 379] on input "FALSE" at bounding box center [305, 383] width 9 height 9
radio input "true"
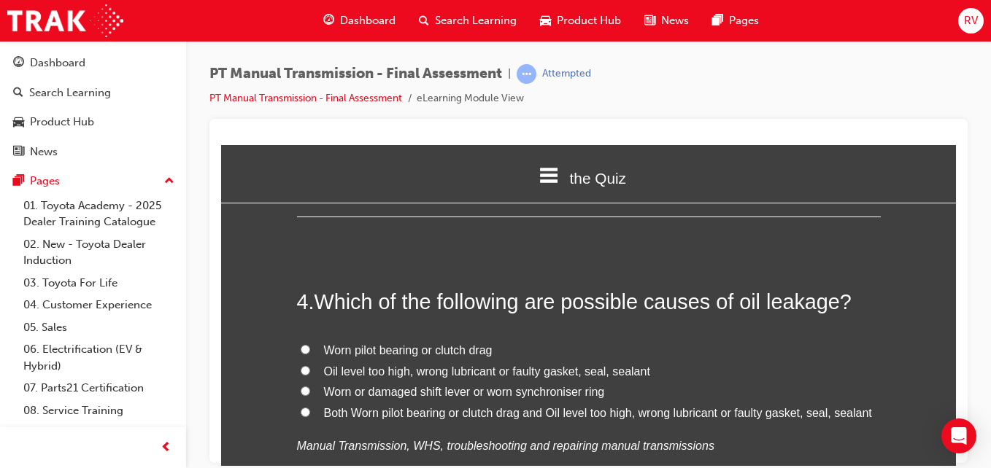
scroll to position [1051, 0]
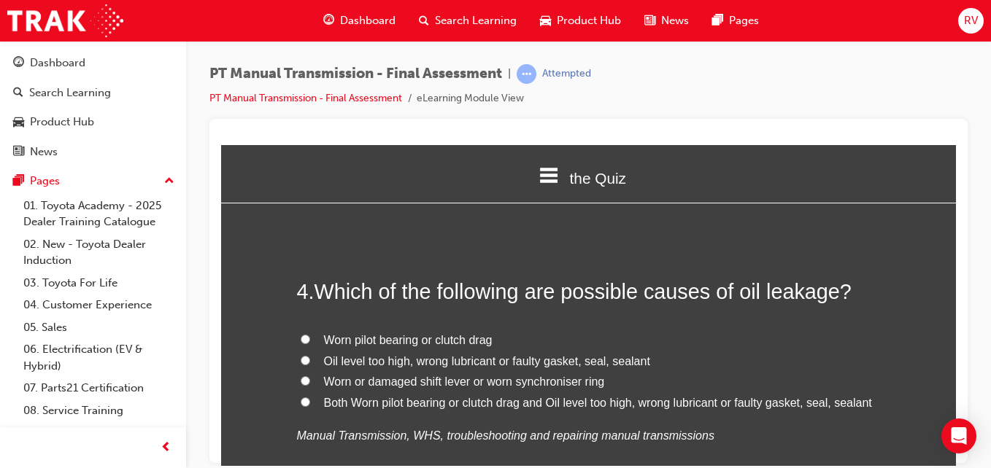
click at [301, 363] on input "Oil level too high, wrong lubricant or faulty gasket, seal, sealant" at bounding box center [305, 359] width 9 height 9
radio input "true"
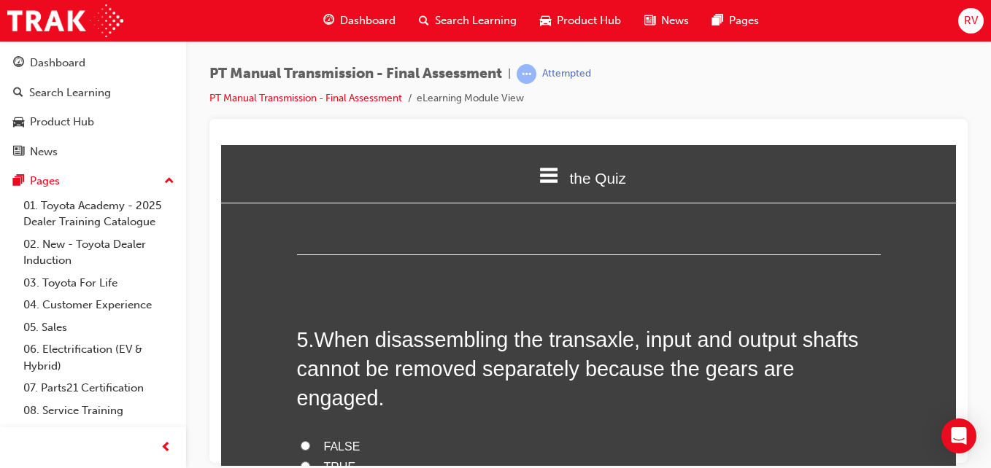
scroll to position [1342, 0]
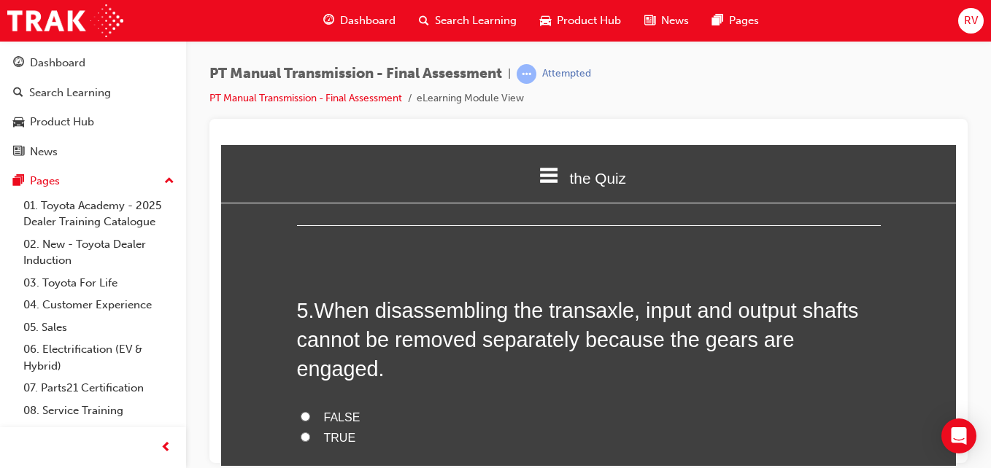
click at [324, 411] on span "FALSE" at bounding box center [342, 417] width 36 height 12
click at [310, 411] on input "FALSE" at bounding box center [305, 415] width 9 height 9
radio input "true"
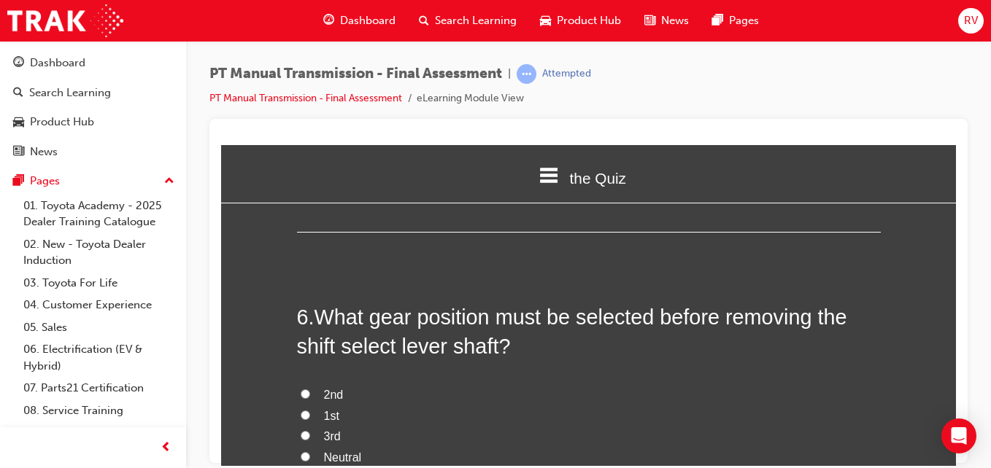
scroll to position [1663, 0]
click at [500, 439] on div "2nd 1st 3rd Neutral Manual Transmission, WHS, troubleshooting and repairing man…" at bounding box center [589, 442] width 584 height 117
click at [301, 451] on input "Neutral" at bounding box center [305, 455] width 9 height 9
radio input "true"
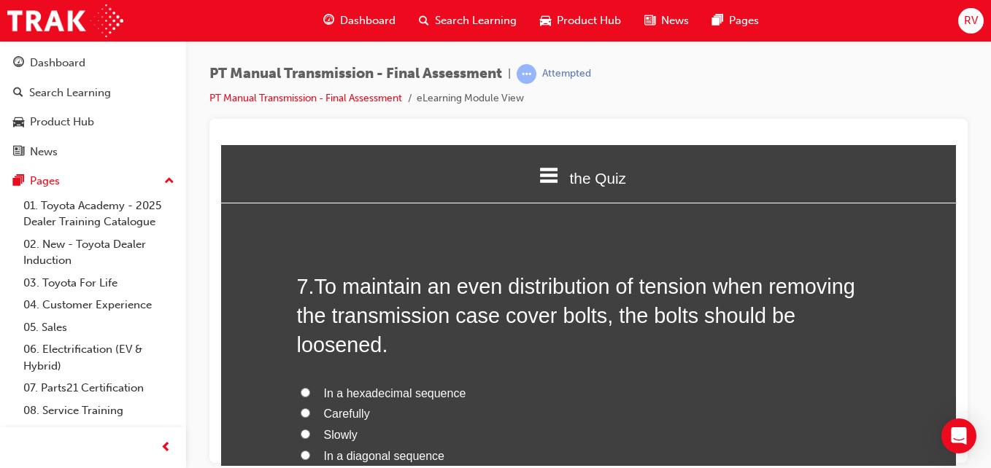
scroll to position [2043, 0]
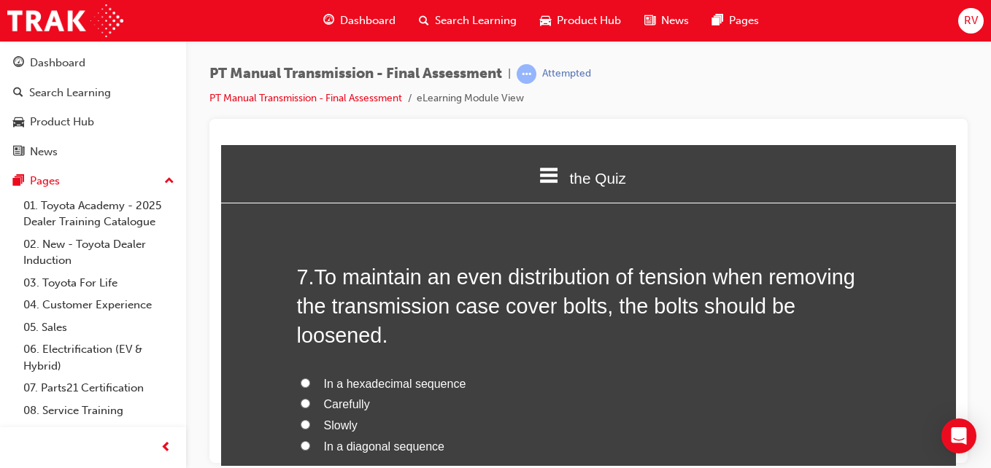
click at [435, 394] on label "Carefully" at bounding box center [589, 404] width 584 height 21
click at [310, 398] on input "Carefully" at bounding box center [305, 402] width 9 height 9
radio input "true"
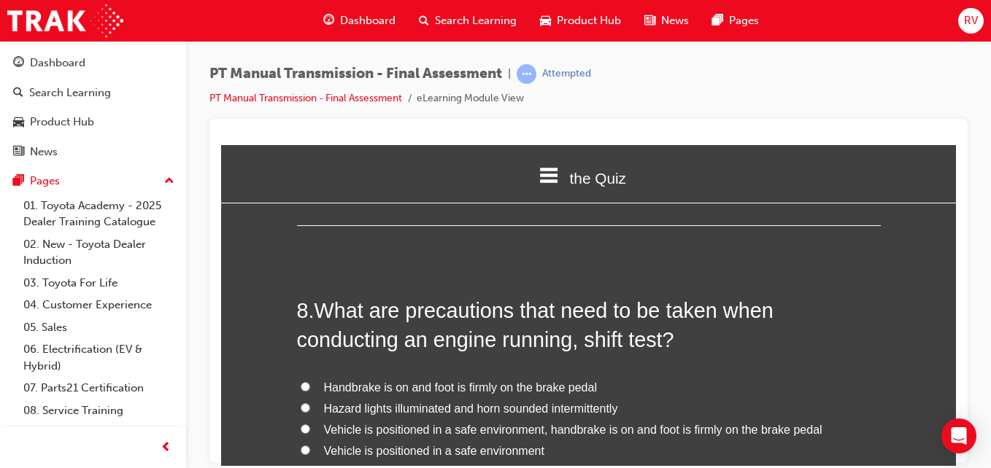
scroll to position [2393, 0]
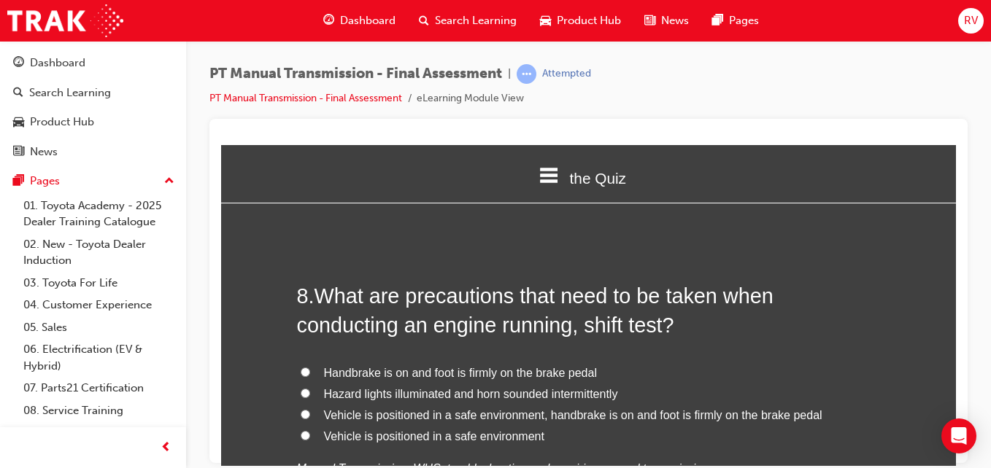
click at [793, 409] on span "Vehicle is positioned in a safe environment, handbrake is on and foot is firmly…" at bounding box center [573, 415] width 498 height 12
click at [310, 409] on input "Vehicle is positioned in a safe environment, handbrake is on and foot is firmly…" at bounding box center [305, 413] width 9 height 9
radio input "true"
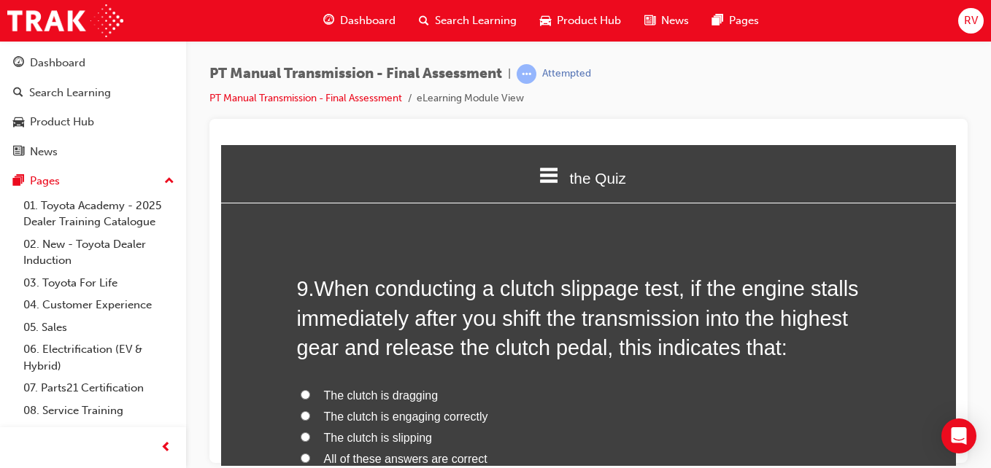
scroll to position [2743, 0]
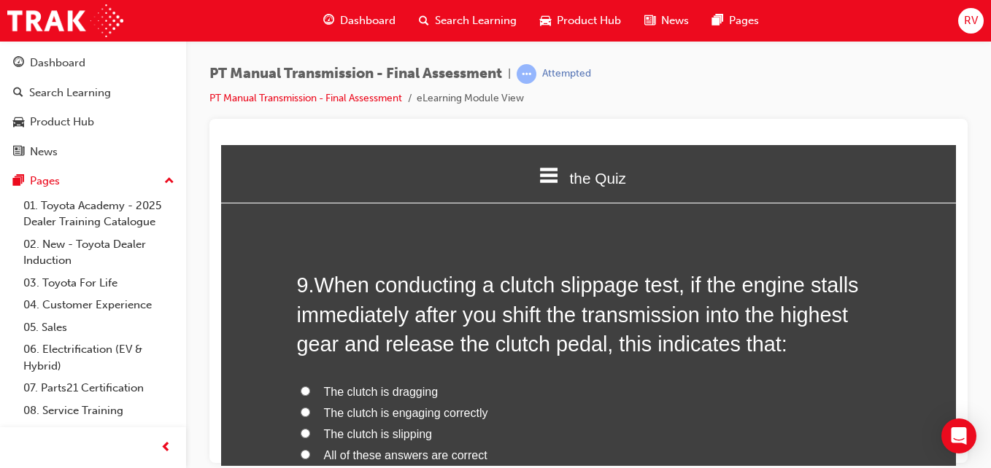
click at [549, 403] on label "The clutch is engaging correctly" at bounding box center [589, 413] width 584 height 21
click at [310, 407] on input "The clutch is engaging correctly" at bounding box center [305, 411] width 9 height 9
radio input "true"
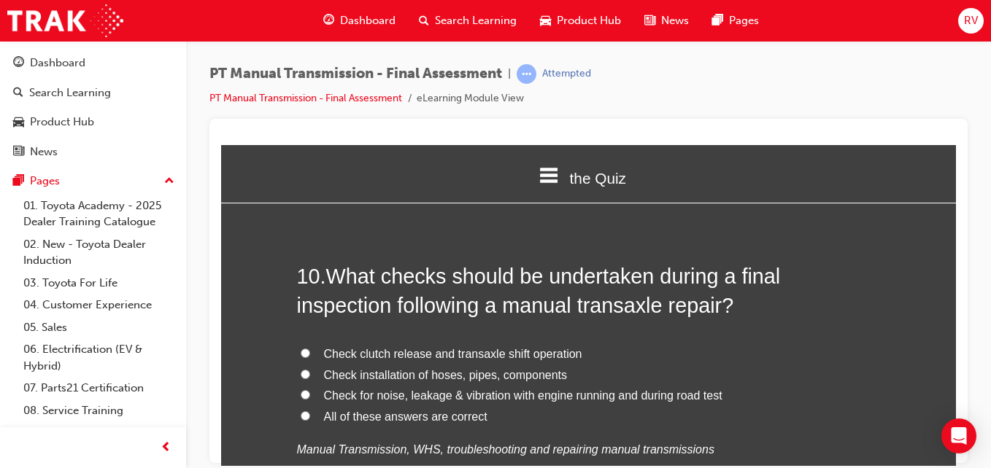
scroll to position [3123, 0]
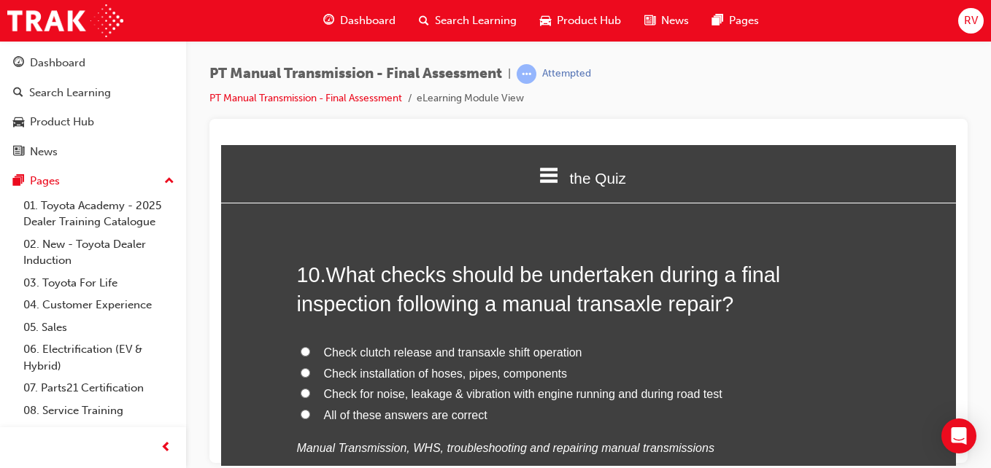
click at [730, 403] on div "Check clutch release and transaxle shift operation Check installation of hoses,…" at bounding box center [589, 400] width 584 height 117
click at [717, 405] on label "All of these answers are correct" at bounding box center [589, 415] width 584 height 21
click at [310, 409] on input "All of these answers are correct" at bounding box center [305, 413] width 9 height 9
radio input "true"
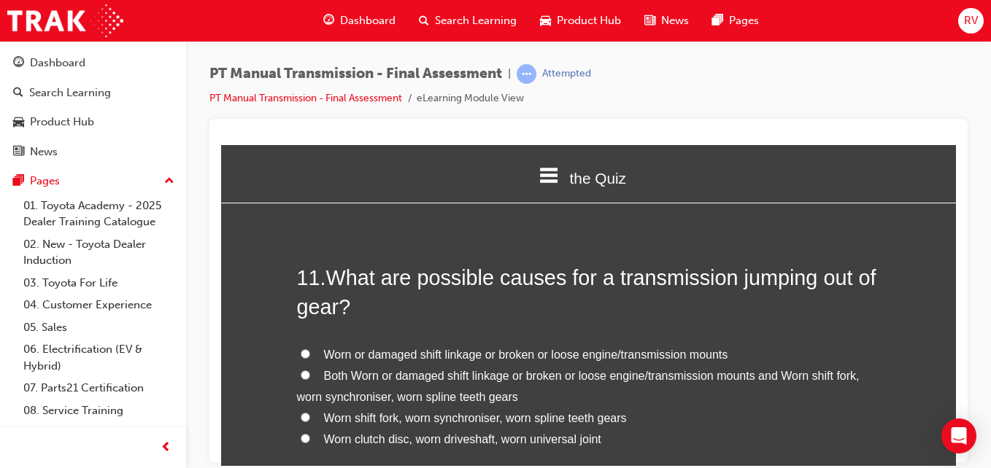
scroll to position [3473, 0]
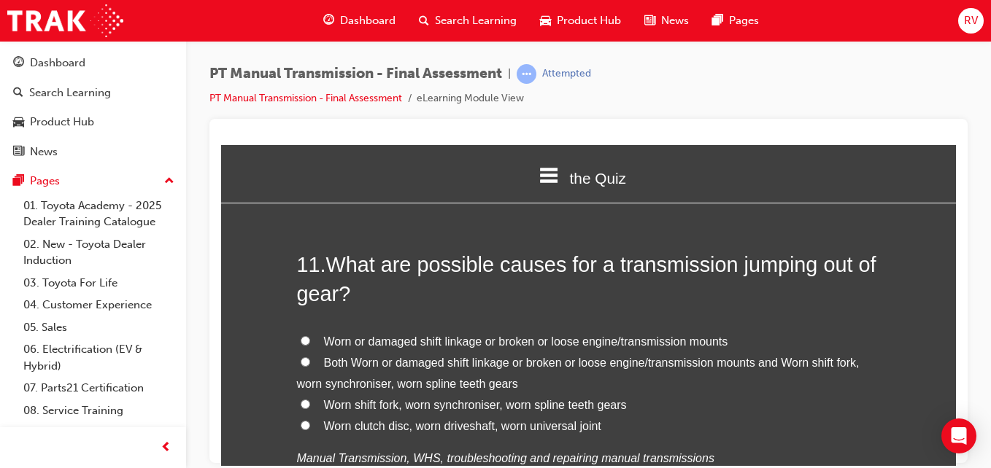
click at [738, 416] on label "Worn clutch disc, worn driveshaft, worn universal joint" at bounding box center [589, 426] width 584 height 21
click at [310, 420] on input "Worn clutch disc, worn driveshaft, worn universal joint" at bounding box center [305, 424] width 9 height 9
radio input "true"
click at [743, 395] on label "Worn shift fork, worn synchroniser, worn spline teeth gears" at bounding box center [589, 405] width 584 height 21
click at [310, 399] on input "Worn shift fork, worn synchroniser, worn spline teeth gears" at bounding box center [305, 403] width 9 height 9
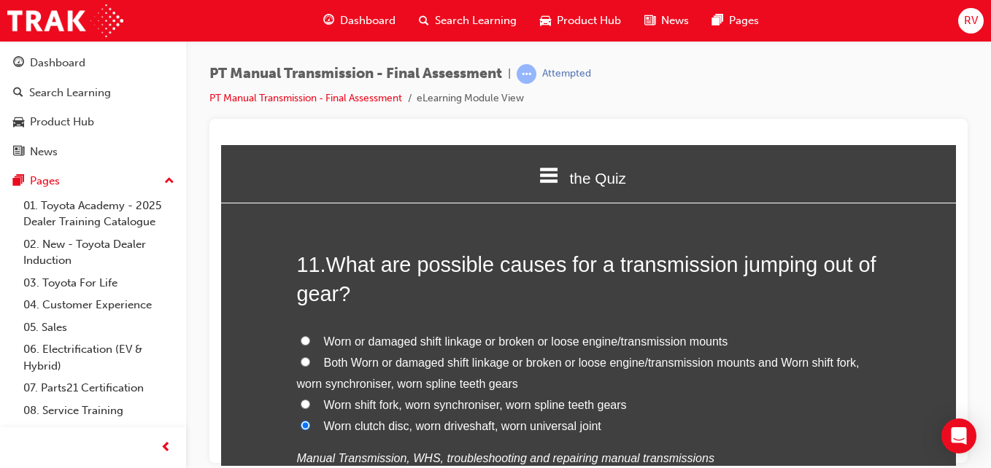
radio input "true"
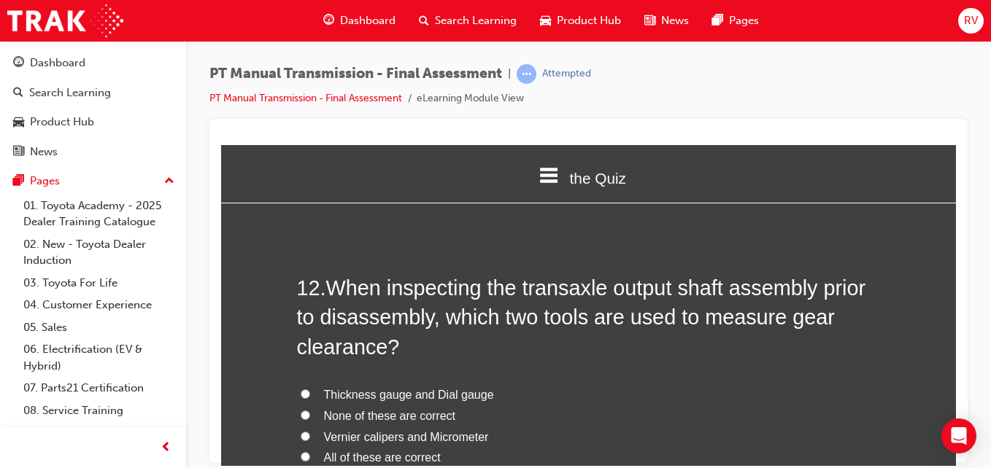
scroll to position [3823, 0]
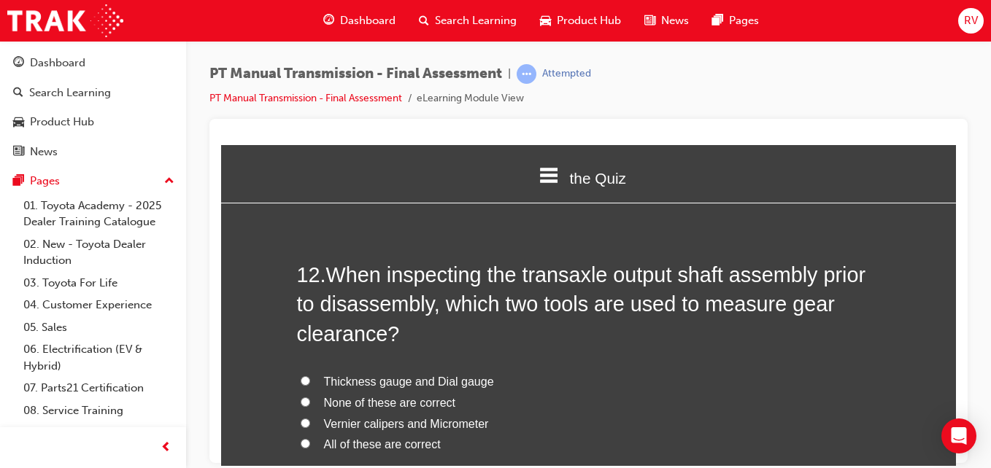
click at [536, 371] on label "Thickness gauge and Dial gauge" at bounding box center [589, 381] width 584 height 21
click at [310, 376] on input "Thickness gauge and Dial gauge" at bounding box center [305, 380] width 9 height 9
radio input "true"
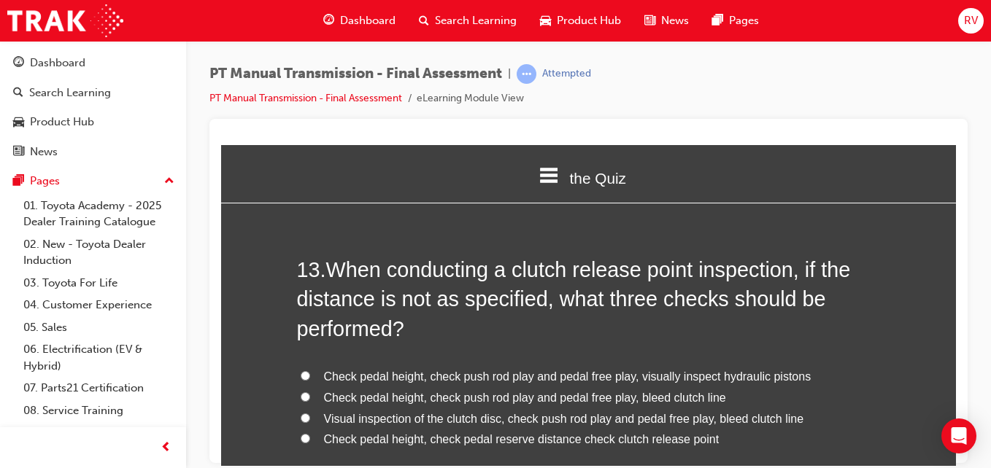
scroll to position [4202, 0]
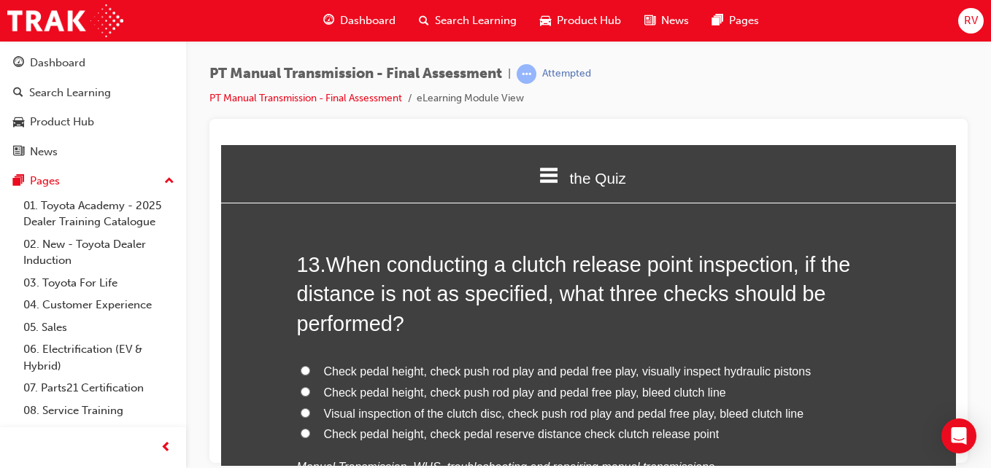
click at [782, 424] on label "Check pedal height, check pedal reserve distance check clutch release point" at bounding box center [589, 434] width 584 height 21
click at [310, 428] on input "Check pedal height, check pedal reserve distance check clutch release point" at bounding box center [305, 432] width 9 height 9
radio input "true"
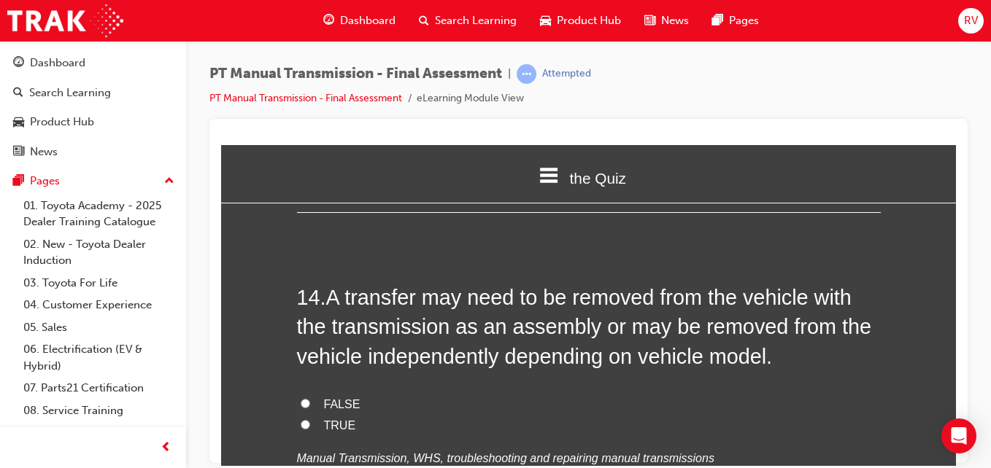
scroll to position [4553, 0]
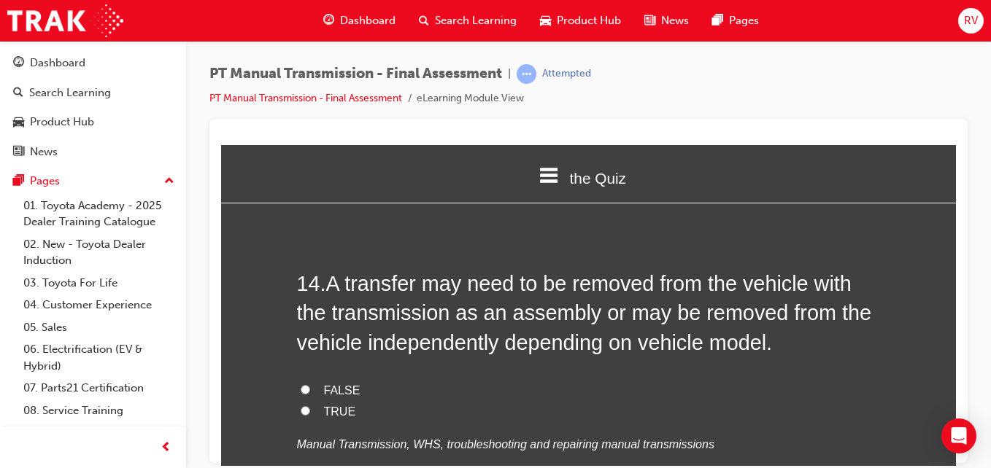
click at [573, 401] on label "TRUE" at bounding box center [589, 411] width 584 height 21
click at [310, 406] on input "TRUE" at bounding box center [305, 410] width 9 height 9
radio input "true"
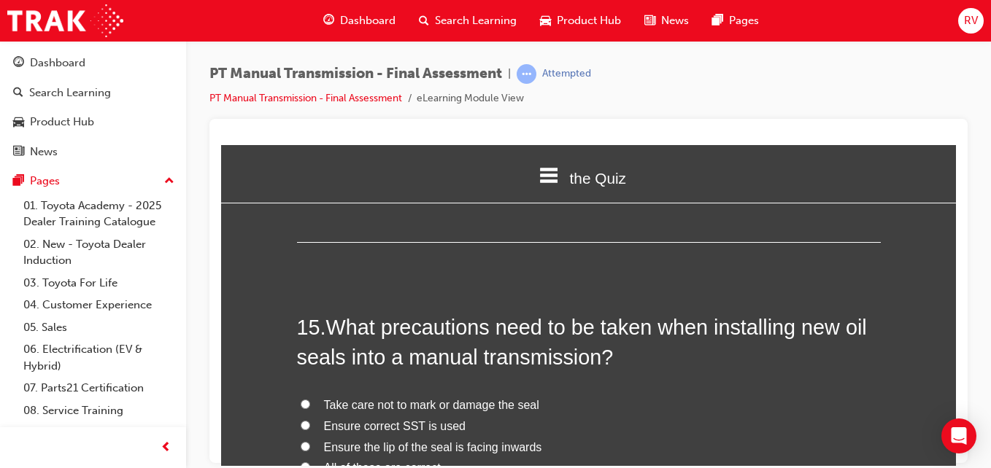
scroll to position [4844, 0]
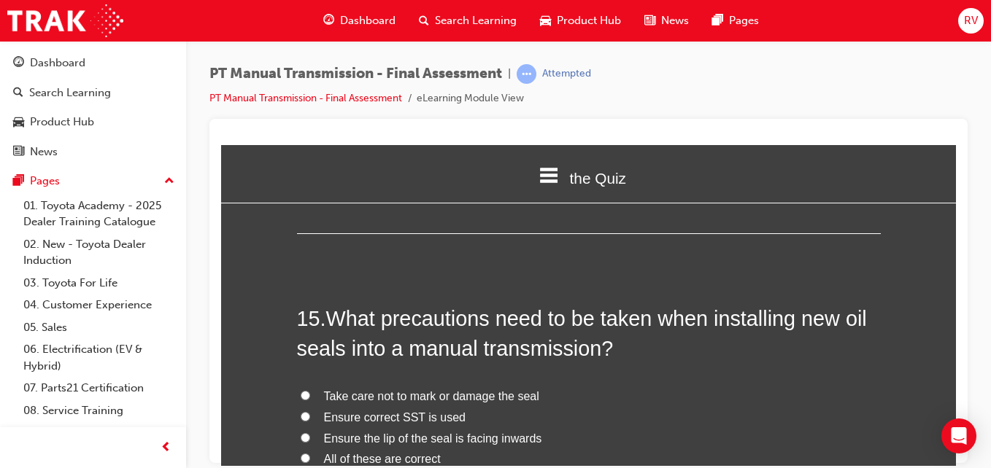
click at [737, 449] on label "All of these are correct" at bounding box center [589, 459] width 584 height 21
click at [310, 453] on input "All of these are correct" at bounding box center [305, 457] width 9 height 9
radio input "true"
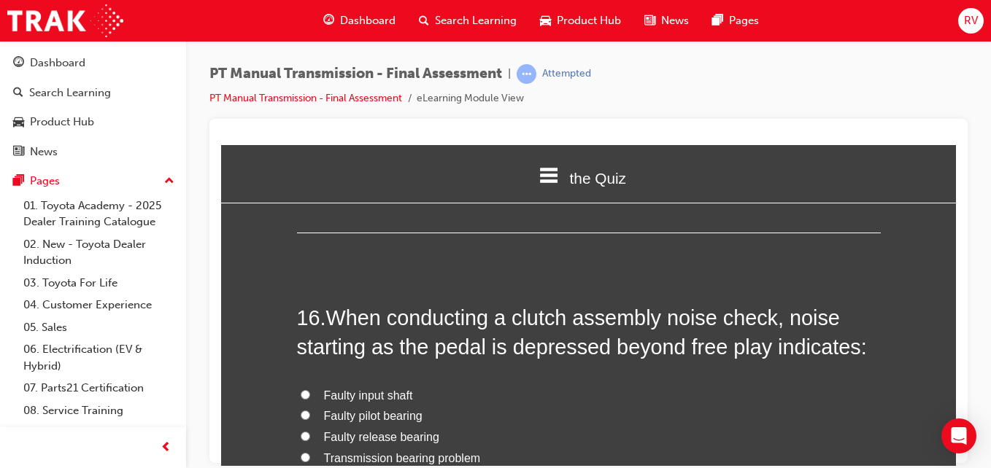
scroll to position [5195, 0]
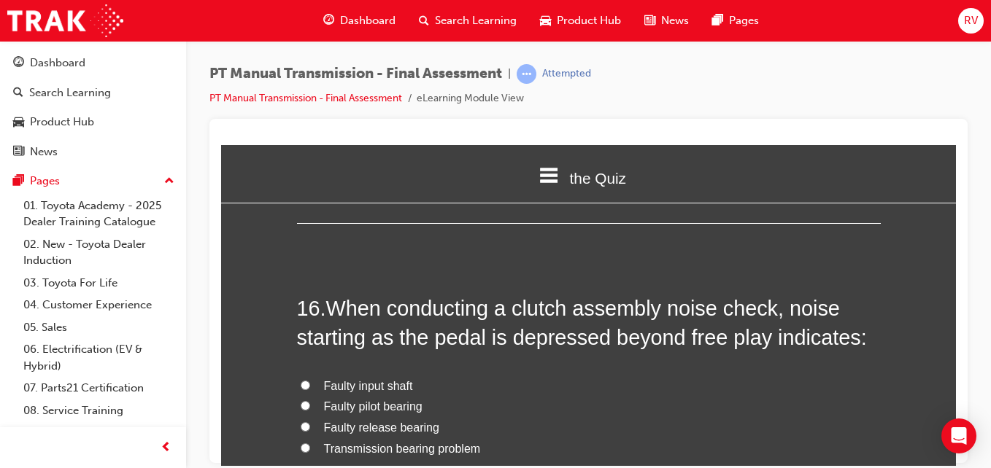
click at [484, 417] on label "Faulty release bearing" at bounding box center [589, 427] width 584 height 21
click at [310, 422] on input "Faulty release bearing" at bounding box center [305, 426] width 9 height 9
radio input "true"
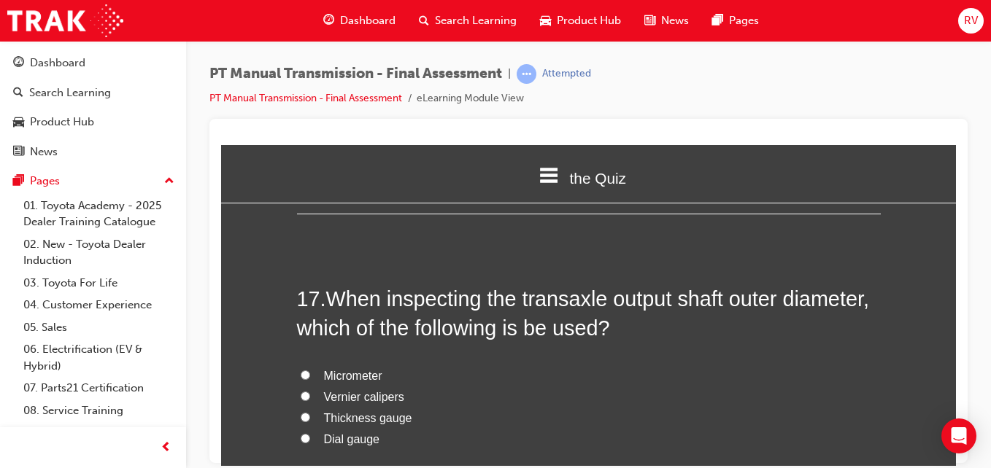
scroll to position [5545, 0]
click at [301, 433] on input "Dial gauge" at bounding box center [305, 437] width 9 height 9
radio input "true"
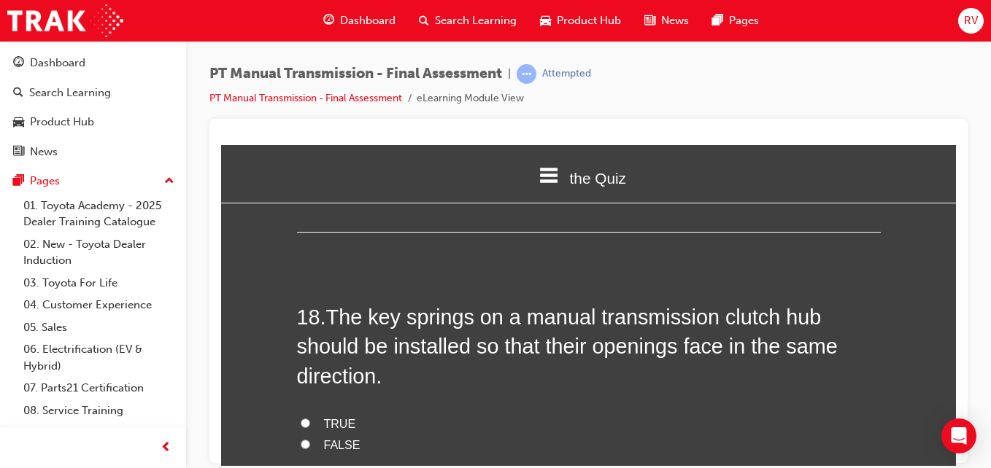
scroll to position [5866, 0]
click at [379, 434] on label "FALSE" at bounding box center [589, 444] width 584 height 21
click at [310, 438] on input "FALSE" at bounding box center [305, 442] width 9 height 9
radio input "true"
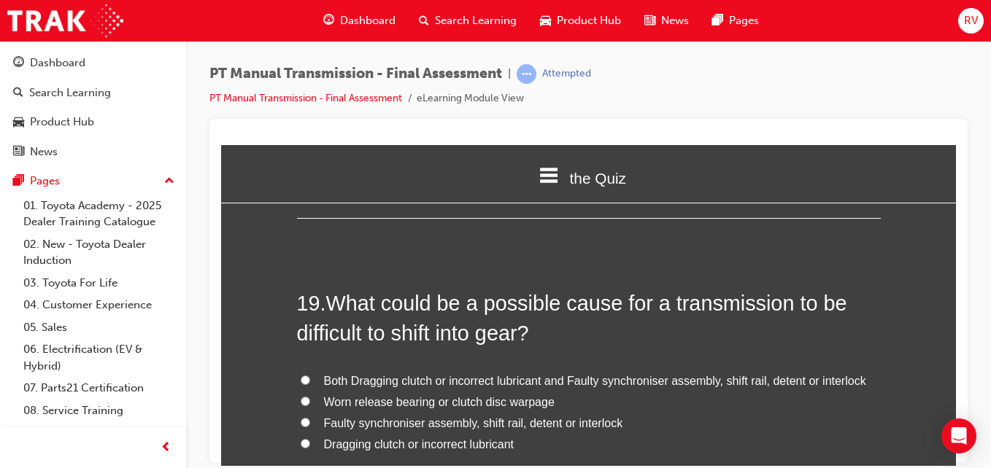
scroll to position [6245, 0]
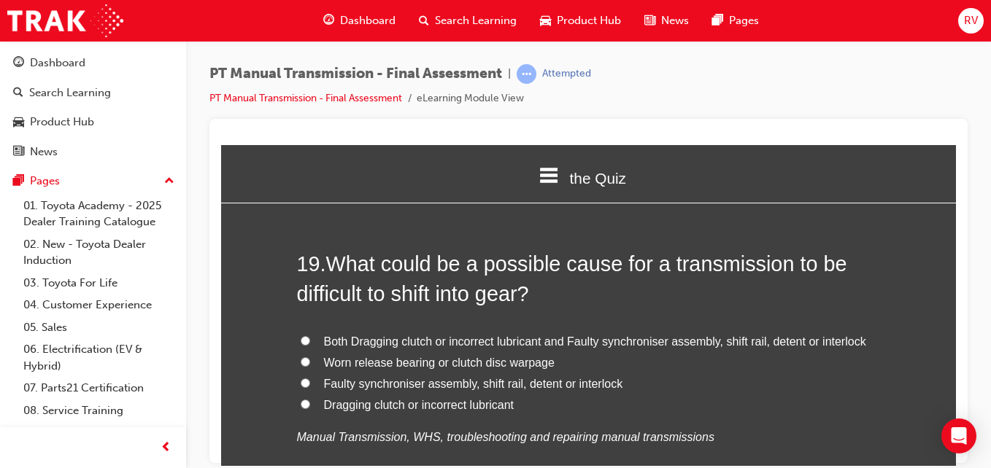
click at [590, 335] on span "Both Dragging clutch or incorrect lubricant and Faulty synchroniser assembly, s…" at bounding box center [595, 341] width 542 height 12
click at [310, 336] on input "Both Dragging clutch or incorrect lubricant and Faulty synchroniser assembly, s…" at bounding box center [305, 340] width 9 height 9
radio input "true"
click at [956, 463] on div "PT Manual Transmission - Final Assessment | Attempted PT Manual Transmission - …" at bounding box center [495, 234] width 991 height 468
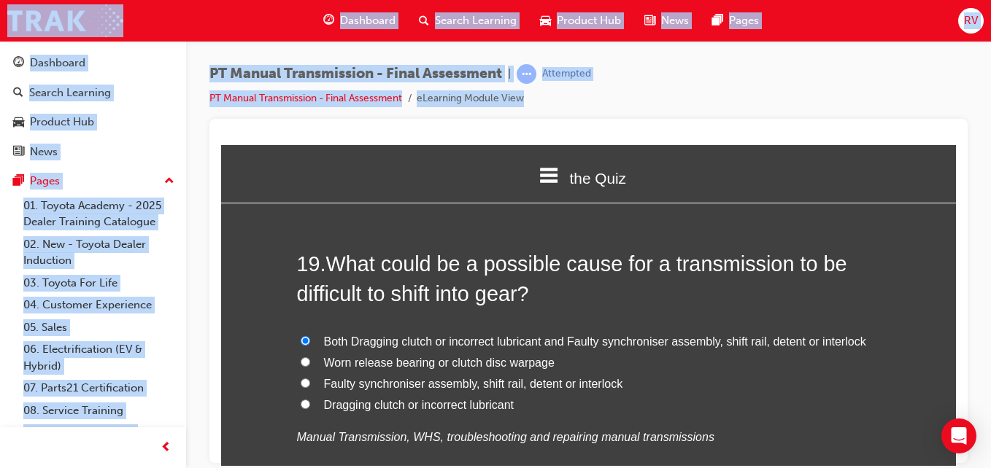
drag, startPoint x: 1177, startPoint y: 608, endPoint x: 954, endPoint y: 458, distance: 268.7
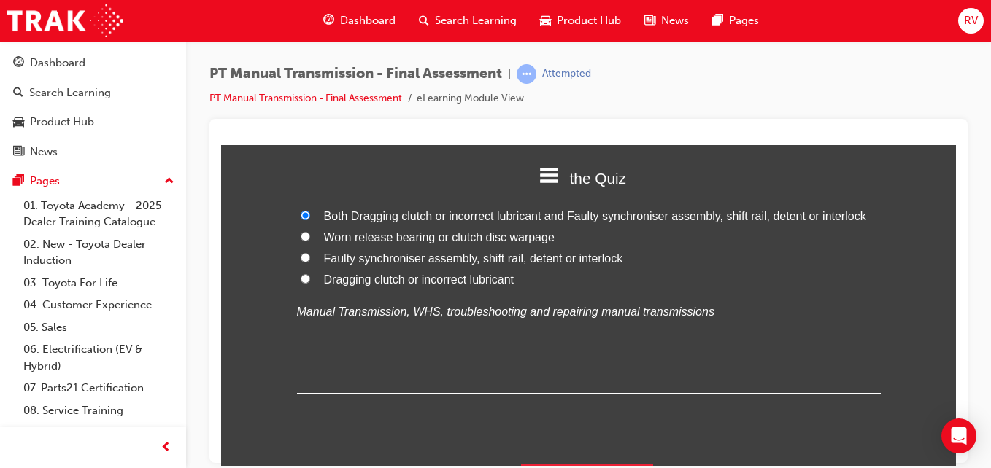
scroll to position [6380, 0]
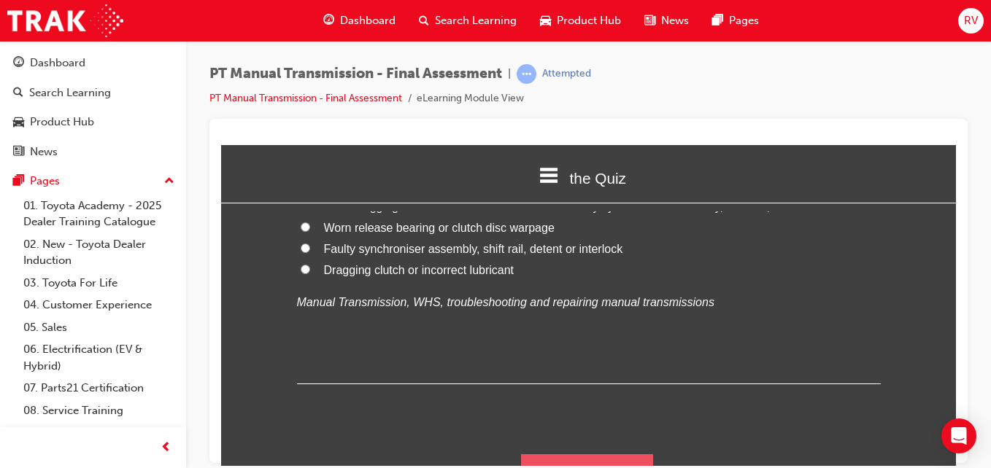
click at [625, 454] on button "Submit Answers" at bounding box center [587, 474] width 133 height 41
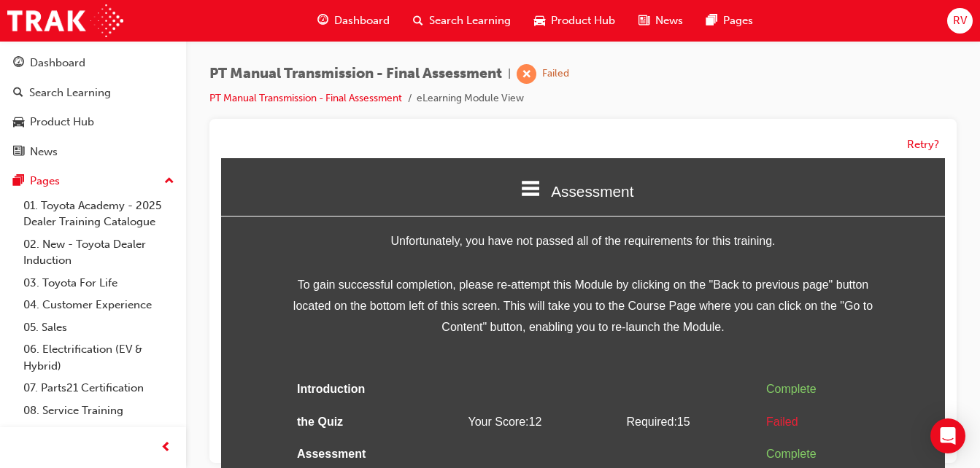
scroll to position [70, 0]
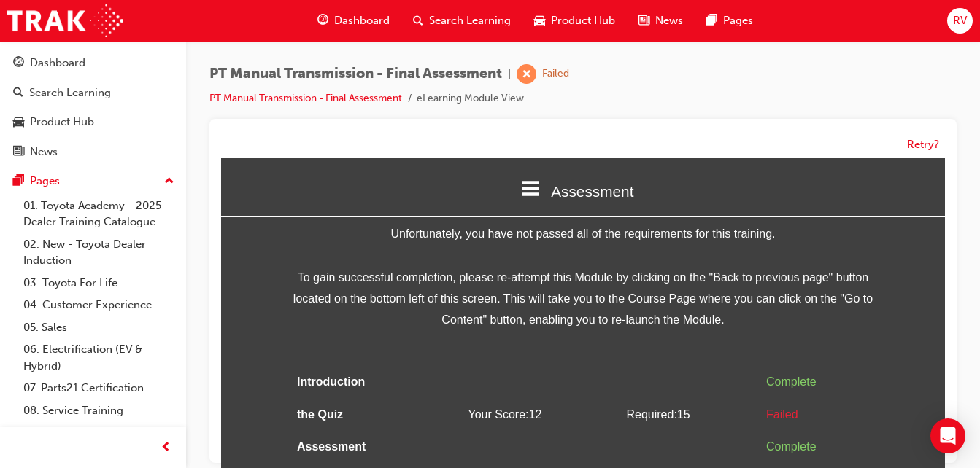
drag, startPoint x: 938, startPoint y: 387, endPoint x: 1156, endPoint y: 596, distance: 302.4
click at [917, 145] on button "Retry?" at bounding box center [923, 144] width 32 height 17
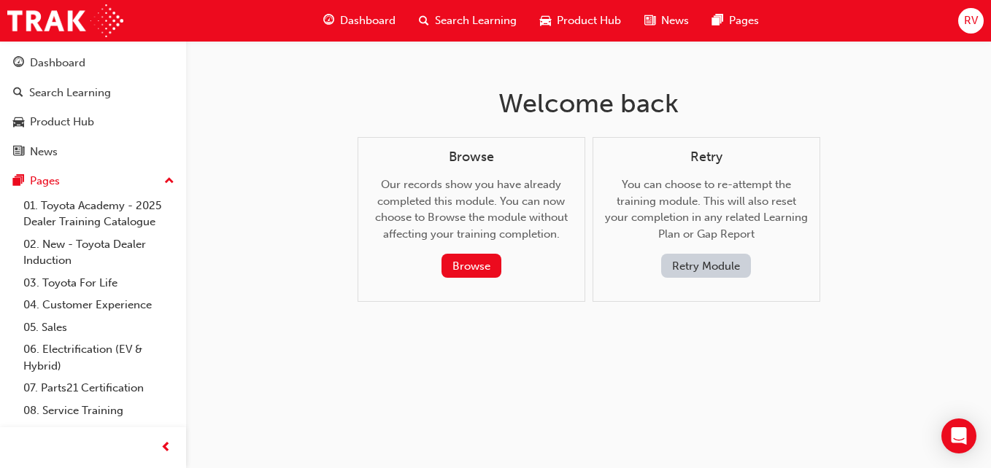
click at [680, 260] on button "Retry Module" at bounding box center [706, 266] width 90 height 24
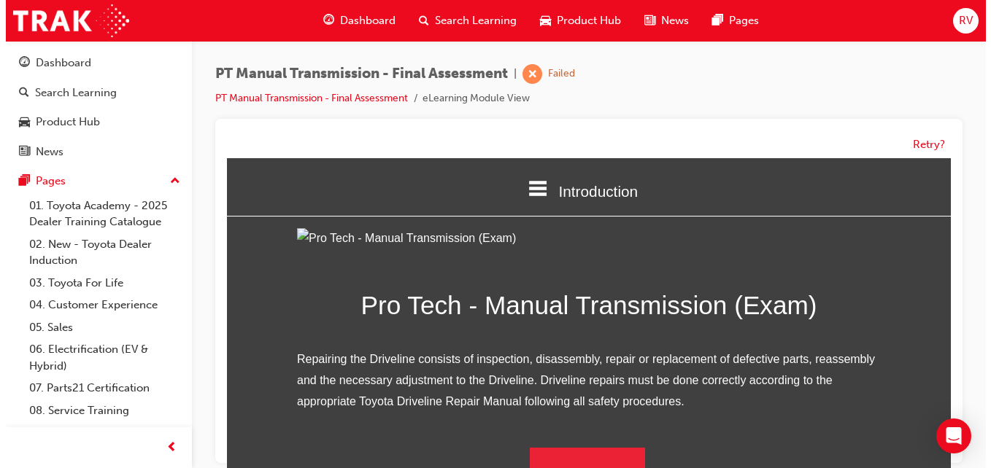
scroll to position [0, 0]
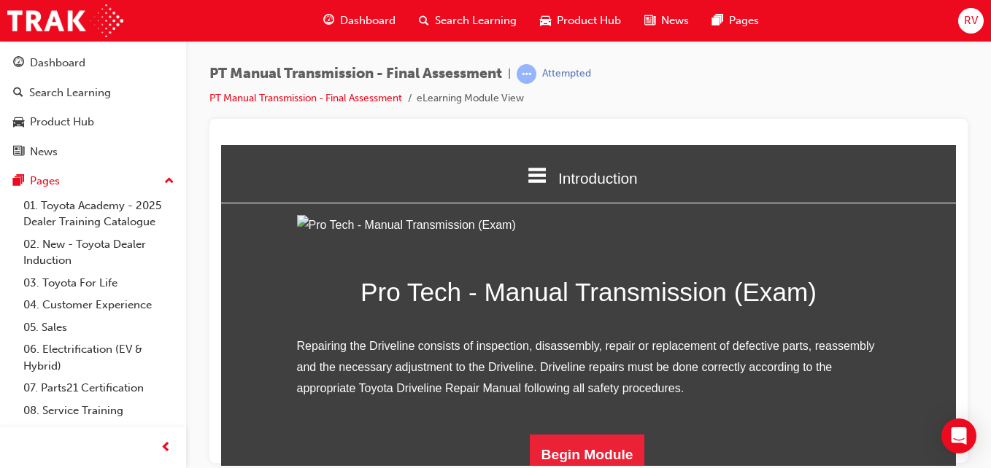
click at [680, 236] on img at bounding box center [589, 224] width 584 height 21
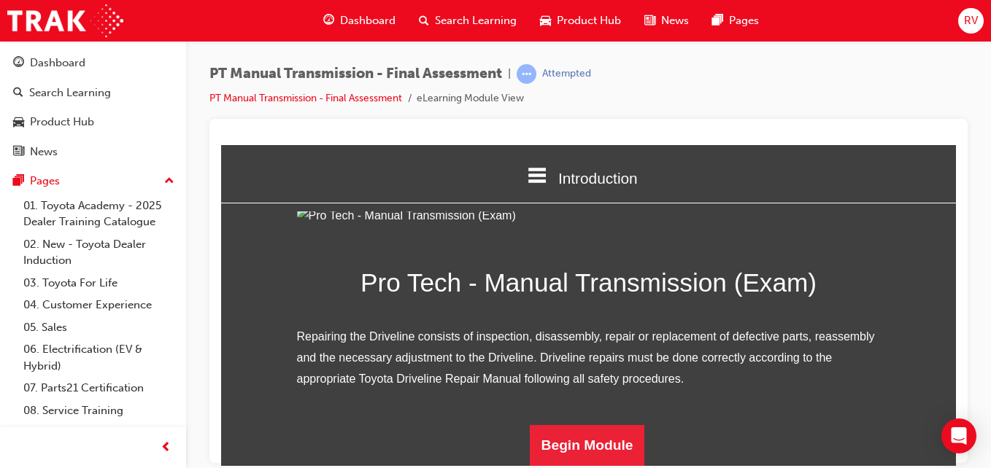
scroll to position [171, 0]
click at [594, 443] on button "Begin Module" at bounding box center [587, 445] width 115 height 41
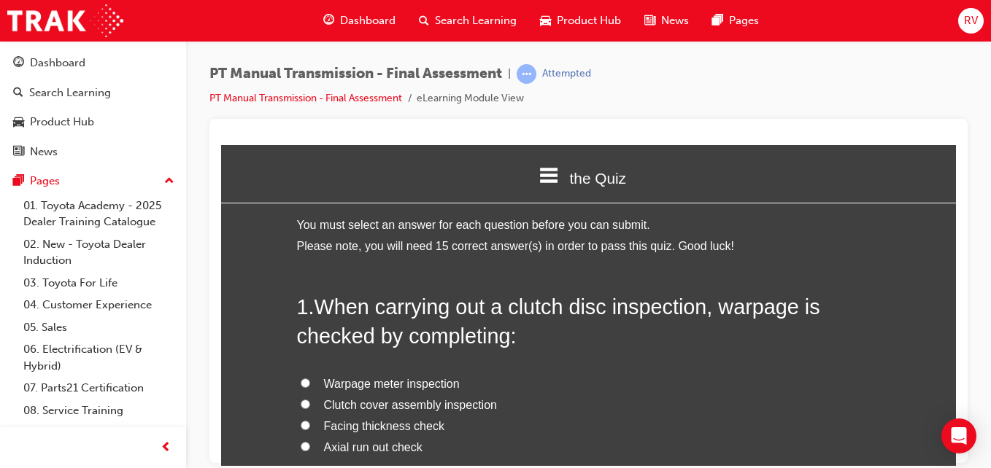
click at [304, 430] on label "Facing thickness check" at bounding box center [589, 426] width 584 height 21
click at [304, 430] on input "Facing thickness check" at bounding box center [305, 424] width 9 height 9
radio input "true"
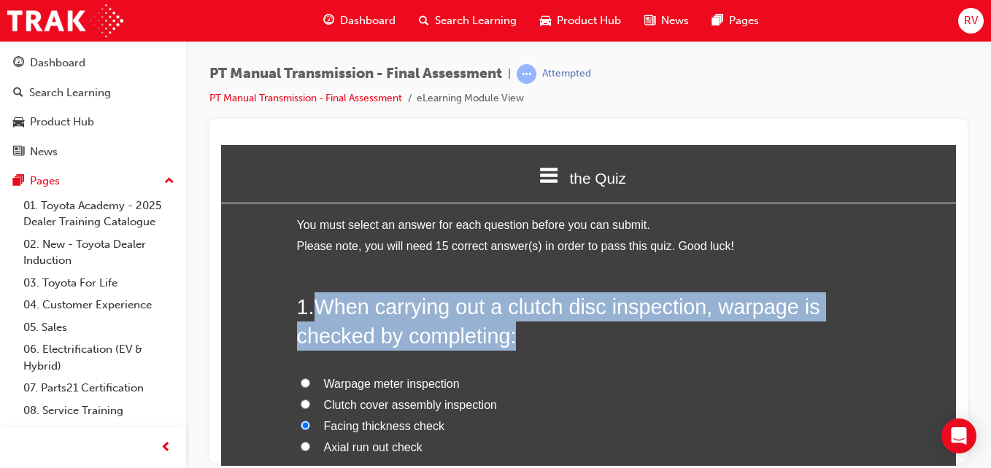
drag, startPoint x: 319, startPoint y: 302, endPoint x: 516, endPoint y: 343, distance: 201.2
click at [516, 343] on h2 "1 . When carrying out a clutch disc inspection, warpage is checked by completin…" at bounding box center [589, 321] width 584 height 59
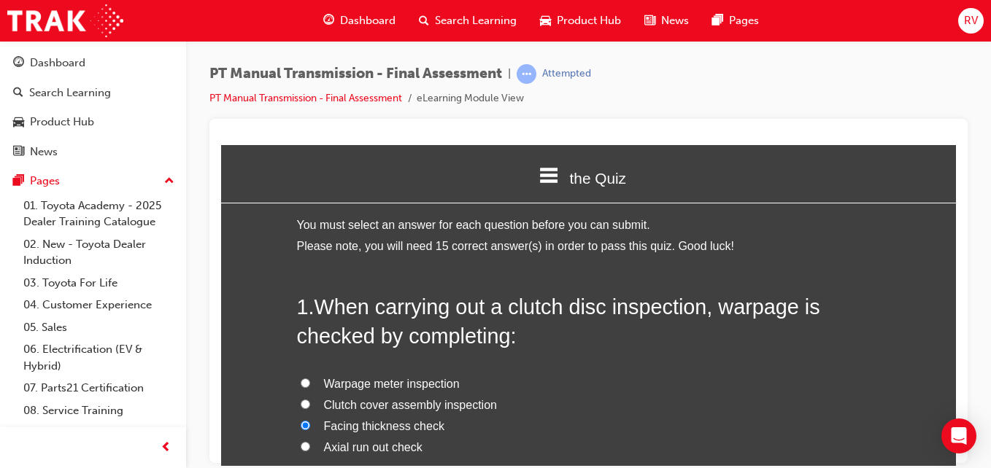
click at [297, 388] on label "Warpage meter inspection" at bounding box center [589, 384] width 584 height 21
click at [301, 387] on input "Warpage meter inspection" at bounding box center [305, 382] width 9 height 9
radio input "true"
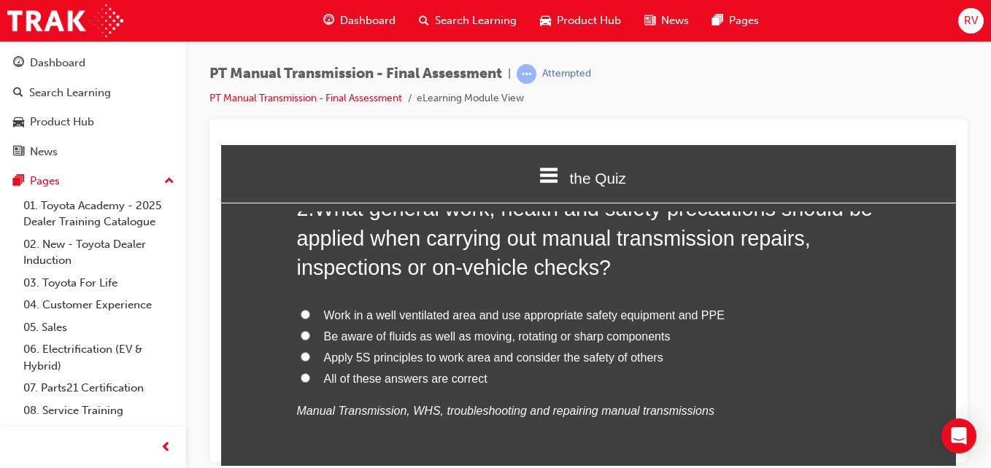
scroll to position [467, 0]
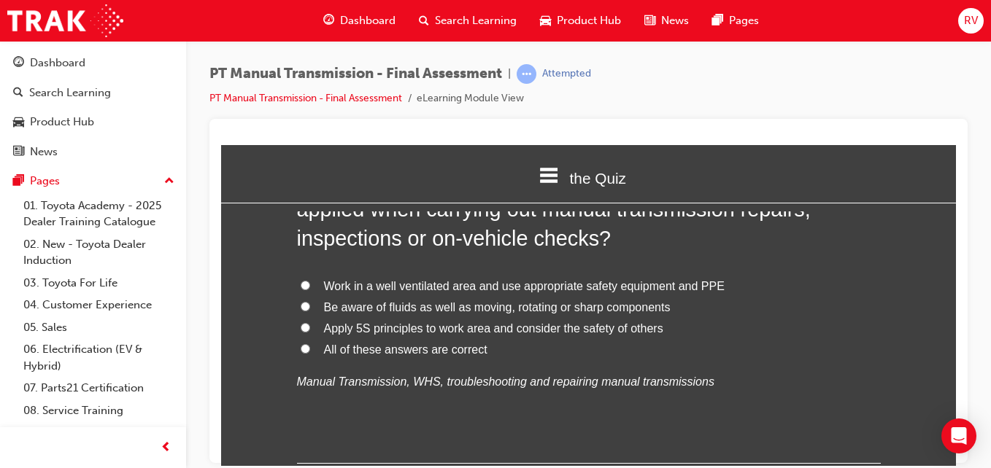
click at [299, 341] on label "All of these answers are correct" at bounding box center [589, 349] width 584 height 21
click at [301, 344] on input "All of these answers are correct" at bounding box center [305, 348] width 9 height 9
radio input "true"
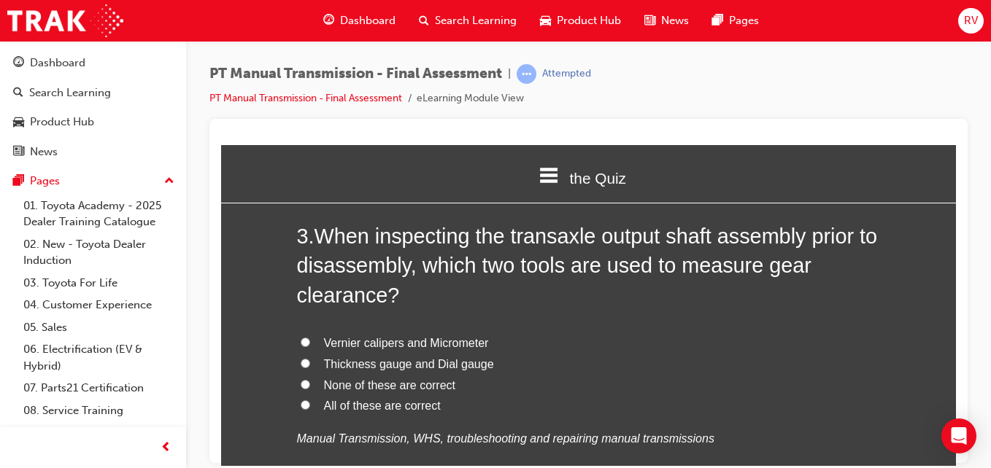
scroll to position [788, 0]
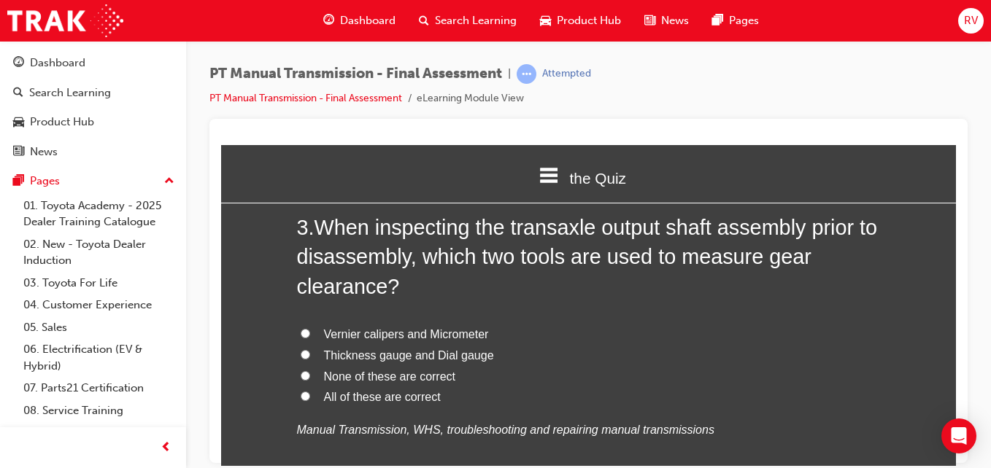
click at [500, 336] on label "Vernier calipers and Micrometer" at bounding box center [589, 334] width 584 height 21
click at [310, 336] on input "Vernier calipers and Micrometer" at bounding box center [305, 332] width 9 height 9
radio input "true"
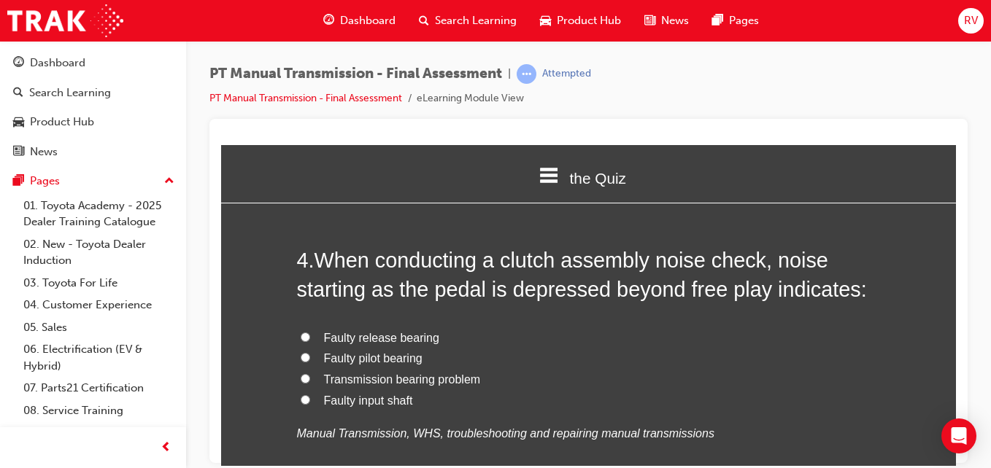
scroll to position [1138, 0]
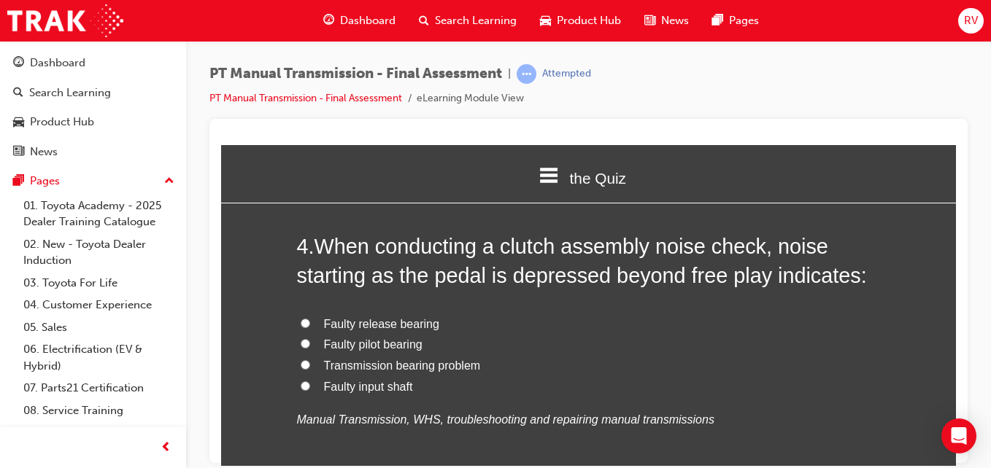
click at [444, 325] on label "Faulty release bearing" at bounding box center [589, 324] width 584 height 21
click at [310, 325] on input "Faulty release bearing" at bounding box center [305, 322] width 9 height 9
radio input "true"
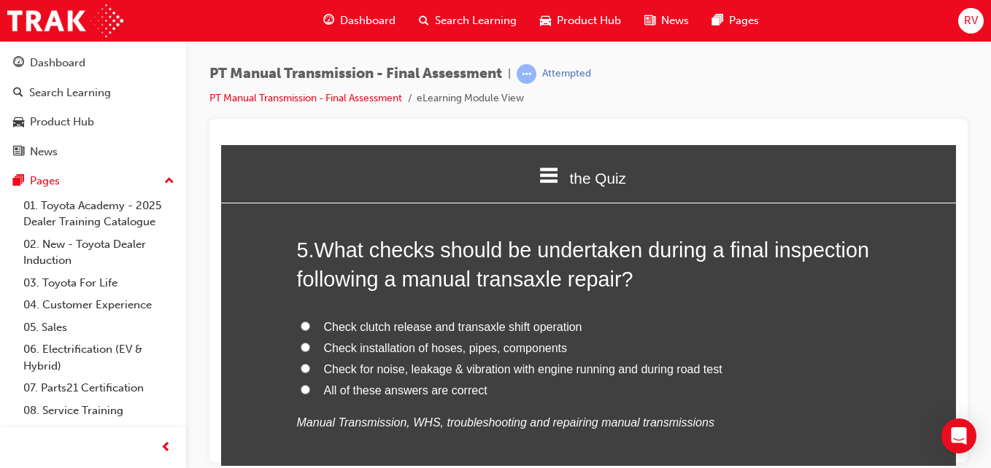
scroll to position [1488, 0]
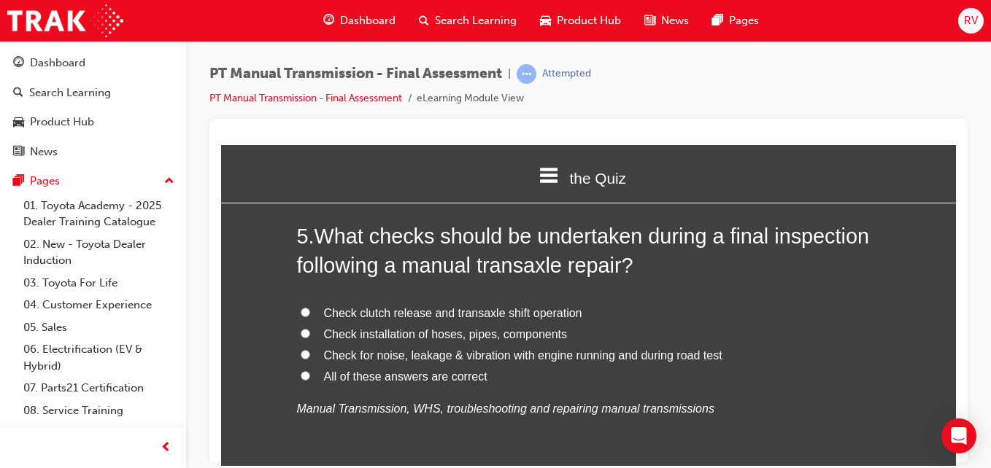
click at [709, 374] on label "All of these answers are correct" at bounding box center [589, 376] width 584 height 21
click at [310, 374] on input "All of these answers are correct" at bounding box center [305, 375] width 9 height 9
radio input "true"
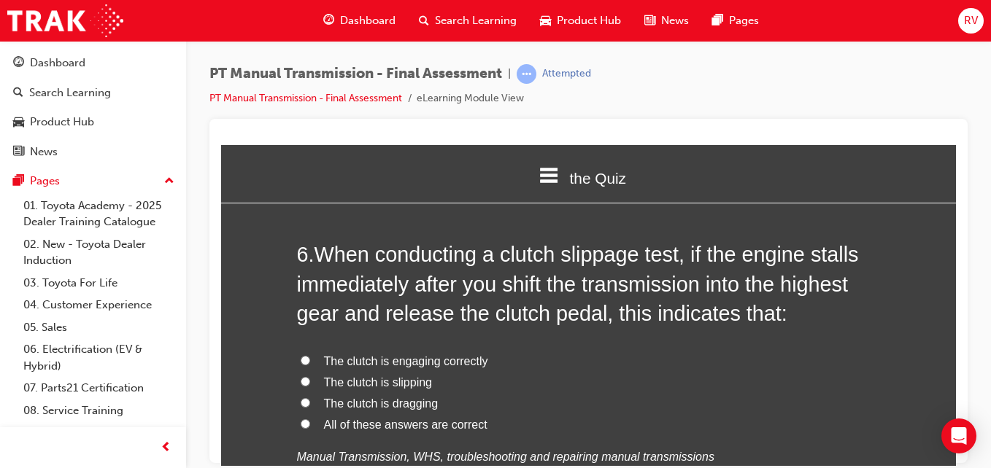
scroll to position [1839, 0]
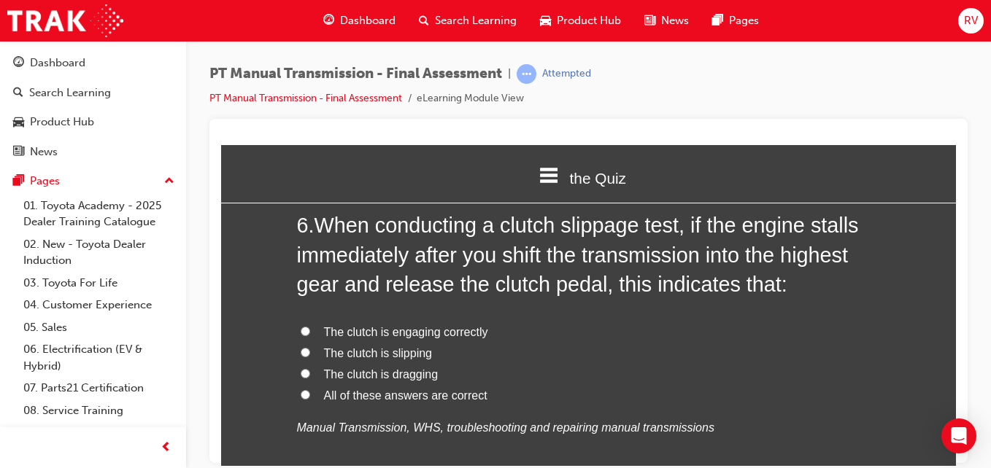
click at [539, 334] on label "The clutch is engaging correctly" at bounding box center [589, 332] width 584 height 21
click at [310, 334] on input "The clutch is engaging correctly" at bounding box center [305, 330] width 9 height 9
radio input "true"
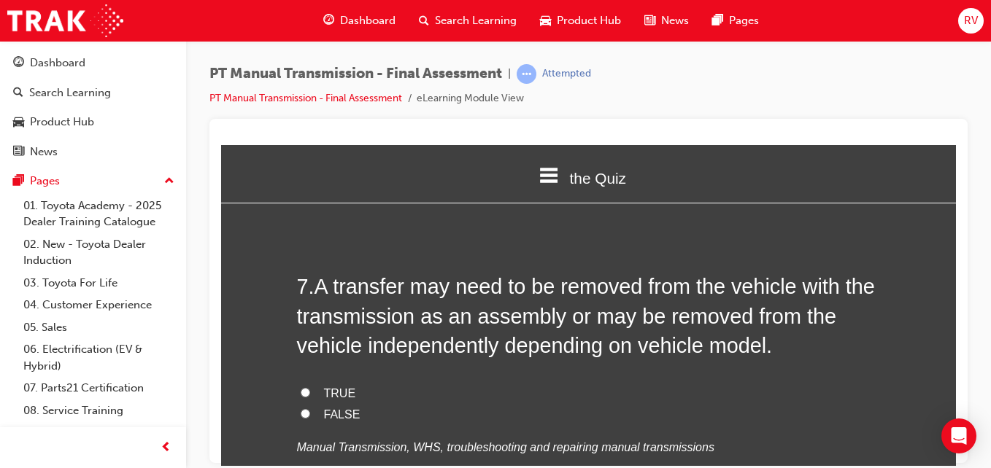
scroll to position [2160, 0]
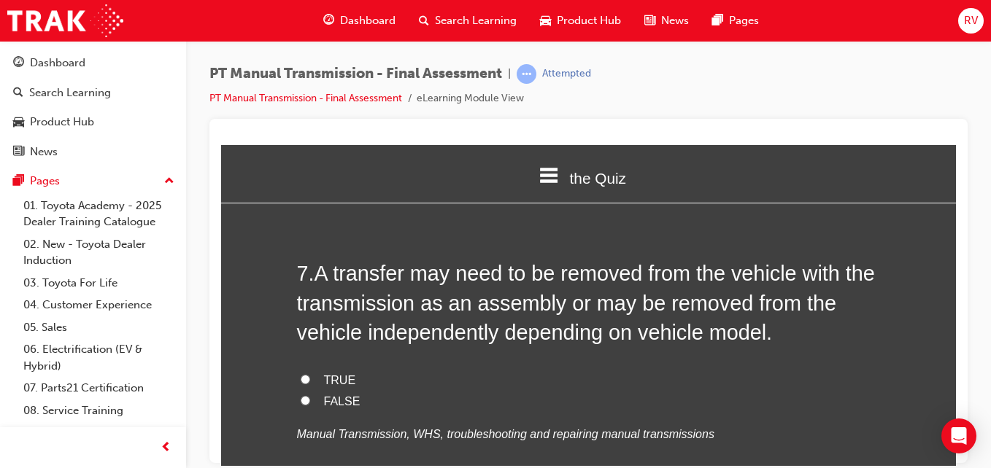
click at [584, 414] on div "TRUE FALSE Manual Transmission, WHS, troubleshooting and repairing manual trans…" at bounding box center [589, 407] width 584 height 74
click at [575, 412] on div "TRUE FALSE Manual Transmission, WHS, troubleshooting and repairing manual trans…" at bounding box center [589, 407] width 584 height 74
click at [588, 403] on label "FALSE" at bounding box center [589, 401] width 584 height 21
click at [310, 403] on input "FALSE" at bounding box center [305, 399] width 9 height 9
radio input "true"
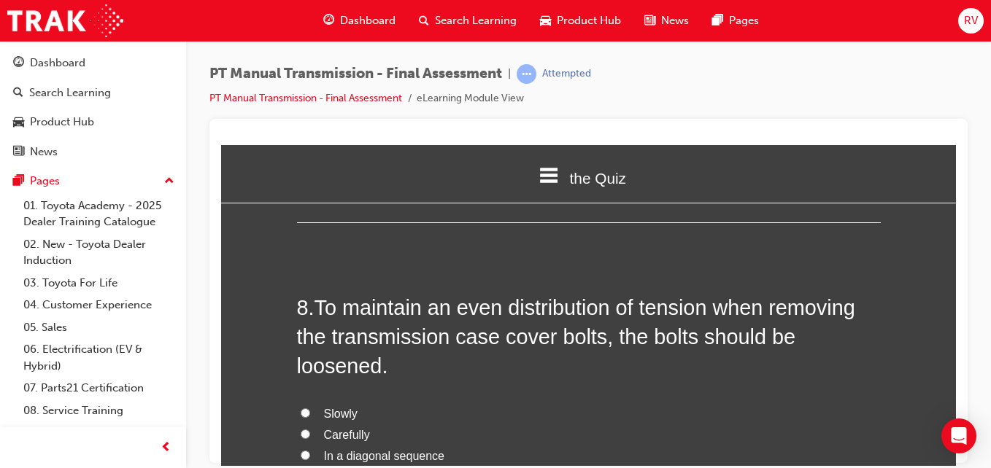
scroll to position [2481, 0]
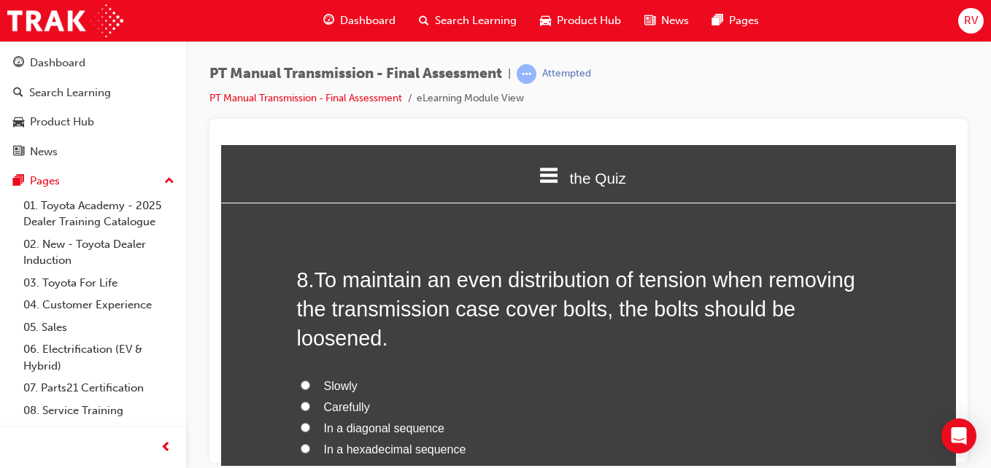
click at [722, 379] on label "Slowly" at bounding box center [589, 386] width 584 height 21
click at [310, 380] on input "Slowly" at bounding box center [305, 384] width 9 height 9
radio input "true"
click at [708, 394] on label "Slowly" at bounding box center [589, 386] width 584 height 21
click at [310, 390] on input "Slowly" at bounding box center [305, 384] width 9 height 9
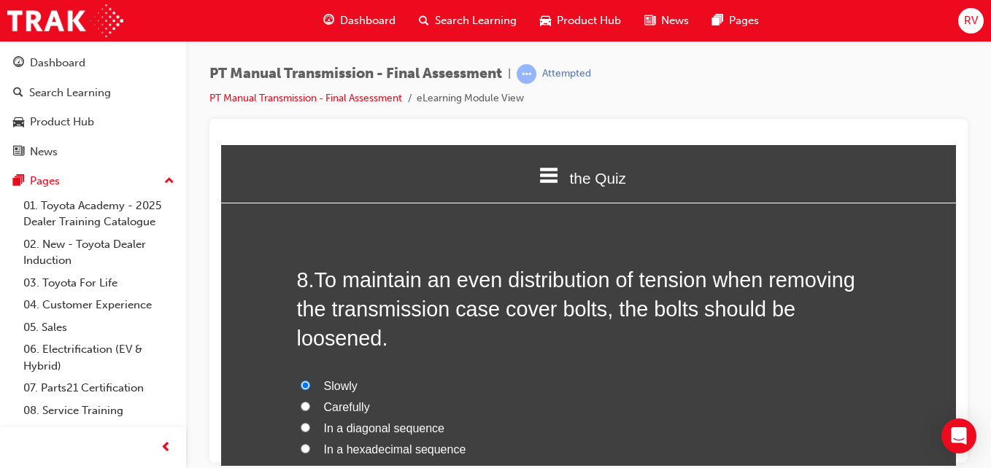
click at [696, 406] on label "Carefully" at bounding box center [589, 407] width 584 height 21
click at [310, 406] on input "Carefully" at bounding box center [305, 405] width 9 height 9
radio input "true"
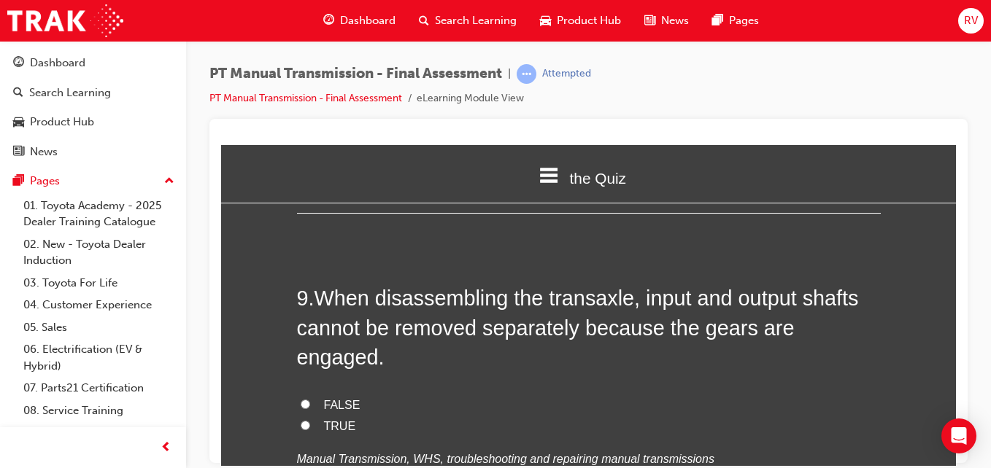
scroll to position [2860, 0]
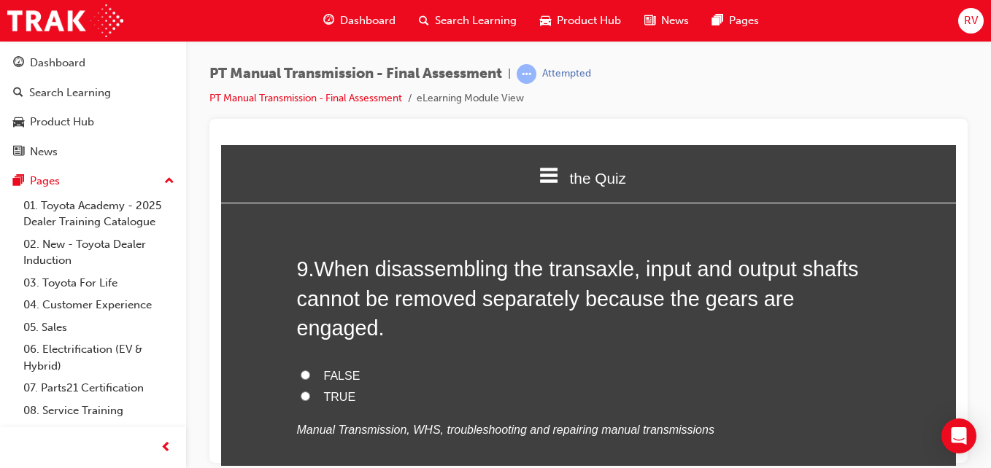
click at [301, 391] on input "TRUE" at bounding box center [305, 395] width 9 height 9
radio input "true"
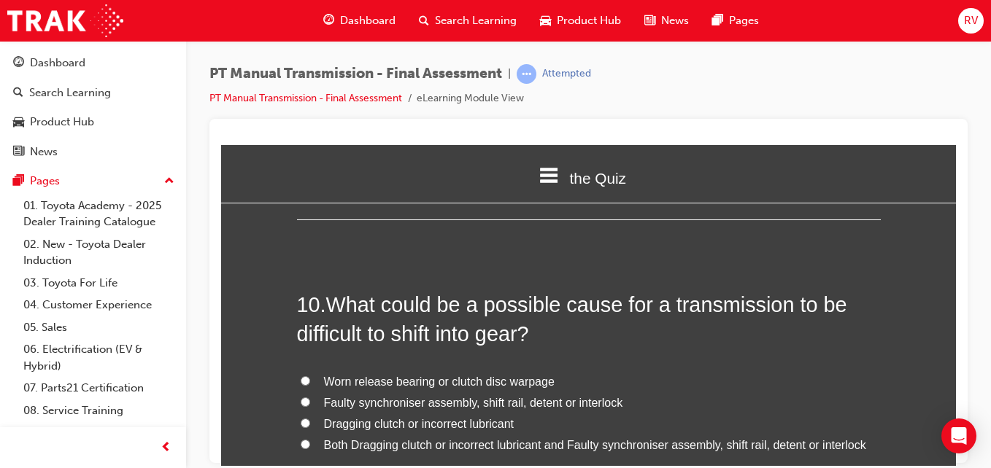
scroll to position [3181, 0]
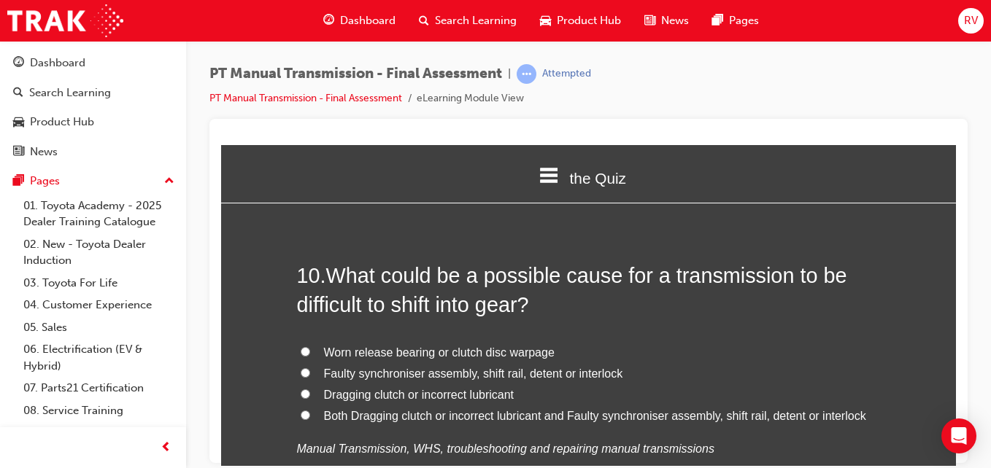
click at [324, 367] on span "Faulty synchroniser assembly, shift rail, detent or interlock" at bounding box center [473, 373] width 299 height 12
click at [310, 368] on input "Faulty synchroniser assembly, shift rail, detent or interlock" at bounding box center [305, 372] width 9 height 9
radio input "true"
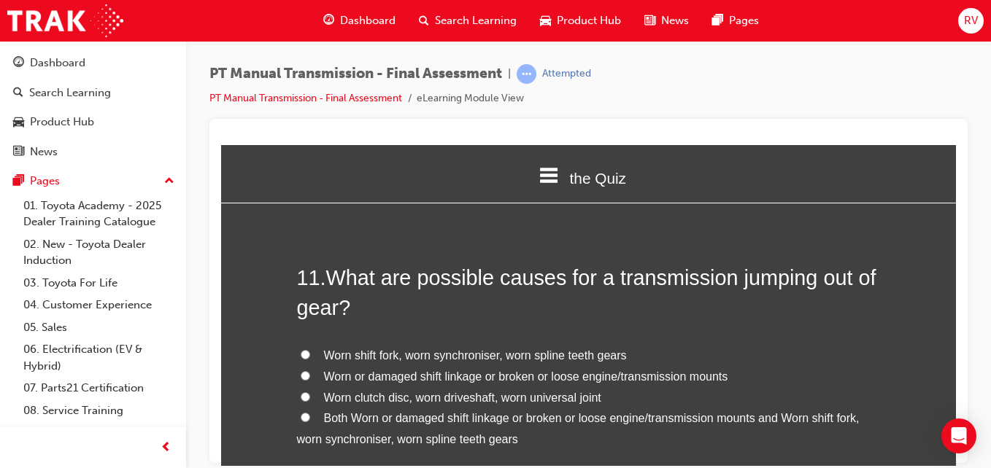
scroll to position [3531, 0]
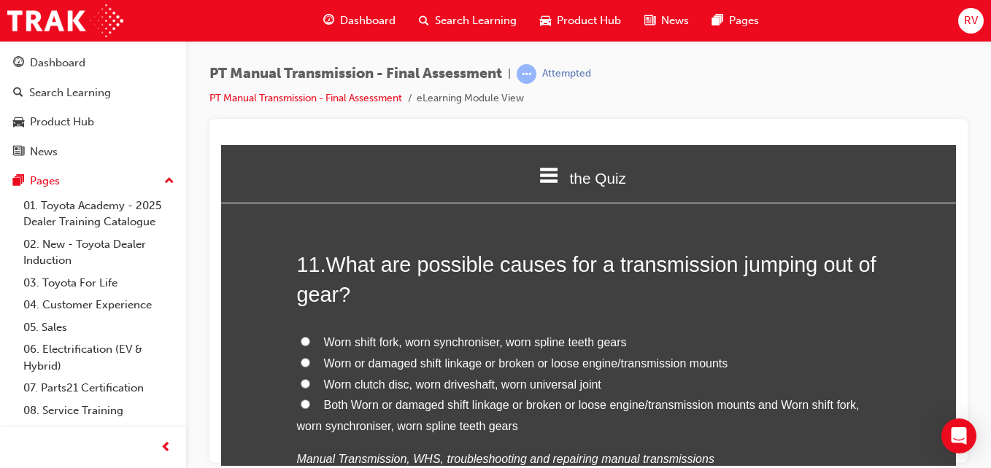
click at [652, 332] on label "Worn shift fork, worn synchroniser, worn spline teeth gears" at bounding box center [589, 342] width 584 height 21
click at [310, 336] on input "Worn shift fork, worn synchroniser, worn spline teeth gears" at bounding box center [305, 340] width 9 height 9
radio input "true"
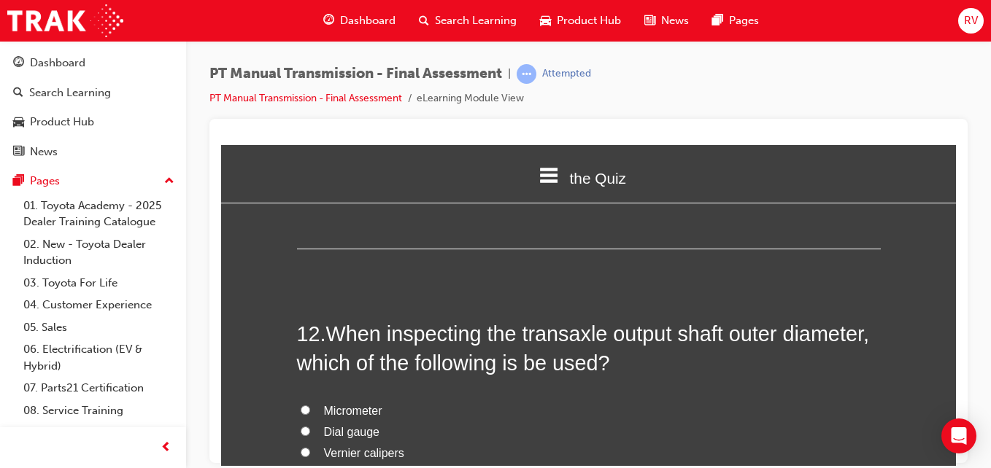
scroll to position [3852, 0]
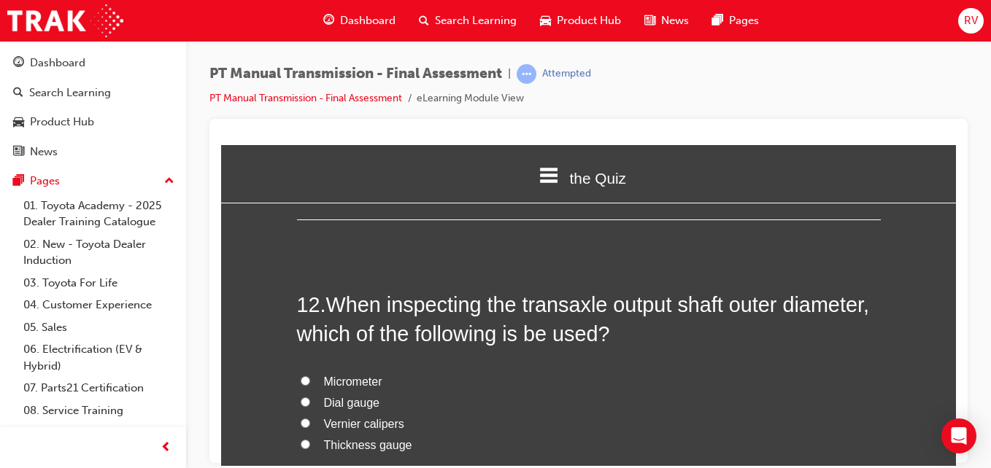
click at [533, 435] on label "Thickness gauge" at bounding box center [589, 445] width 584 height 21
click at [310, 439] on input "Thickness gauge" at bounding box center [305, 443] width 9 height 9
radio input "true"
click at [538, 414] on label "Vernier calipers" at bounding box center [589, 424] width 584 height 21
click at [310, 418] on input "Vernier calipers" at bounding box center [305, 422] width 9 height 9
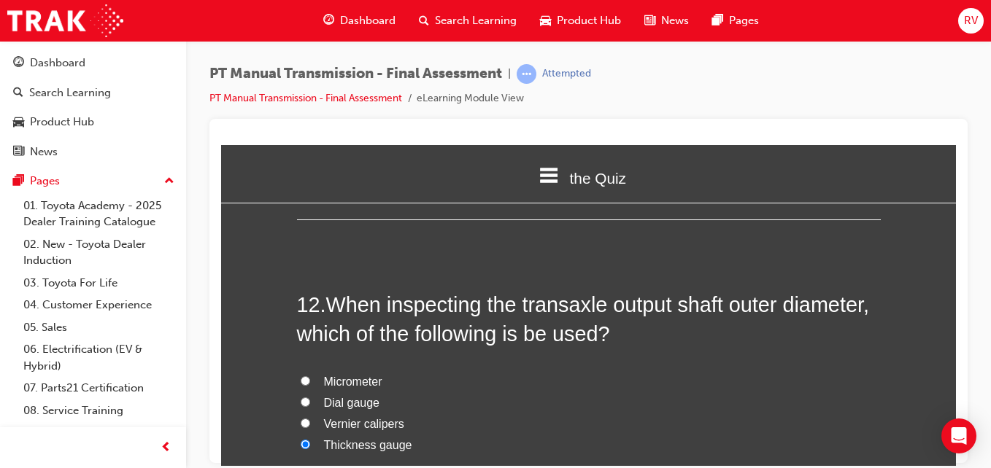
radio input "true"
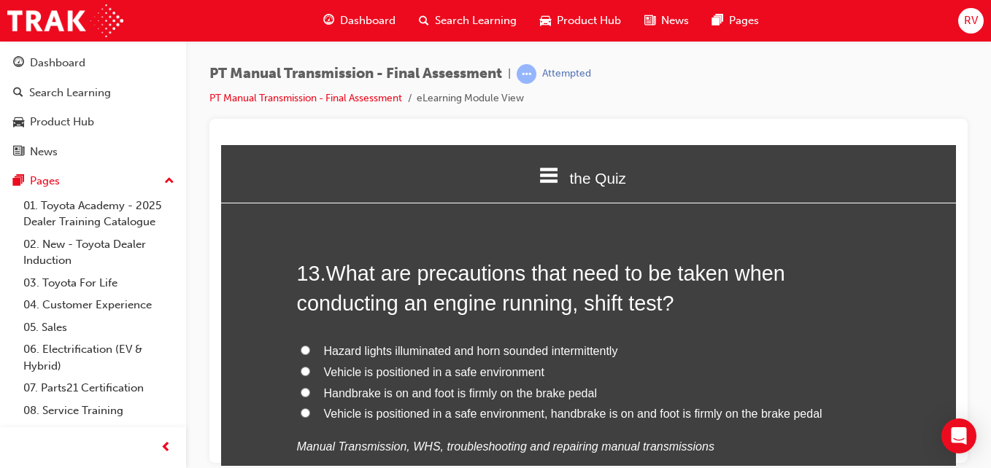
scroll to position [4232, 0]
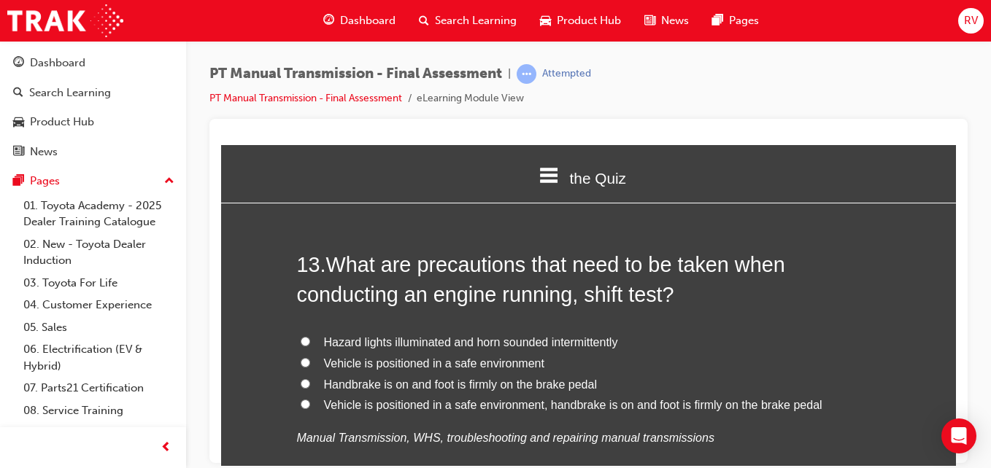
click at [735, 398] on span "Vehicle is positioned in a safe environment, handbrake is on and foot is firmly…" at bounding box center [573, 404] width 498 height 12
click at [310, 399] on input "Vehicle is positioned in a safe environment, handbrake is on and foot is firmly…" at bounding box center [305, 403] width 9 height 9
radio input "true"
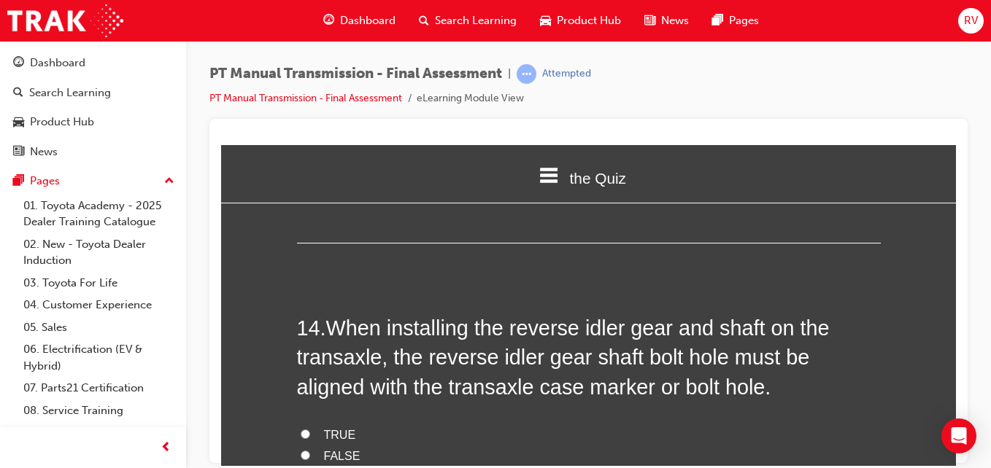
scroll to position [4523, 0]
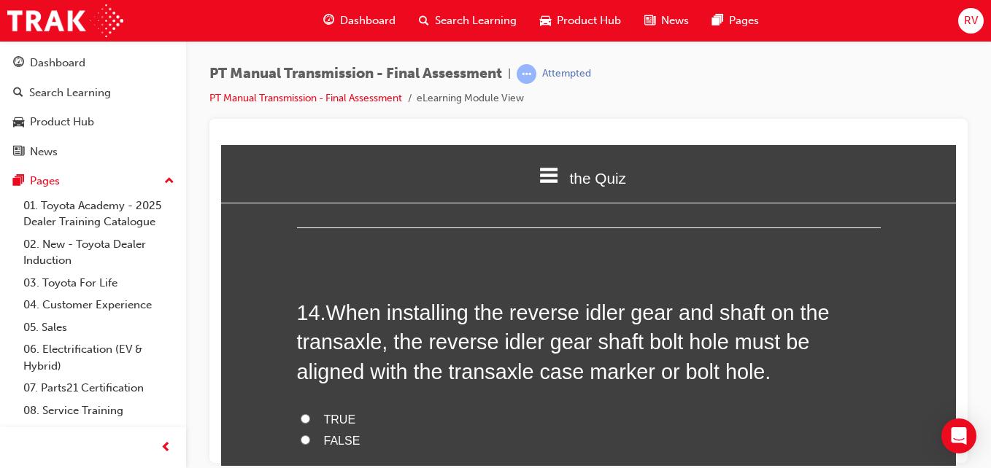
click at [541, 409] on label "TRUE" at bounding box center [589, 419] width 584 height 21
click at [310, 414] on input "TRUE" at bounding box center [305, 418] width 9 height 9
radio input "true"
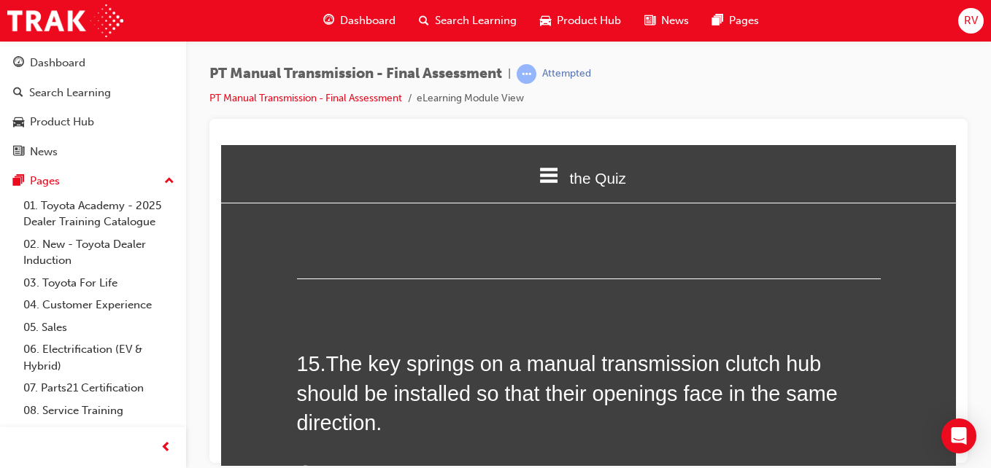
scroll to position [4815, 0]
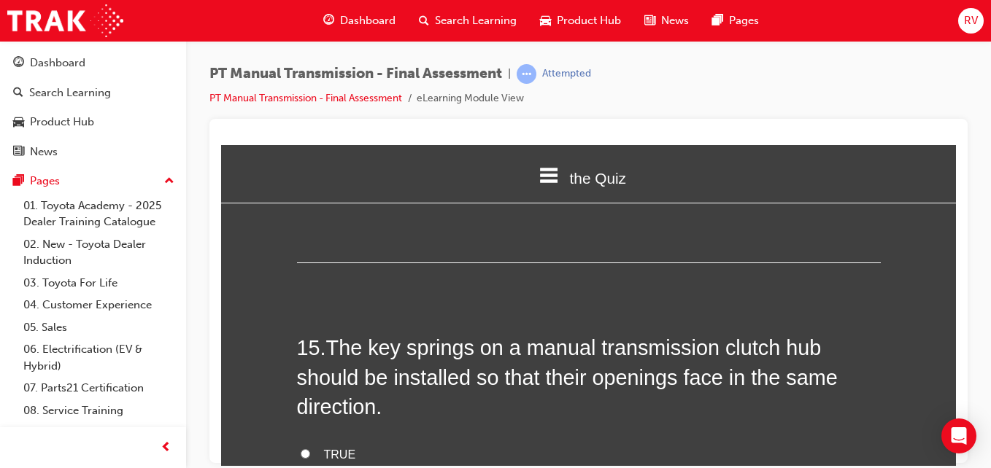
click at [554, 465] on label "FALSE" at bounding box center [589, 475] width 584 height 21
click at [310, 468] on input "FALSE" at bounding box center [305, 474] width 9 height 9
radio input "true"
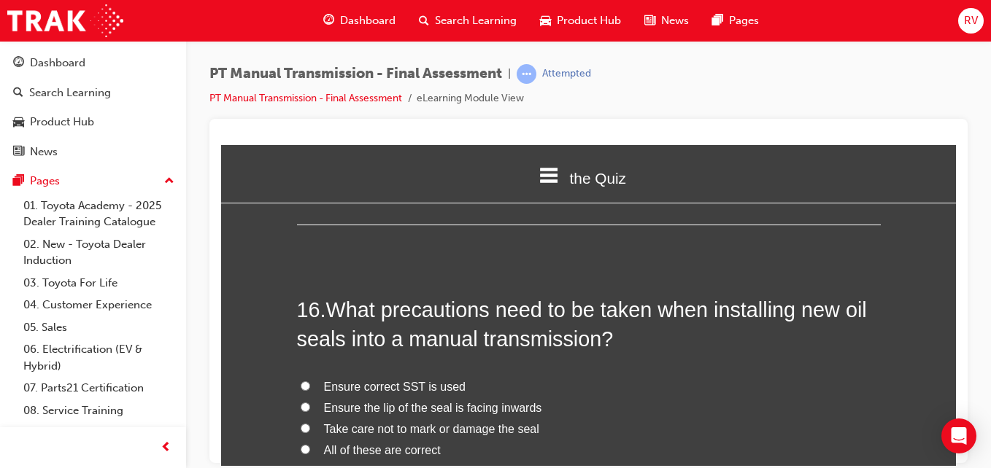
scroll to position [5195, 0]
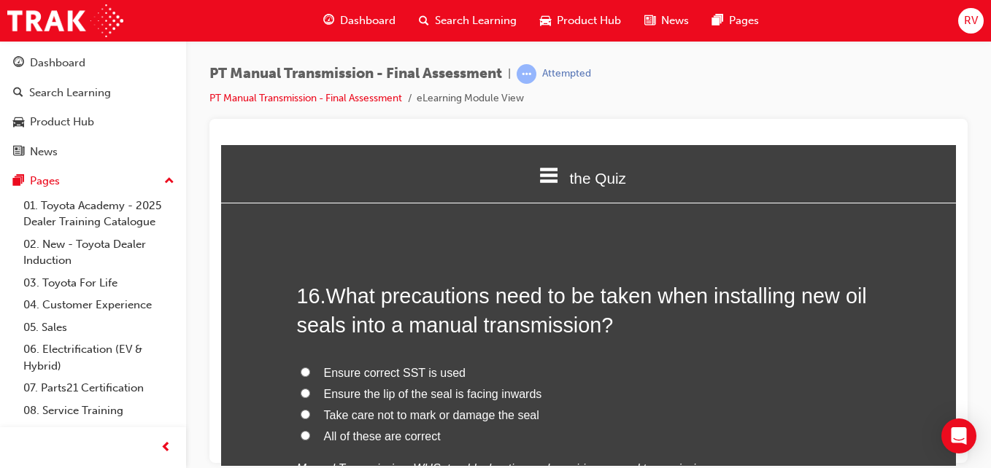
click at [705, 426] on label "All of these are correct" at bounding box center [589, 436] width 584 height 21
click at [310, 430] on input "All of these are correct" at bounding box center [305, 434] width 9 height 9
radio input "true"
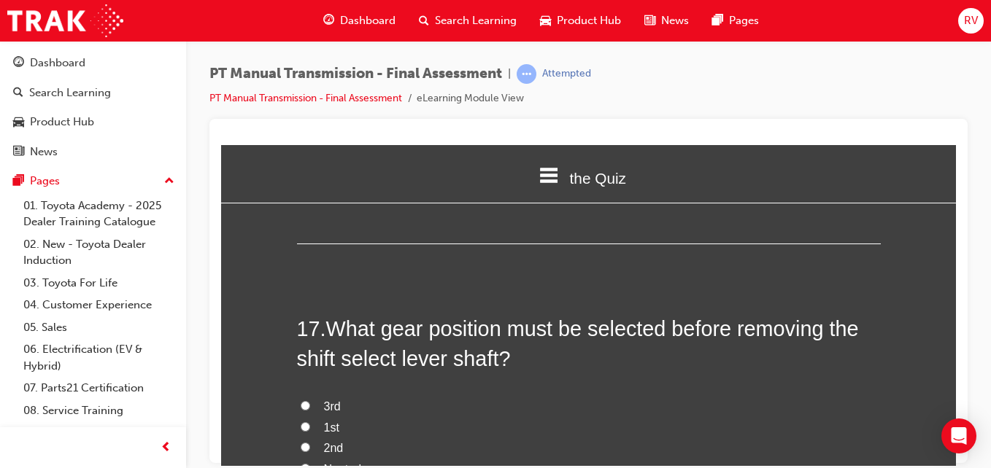
scroll to position [5516, 0]
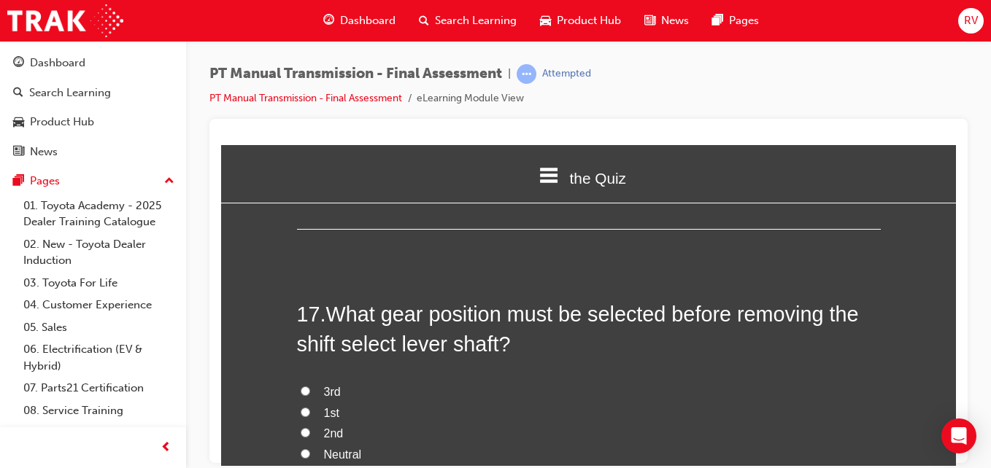
click at [583, 444] on label "Neutral" at bounding box center [589, 454] width 584 height 21
click at [310, 449] on input "Neutral" at bounding box center [305, 453] width 9 height 9
radio input "true"
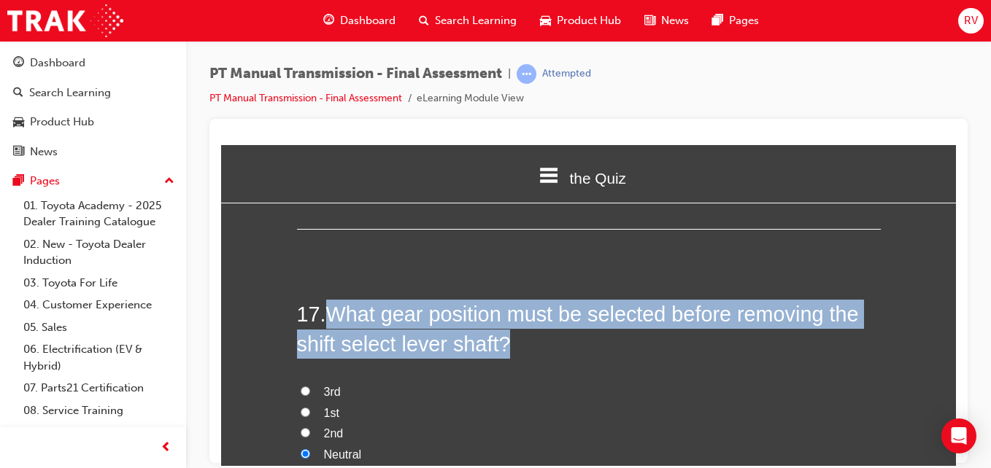
drag, startPoint x: 320, startPoint y: 285, endPoint x: 511, endPoint y: 315, distance: 193.6
click at [511, 315] on h2 "17 . What gear position must be selected before removing the shift select lever…" at bounding box center [589, 328] width 584 height 59
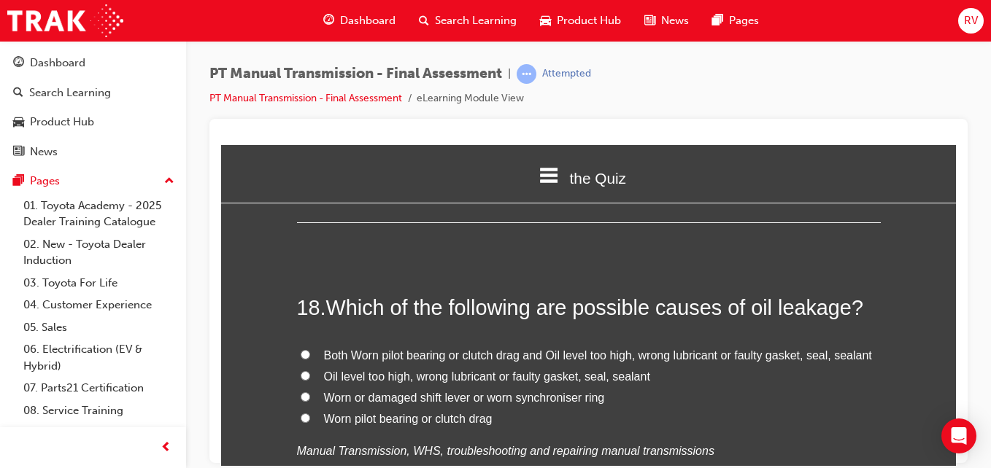
scroll to position [5866, 0]
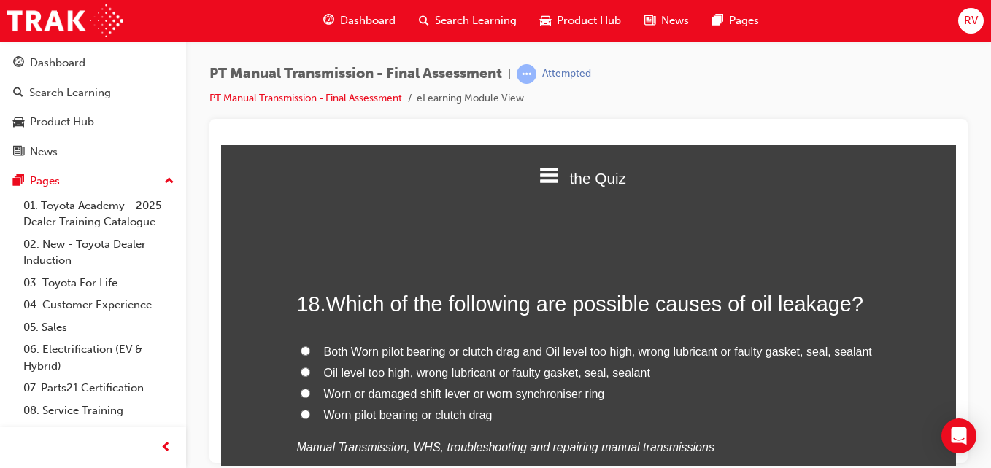
click at [719, 363] on label "Oil level too high, wrong lubricant or faulty gasket, seal, sealant" at bounding box center [589, 373] width 584 height 21
click at [310, 367] on input "Oil level too high, wrong lubricant or faulty gasket, seal, sealant" at bounding box center [305, 371] width 9 height 9
radio input "true"
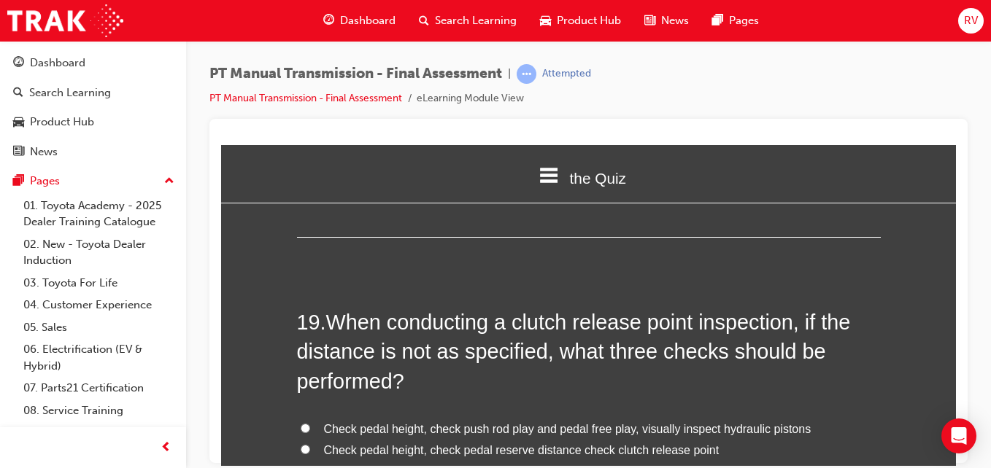
scroll to position [6187, 0]
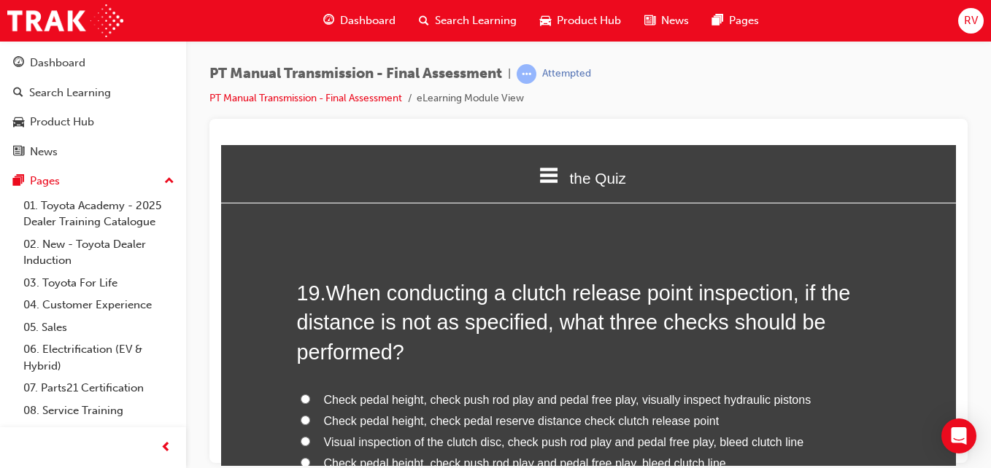
click at [811, 411] on label "Check pedal height, check pedal reserve distance check clutch release point" at bounding box center [589, 421] width 584 height 21
click at [310, 415] on input "Check pedal height, check pedal reserve distance check clutch release point" at bounding box center [305, 419] width 9 height 9
radio input "true"
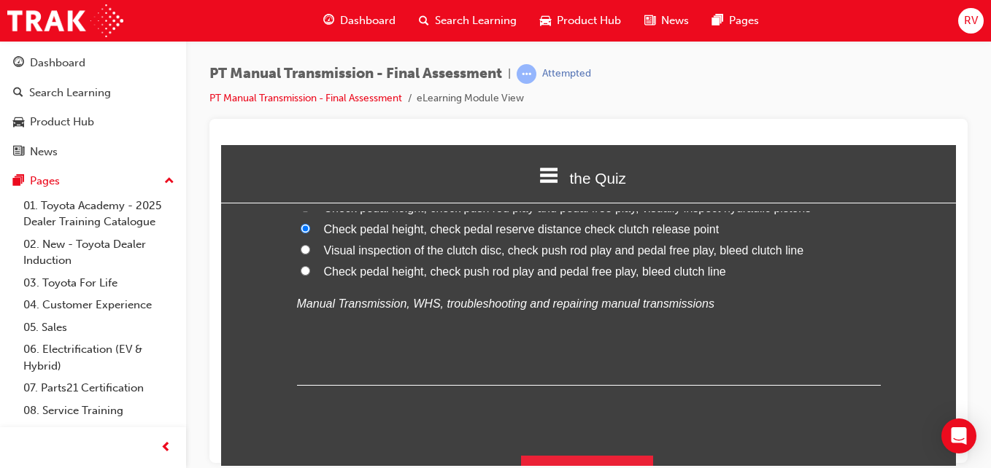
scroll to position [6380, 0]
click at [640, 454] on button "Submit Answers" at bounding box center [587, 474] width 133 height 41
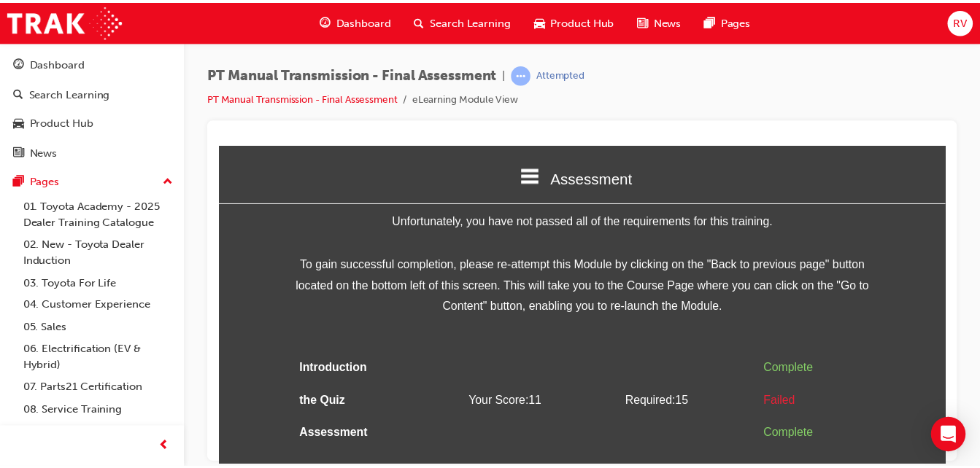
scroll to position [79, 0]
